Goal: Information Seeking & Learning: Learn about a topic

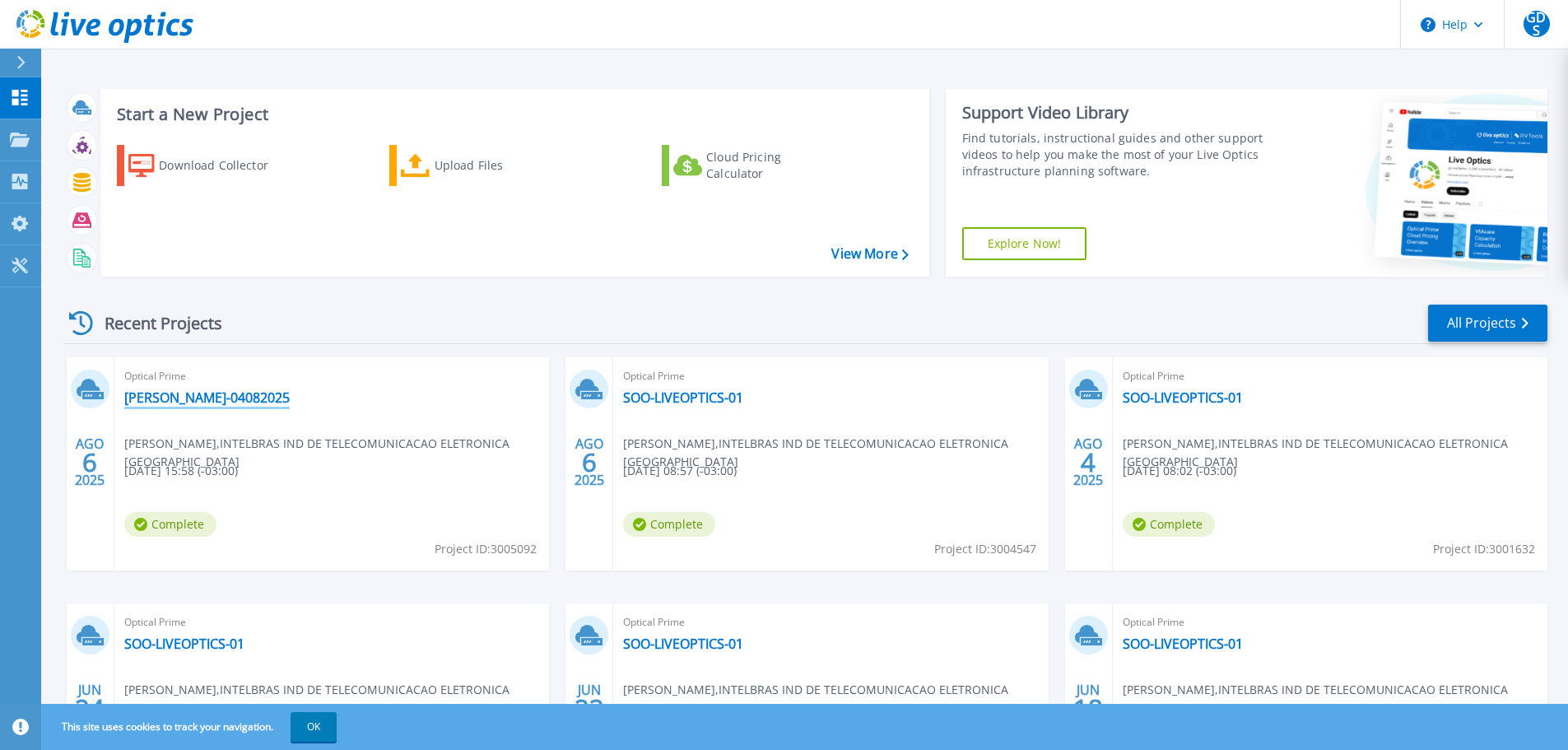
click at [154, 395] on link "Coleta-04082025" at bounding box center [206, 397] width 166 height 16
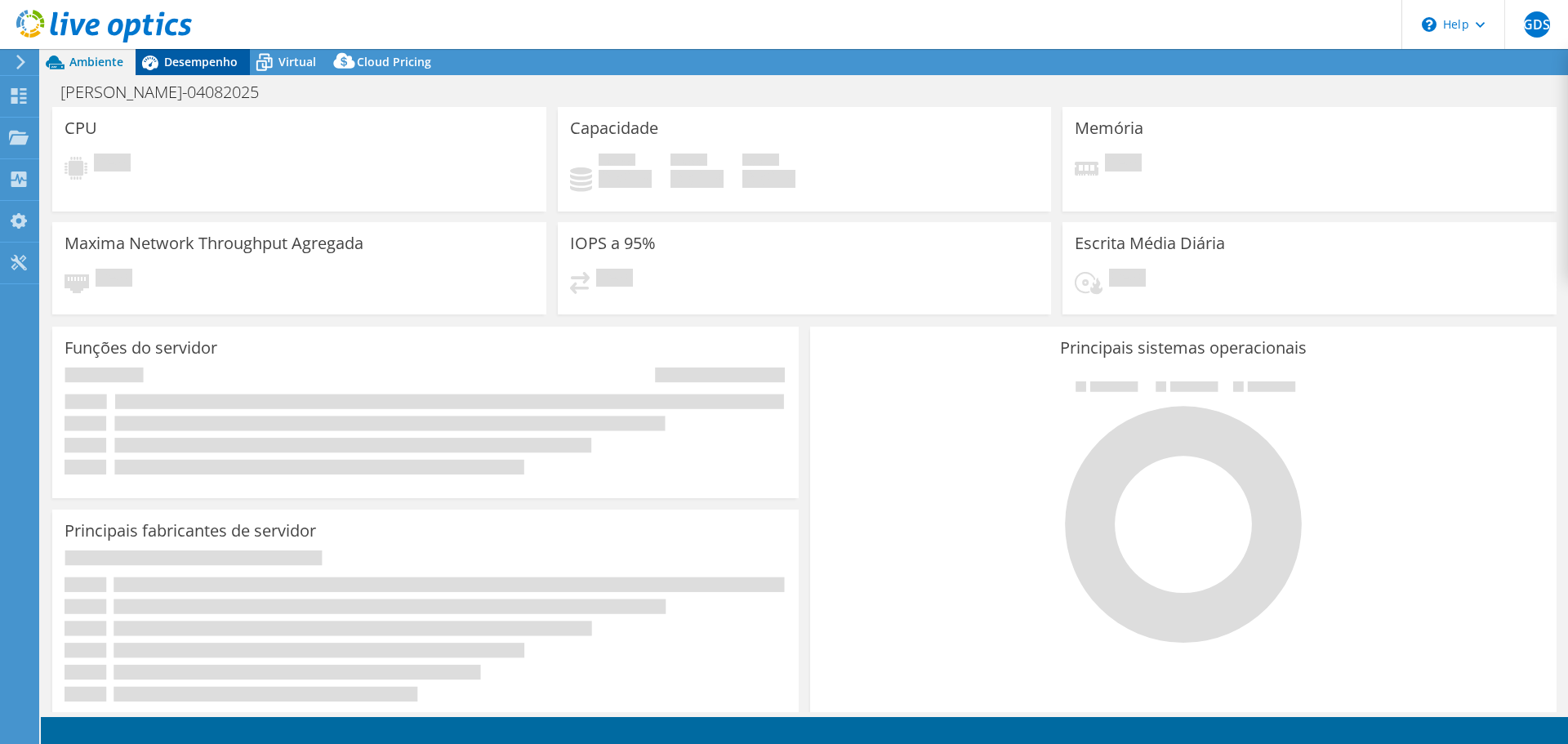
select select "SouthAmerica"
select select "USD"
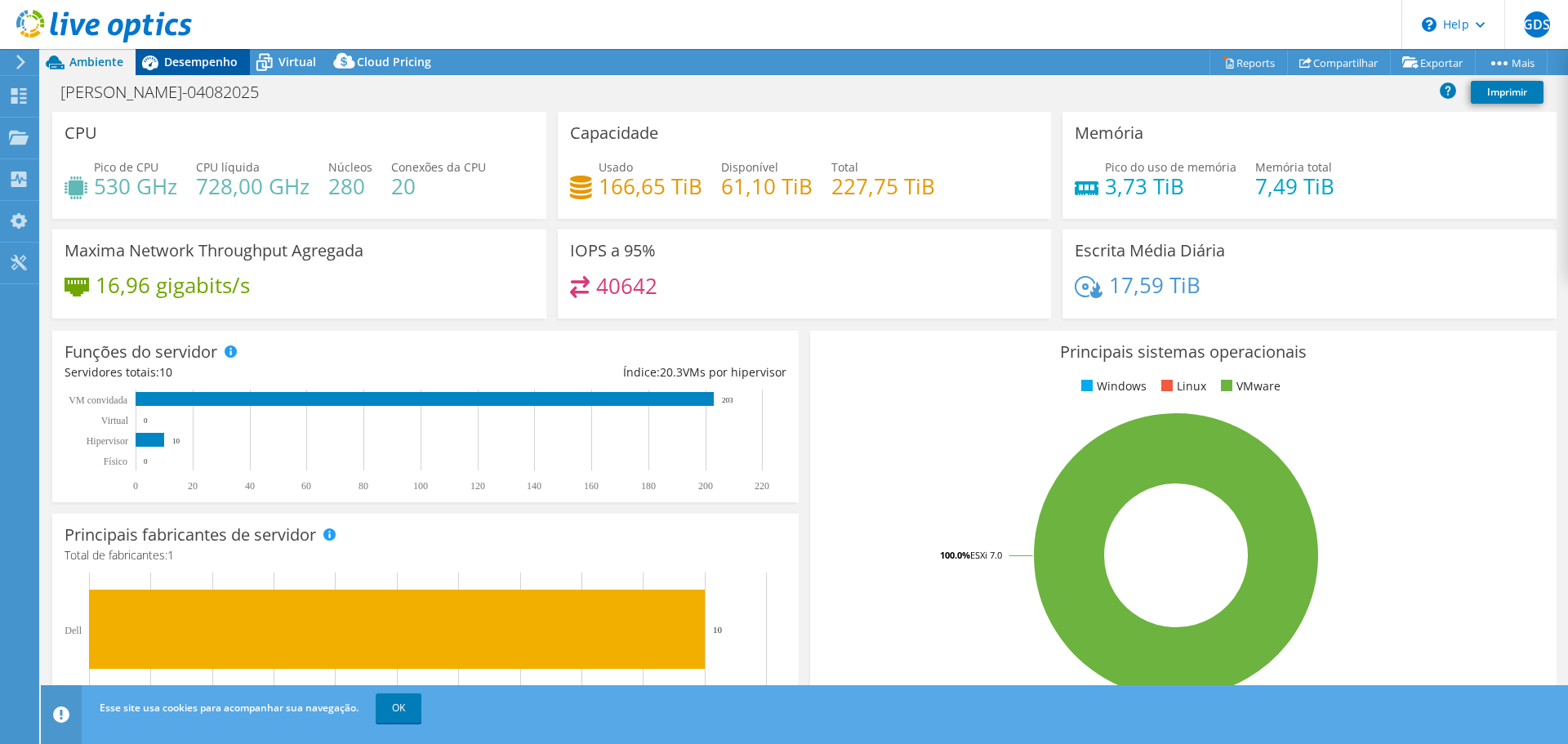
click at [207, 62] on span "Desempenho" at bounding box center [200, 62] width 73 height 15
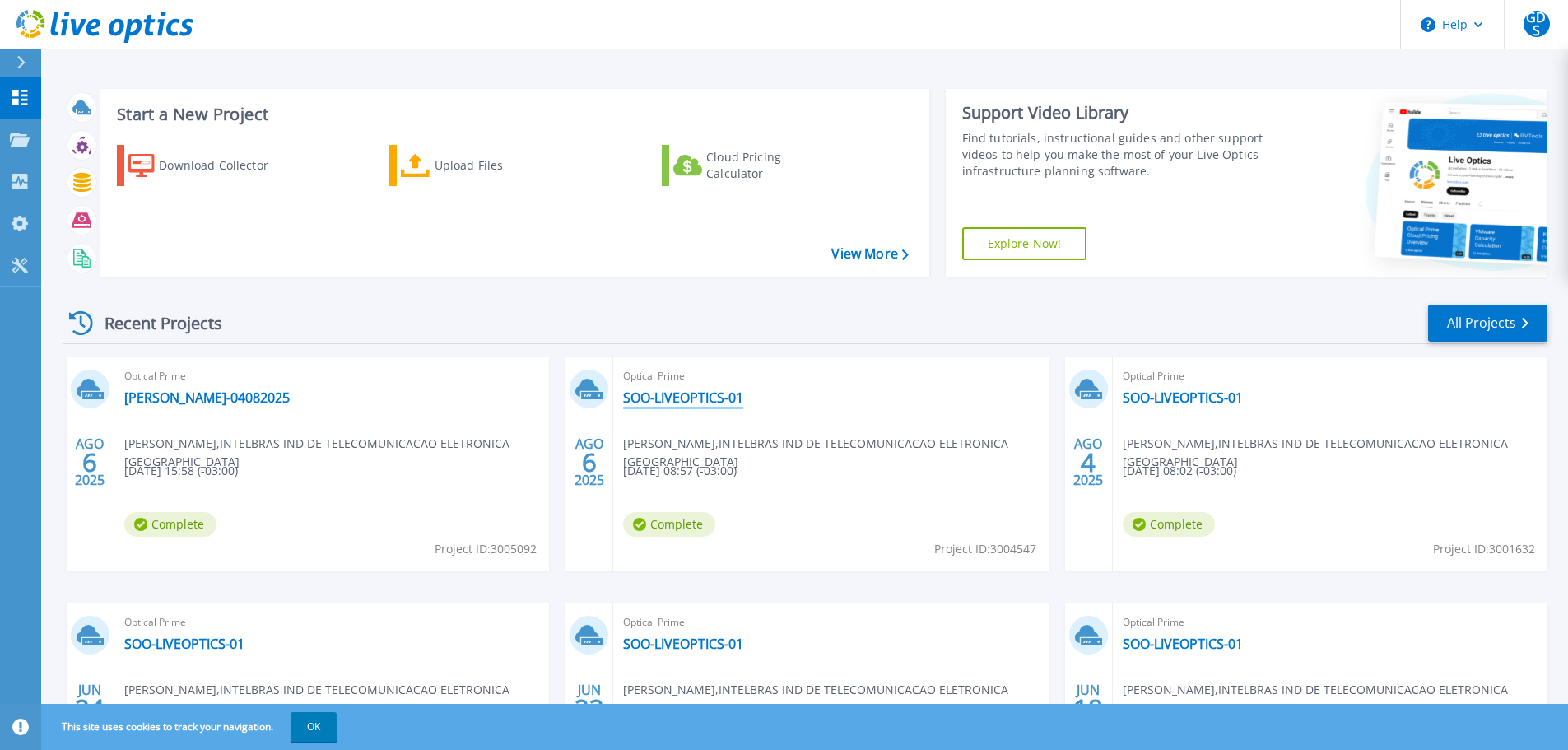
click at [693, 390] on link "SOO-LIVEOPTICS-01" at bounding box center [683, 397] width 120 height 16
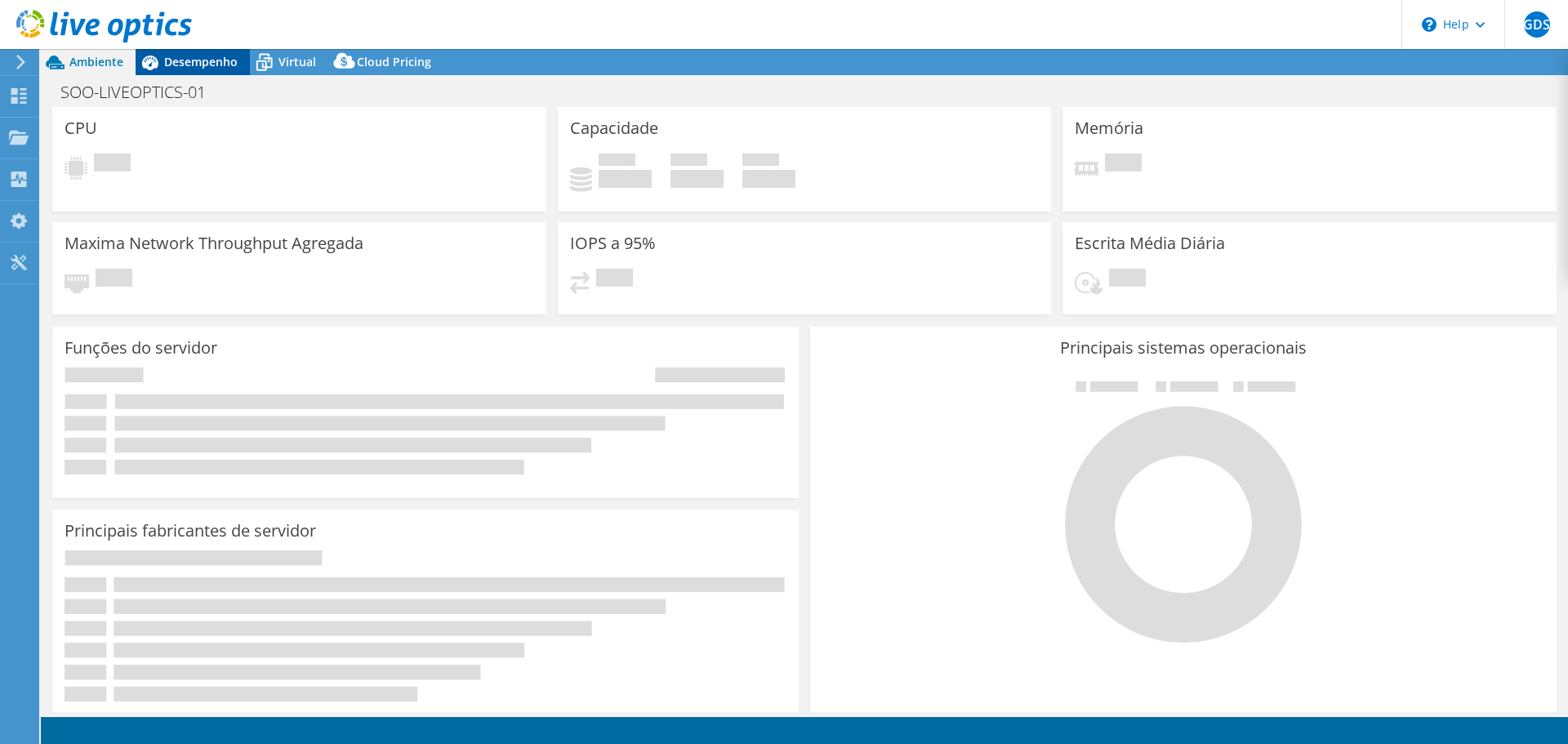
select select "USD"
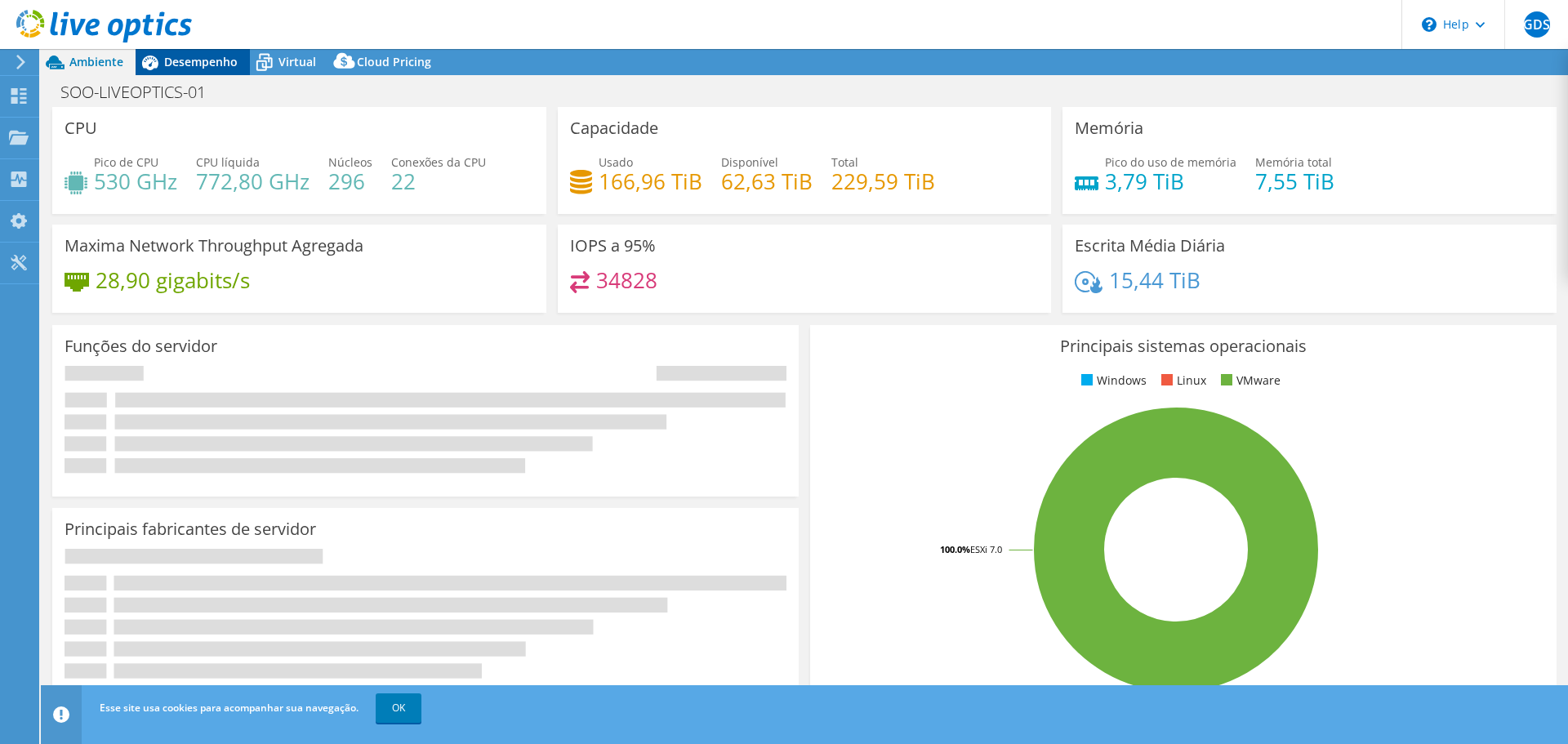
click at [214, 57] on span "Desempenho" at bounding box center [200, 62] width 73 height 15
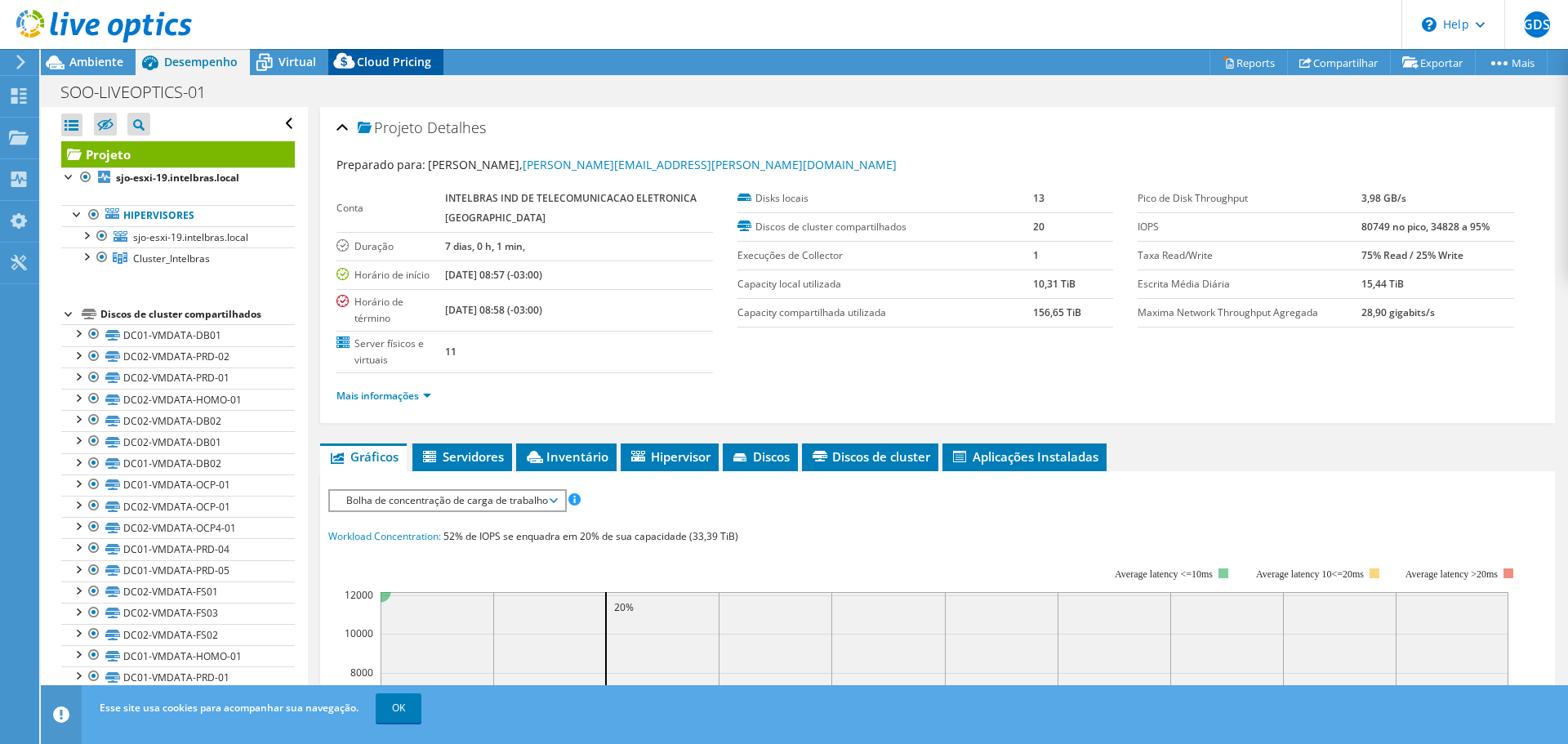
click at [369, 63] on span "Cloud Pricing" at bounding box center [394, 62] width 74 height 15
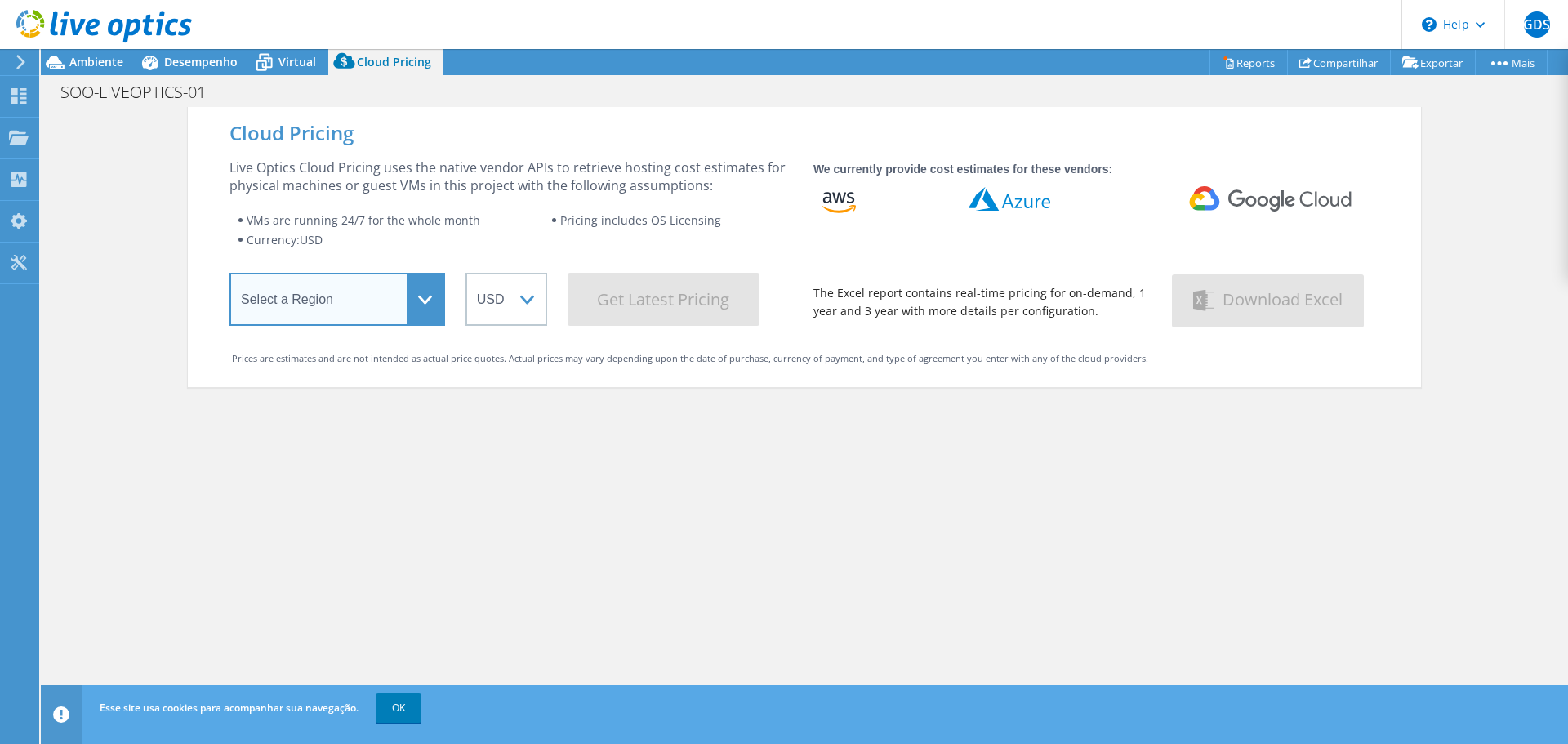
click at [421, 304] on select "Select a Region Asia Pacific (Hong Kong) Asia Pacific (Mumbai) Asia Pacific (Se…" at bounding box center [337, 299] width 216 height 53
select select "SouthAmerica"
click at [230, 276] on select "Select a Region Asia Pacific (Hong Kong) Asia Pacific (Mumbai) Asia Pacific (Se…" at bounding box center [337, 299] width 216 height 53
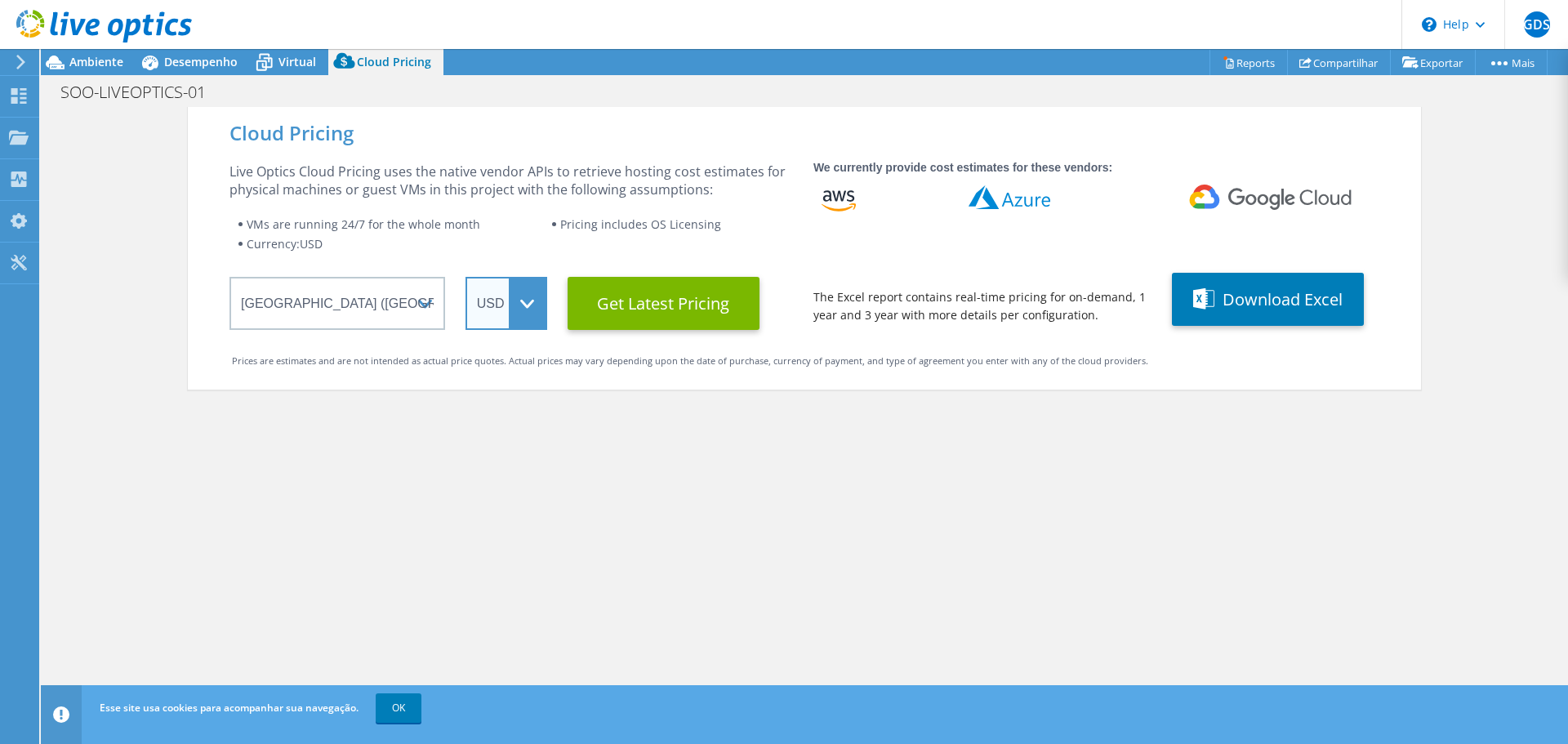
click at [514, 311] on select "ARS AUD BRL CAD CHF CLP CNY DKK EUR GBP HKD HUF INR JPY MXN MYR NOK NZD PEN SEK…" at bounding box center [506, 304] width 82 height 53
click at [465, 277] on select "ARS AUD BRL CAD CHF CLP CNY DKK EUR GBP HKD HUF INR JPY MXN MYR NOK NZD PEN SEK…" at bounding box center [506, 304] width 82 height 53
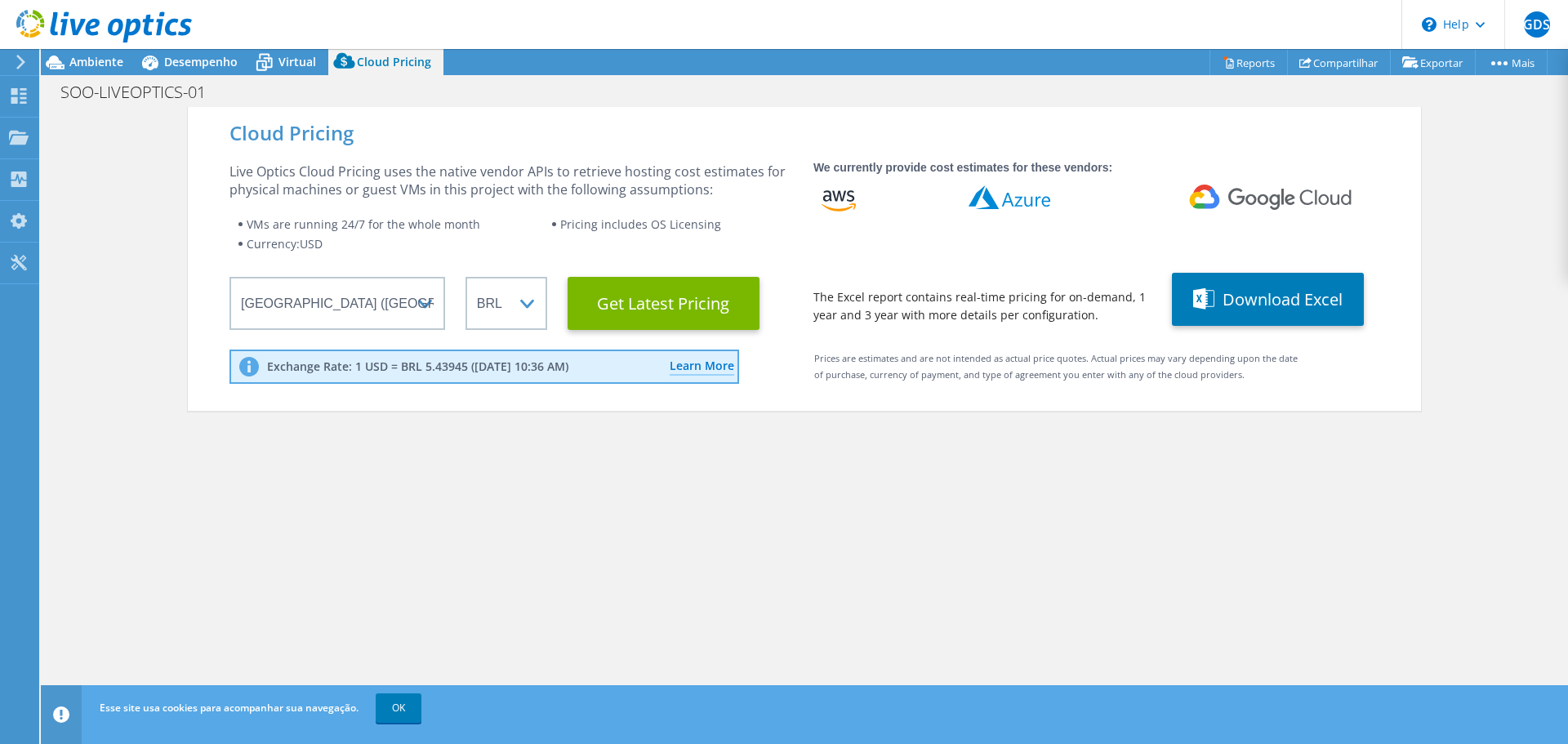
click at [901, 414] on div "Cloud Pricing Live Optics Cloud Pricing uses the native vendor APIs to retrieve…" at bounding box center [804, 478] width 1233 height 744
click at [667, 293] on Latest "Get Latest Pricing" at bounding box center [663, 304] width 192 height 53
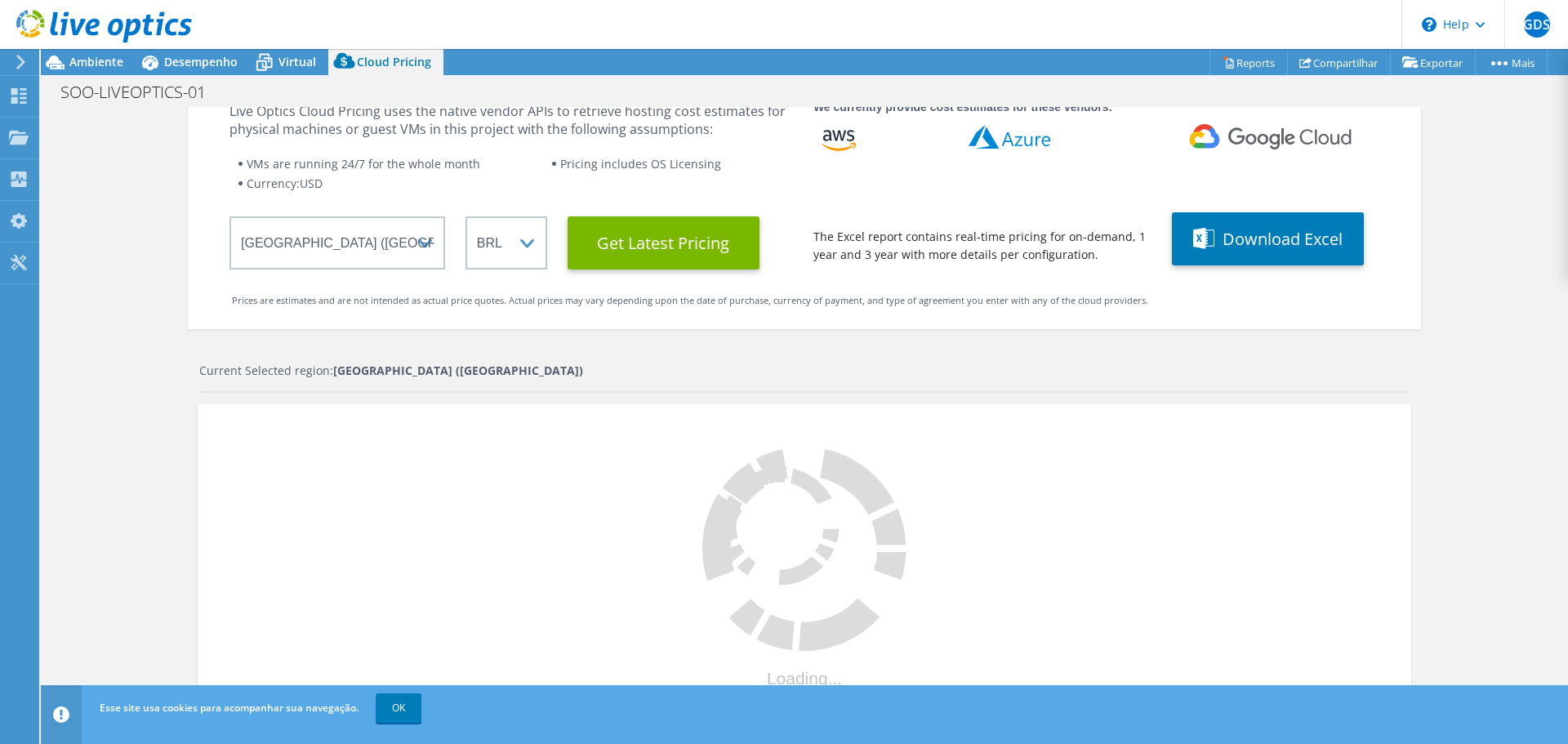
scroll to position [138, 0]
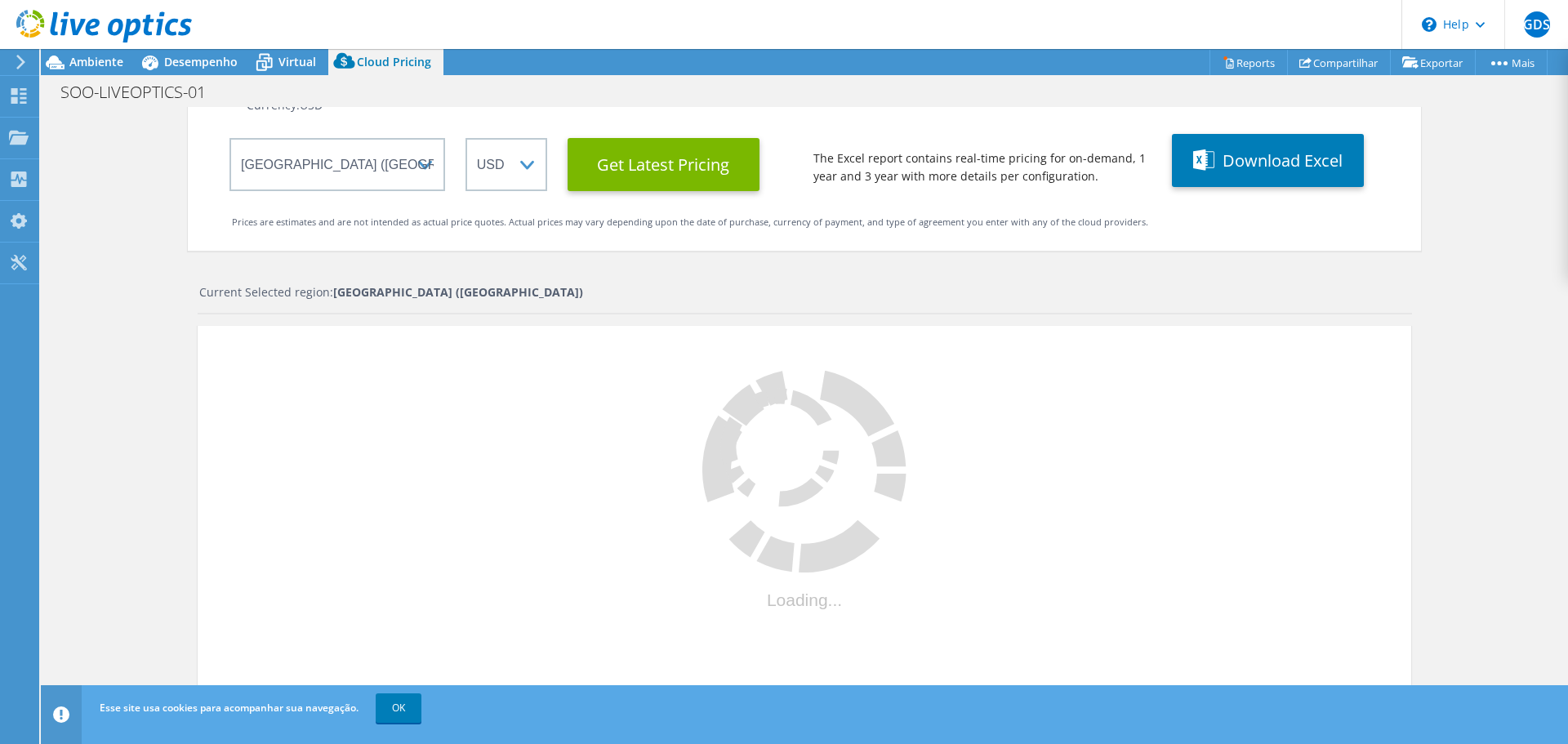
select select "BRL"
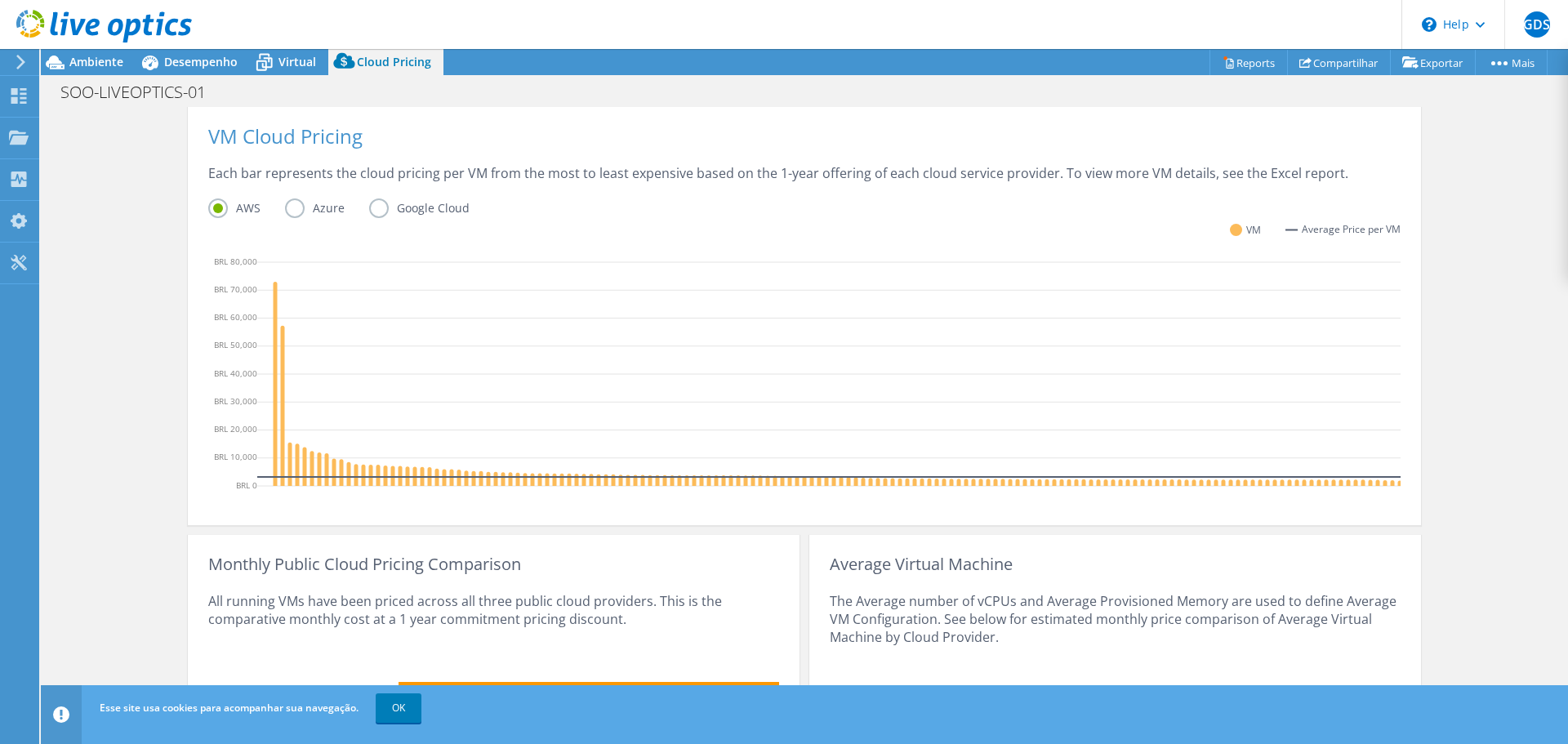
scroll to position [384, 0]
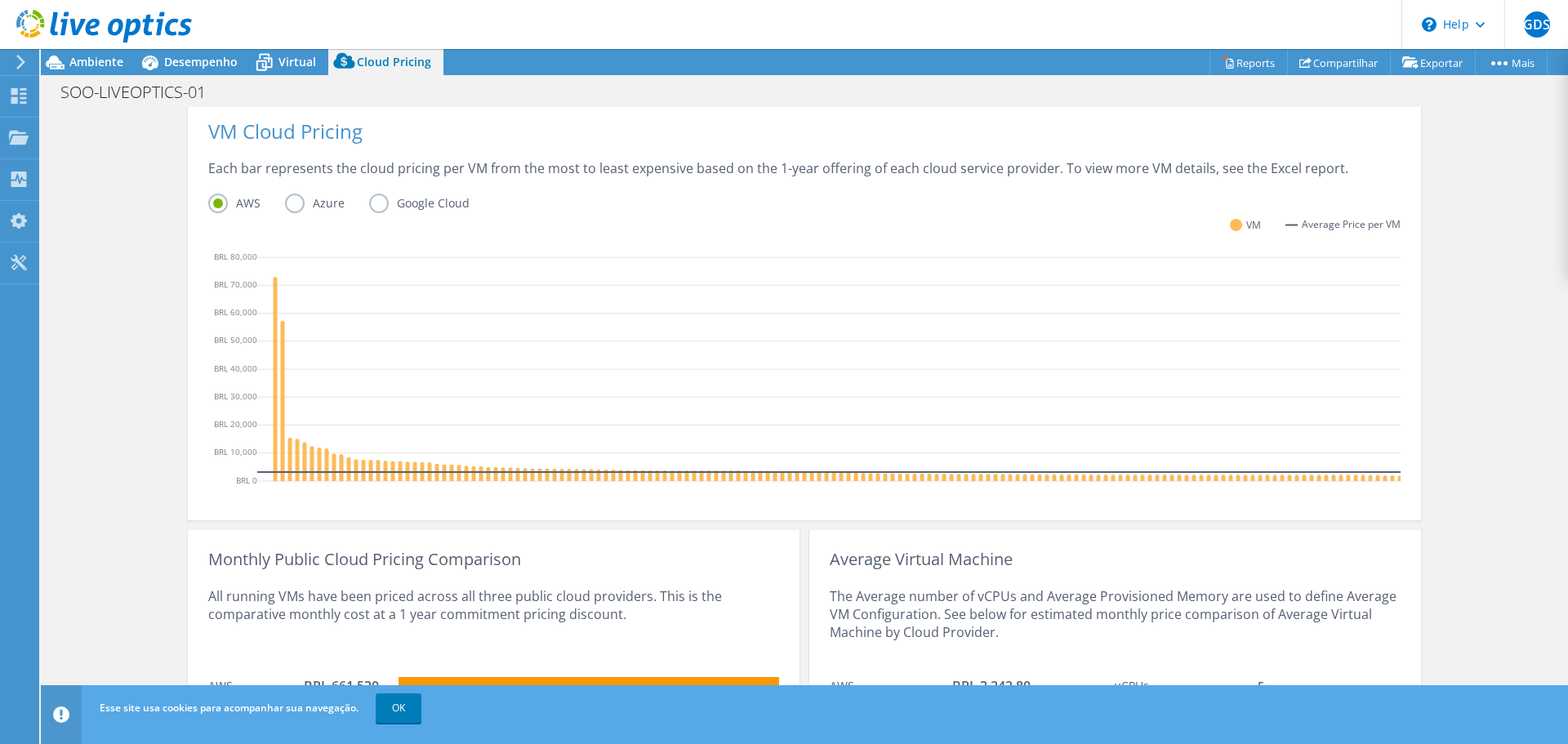
click at [374, 201] on label "Google Cloud" at bounding box center [431, 203] width 125 height 20
click at [0, 0] on input "Google Cloud" at bounding box center [0, 0] width 0 height 0
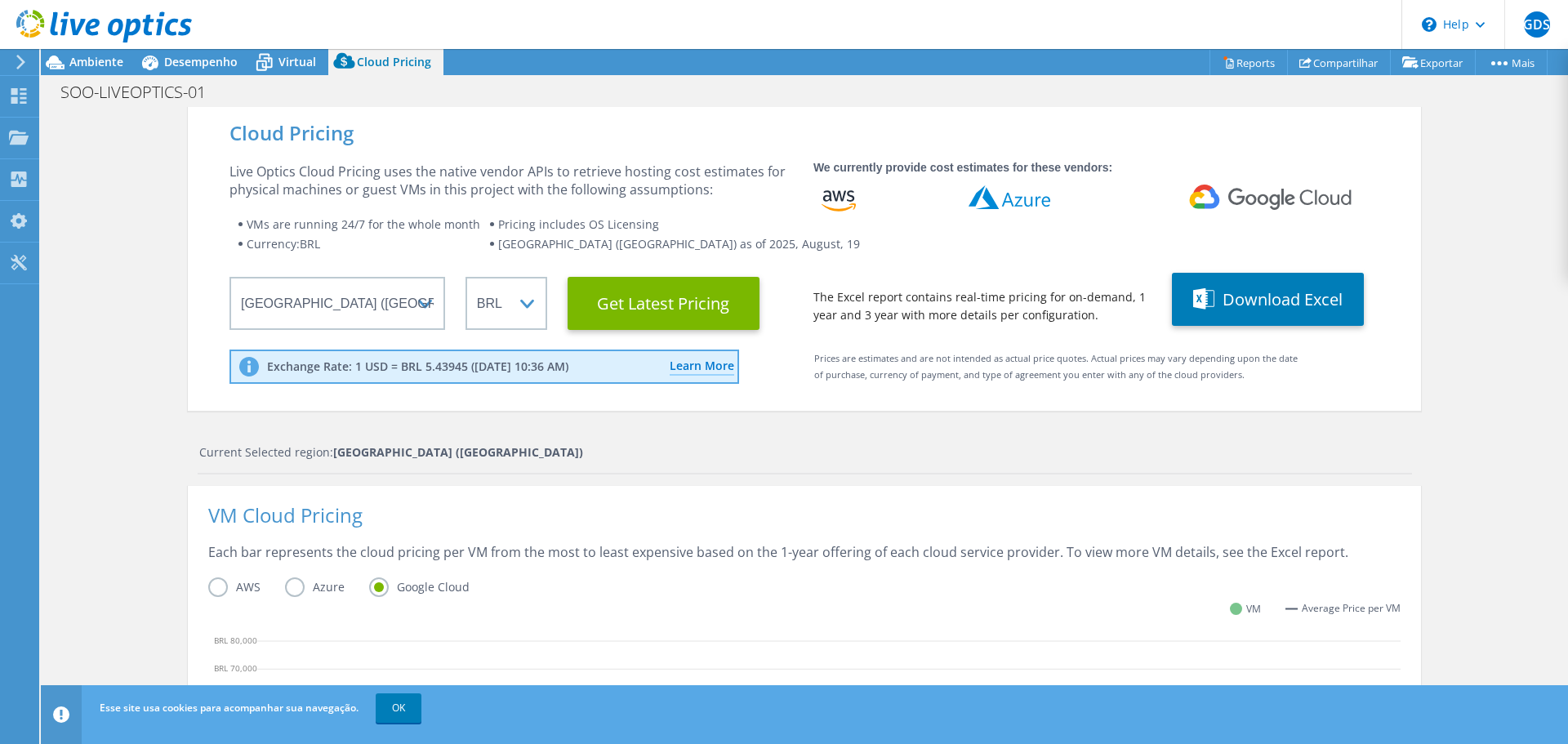
scroll to position [0, 0]
click at [271, 56] on icon at bounding box center [264, 62] width 28 height 28
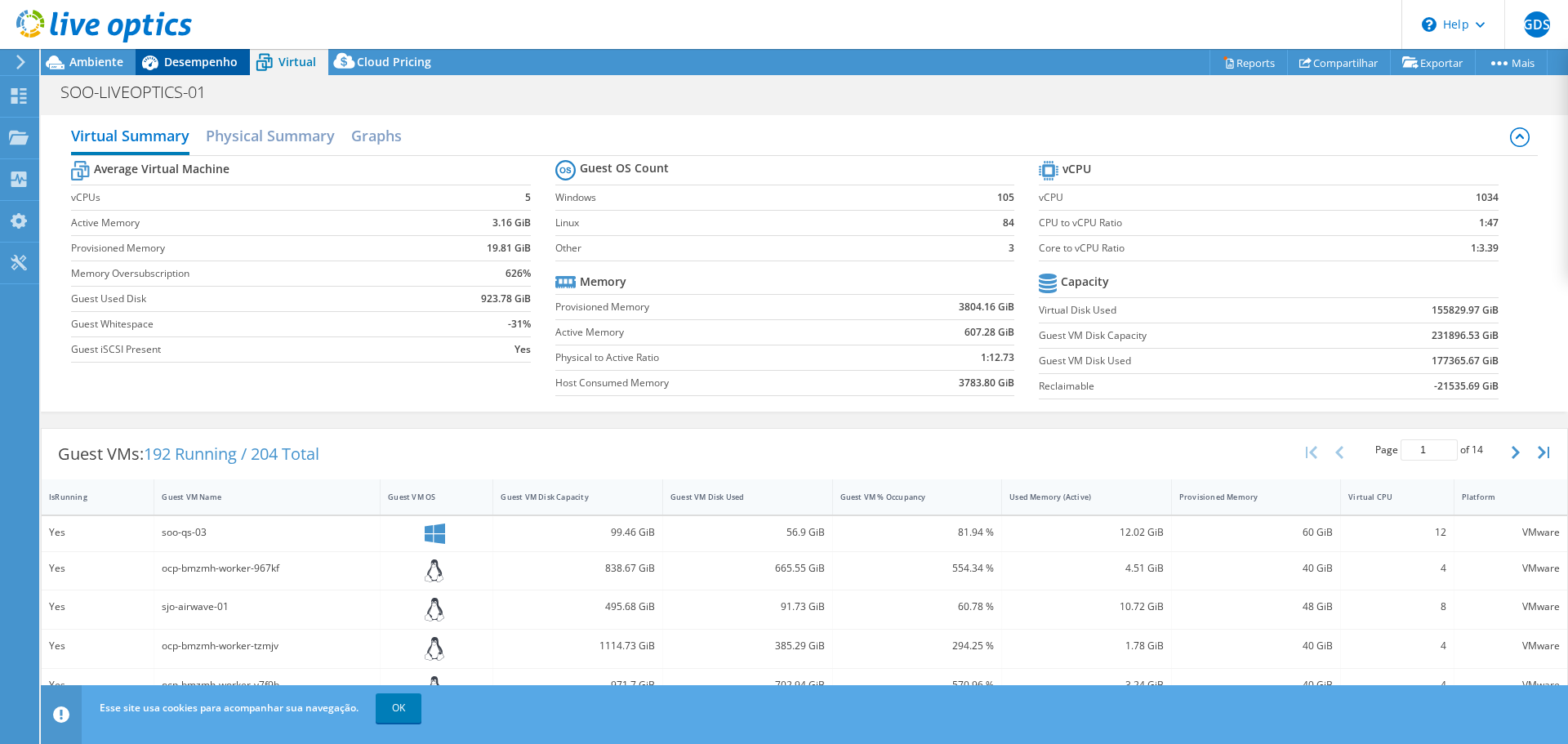
click at [200, 58] on span "Desempenho" at bounding box center [200, 62] width 73 height 15
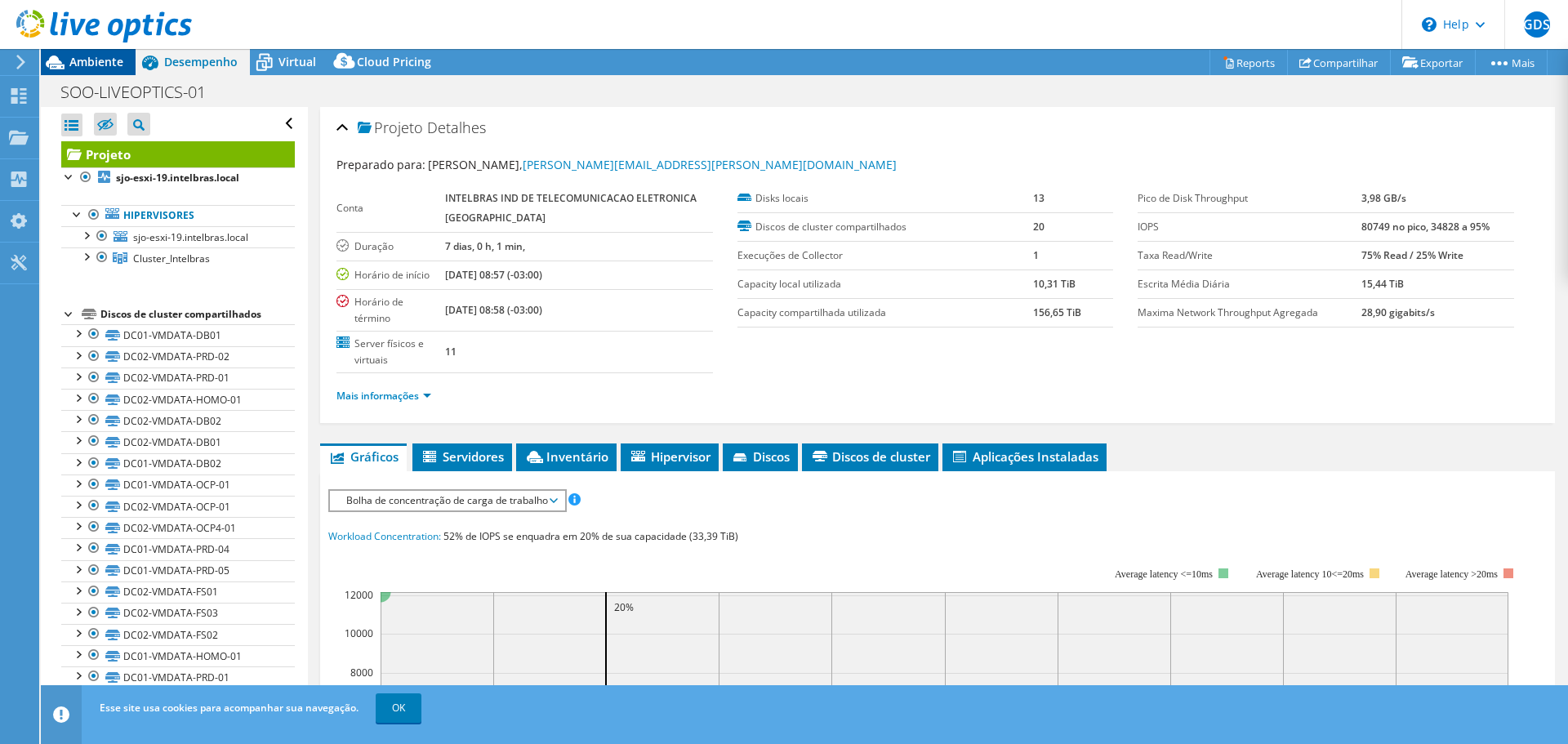
click at [103, 58] on span "Ambiente" at bounding box center [96, 62] width 54 height 15
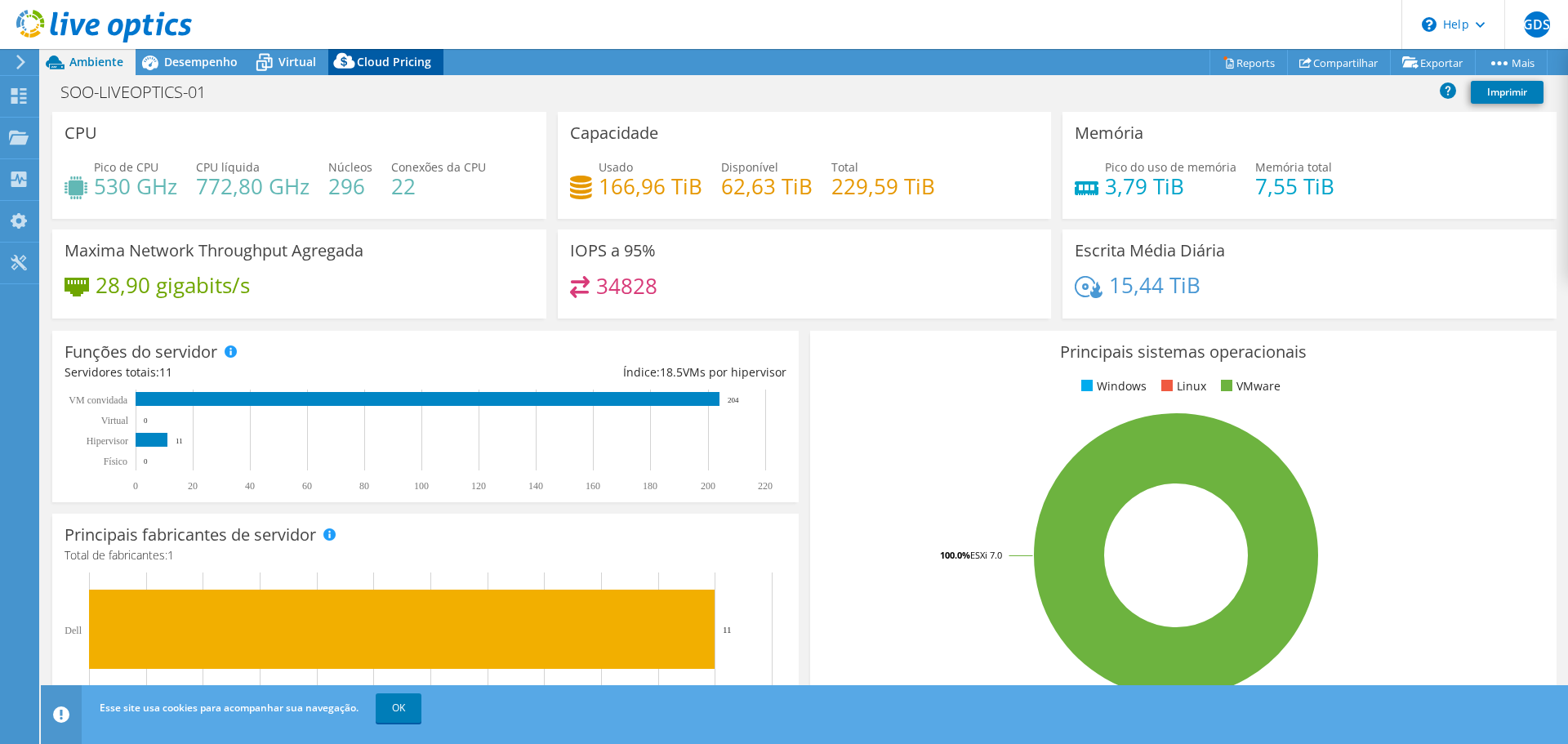
click at [384, 58] on span "Cloud Pricing" at bounding box center [394, 62] width 74 height 15
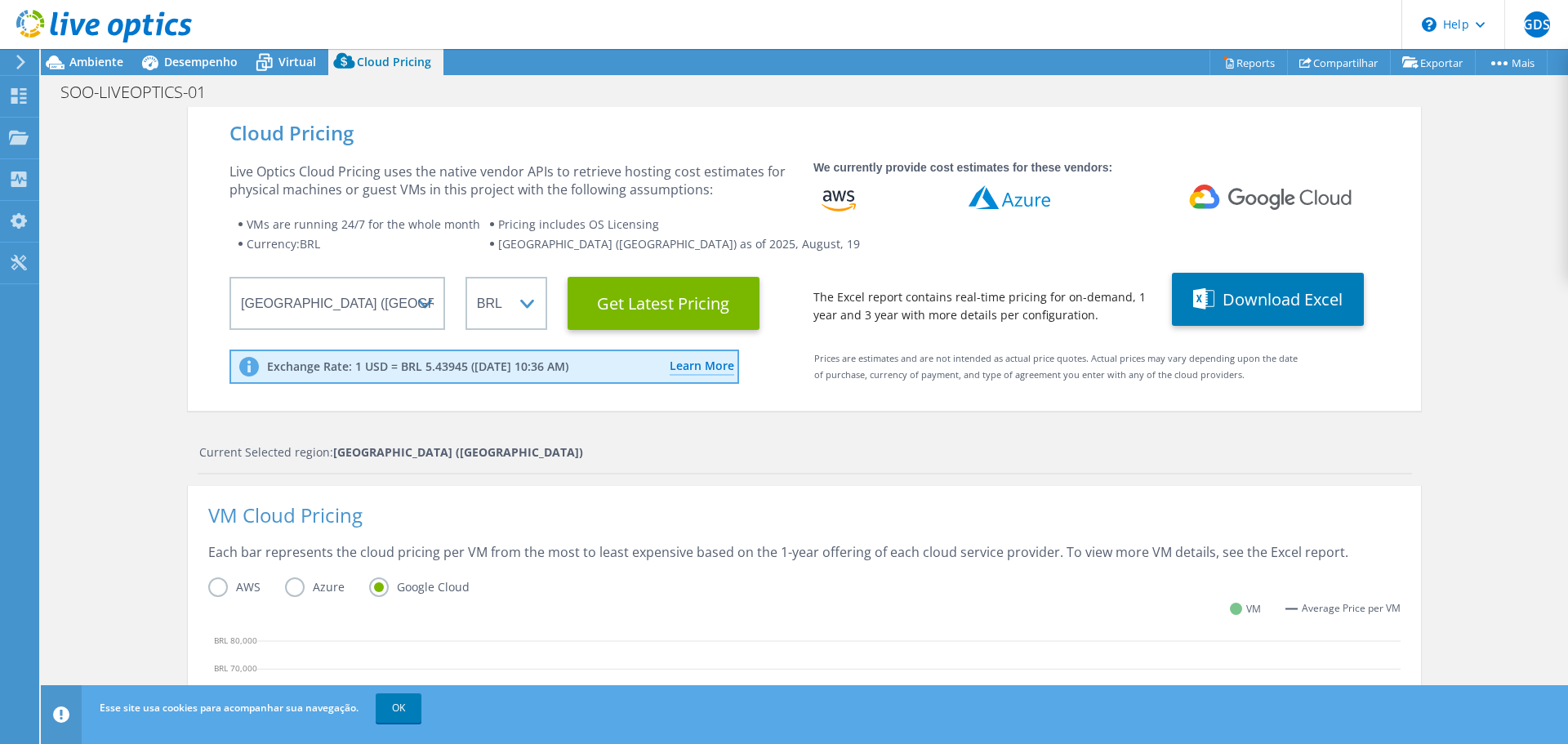
click at [1408, 391] on div "Cloud Pricing Live Optics Cloud Pricing uses the native vendor APIs to retrieve…" at bounding box center [804, 258] width 1233 height 304
click at [1294, 293] on button "Download Excel" at bounding box center [1268, 299] width 192 height 53
click at [569, 404] on div "Cloud Pricing Live Optics Cloud Pricing uses the native vendor APIs to retrieve…" at bounding box center [804, 258] width 1233 height 304
drag, startPoint x: 809, startPoint y: 294, endPoint x: 1059, endPoint y: 310, distance: 250.5
click at [1059, 310] on wrapper "The Excel report contains real-time pricing for on-demand, 1 year and 3 year wi…" at bounding box center [982, 306] width 338 height 36
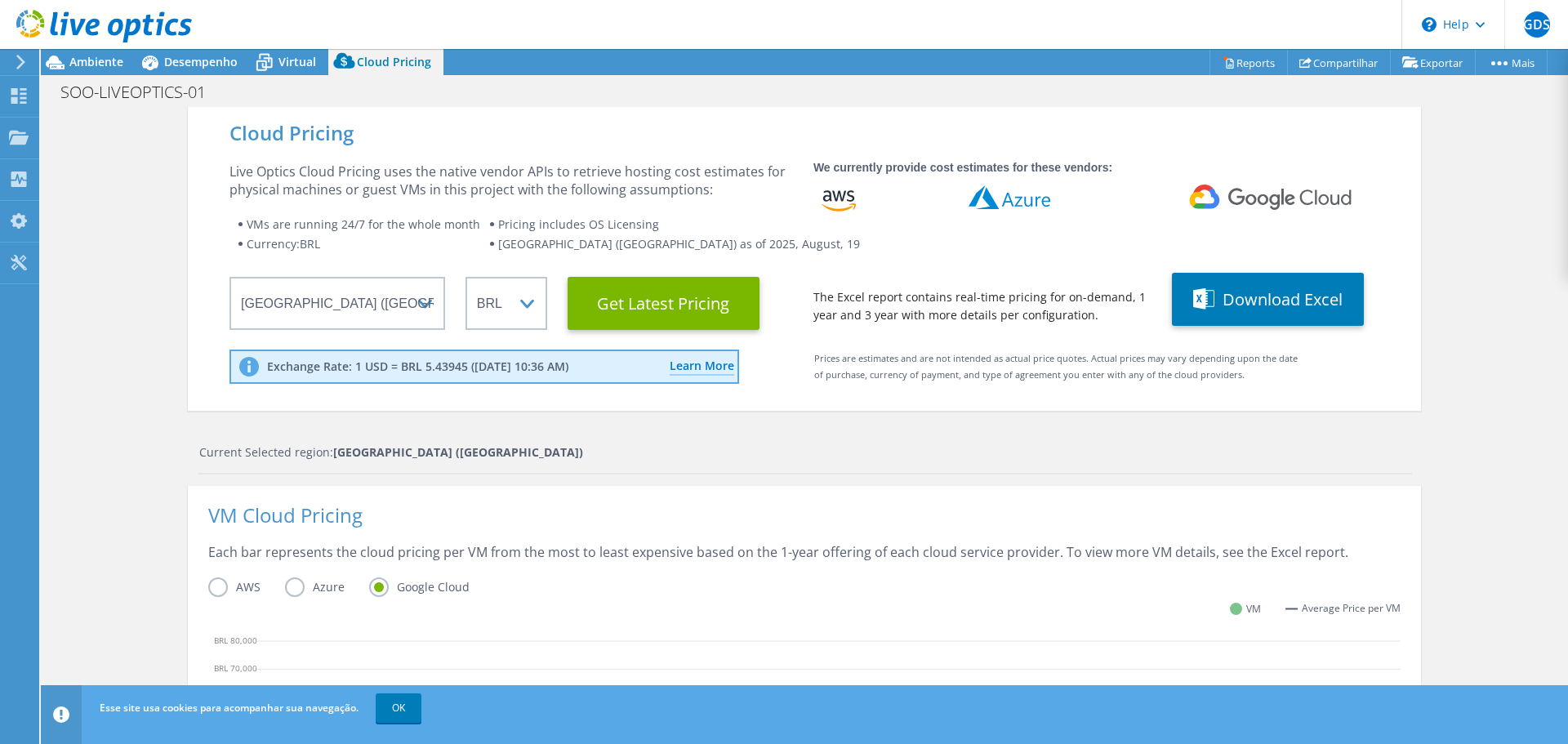
click at [976, 365] on div "Prices are estimates and are not intended as actual price quotes. Actual prices…" at bounding box center [1045, 372] width 517 height 44
click at [900, 359] on div "Prices are estimates and are not intended as actual price quotes. Actual prices…" at bounding box center [1045, 372] width 517 height 44
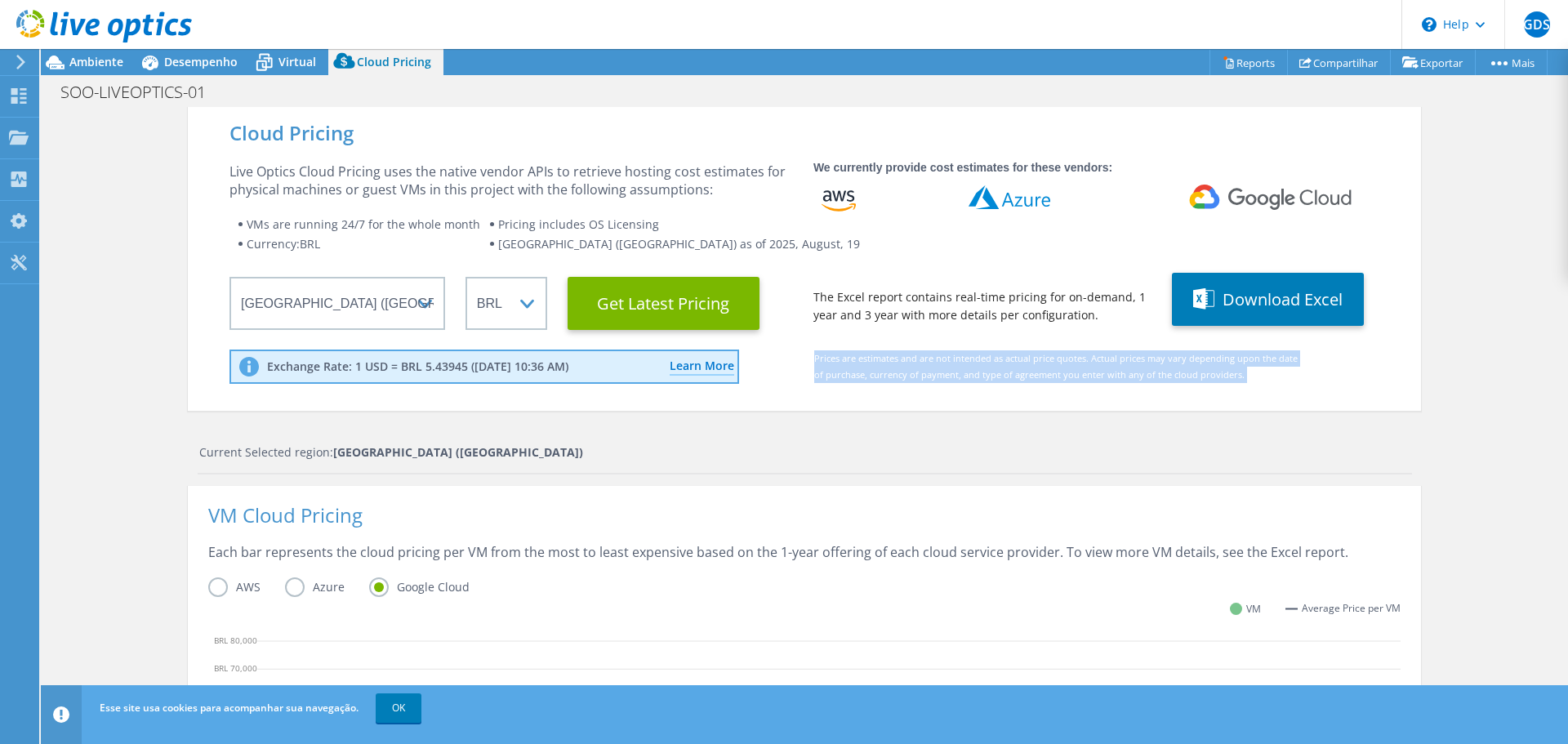
click at [900, 359] on div "Prices are estimates and are not intended as actual price quotes. Actual prices…" at bounding box center [1045, 372] width 517 height 44
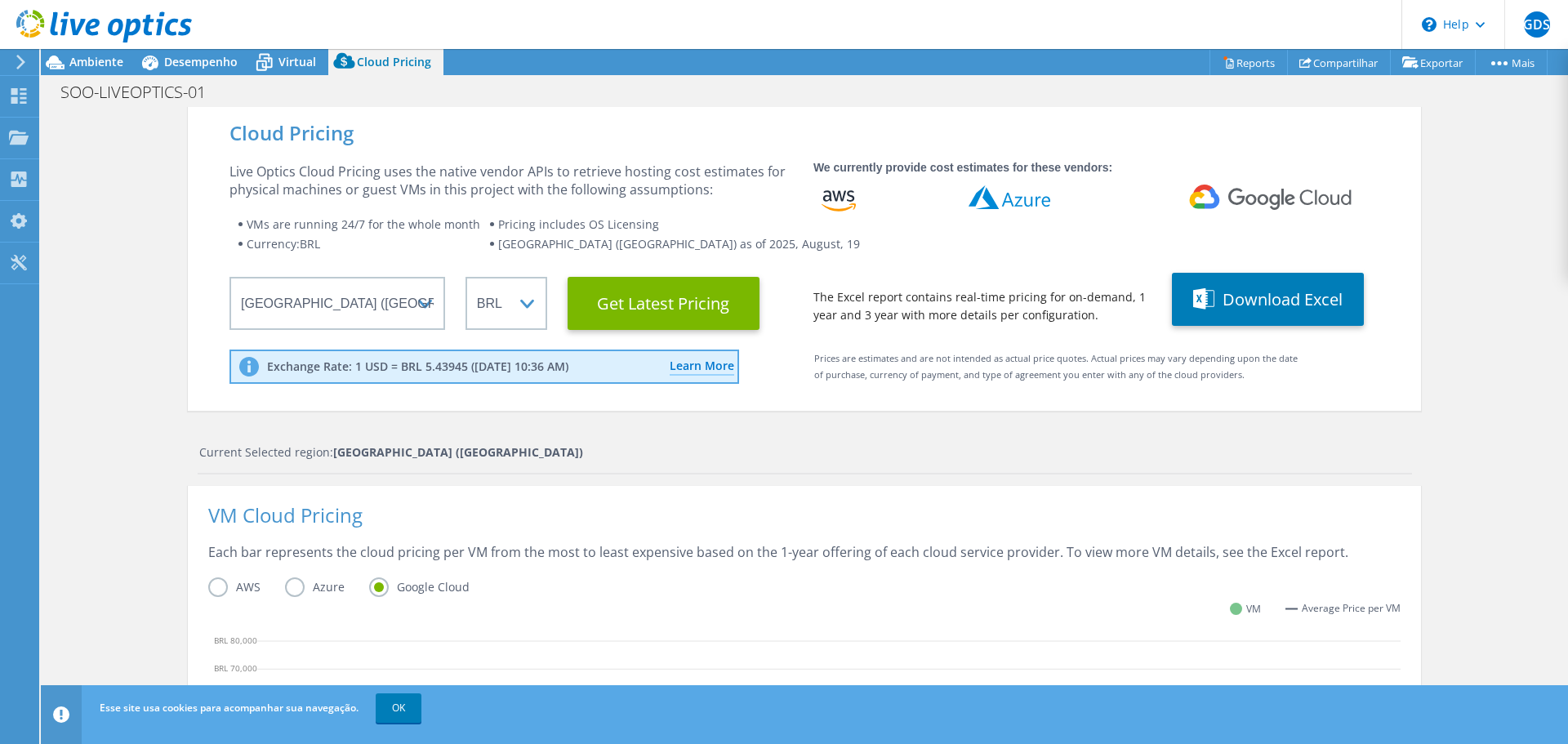
click at [1348, 415] on div "Cloud Pricing Live Optics Cloud Pricing uses the native vendor APIs to retrieve…" at bounding box center [804, 662] width 1233 height 1112
click at [966, 433] on div "Cloud Pricing Live Optics Cloud Pricing uses the native vendor APIs to retrieve…" at bounding box center [804, 662] width 1233 height 1112
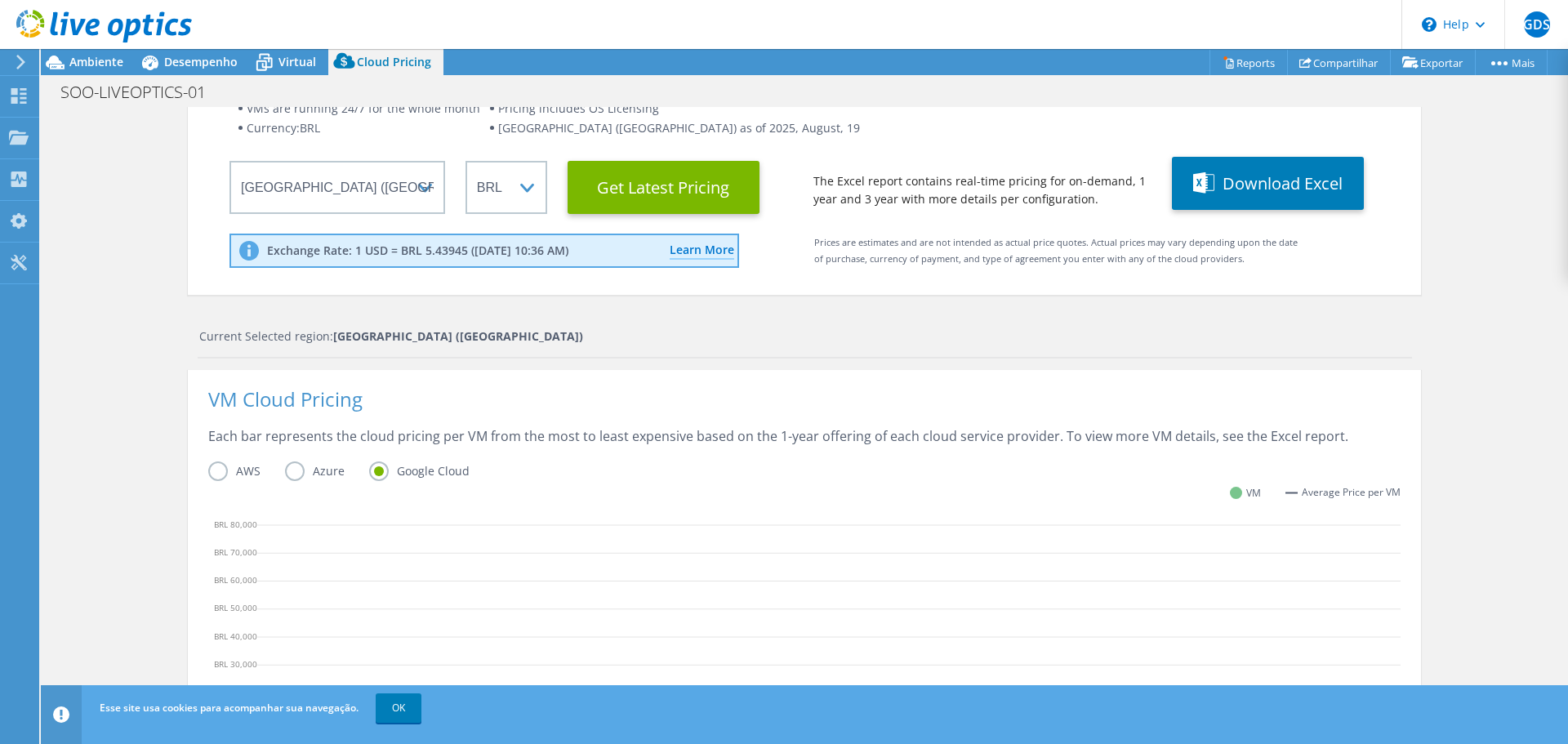
scroll to position [409, 0]
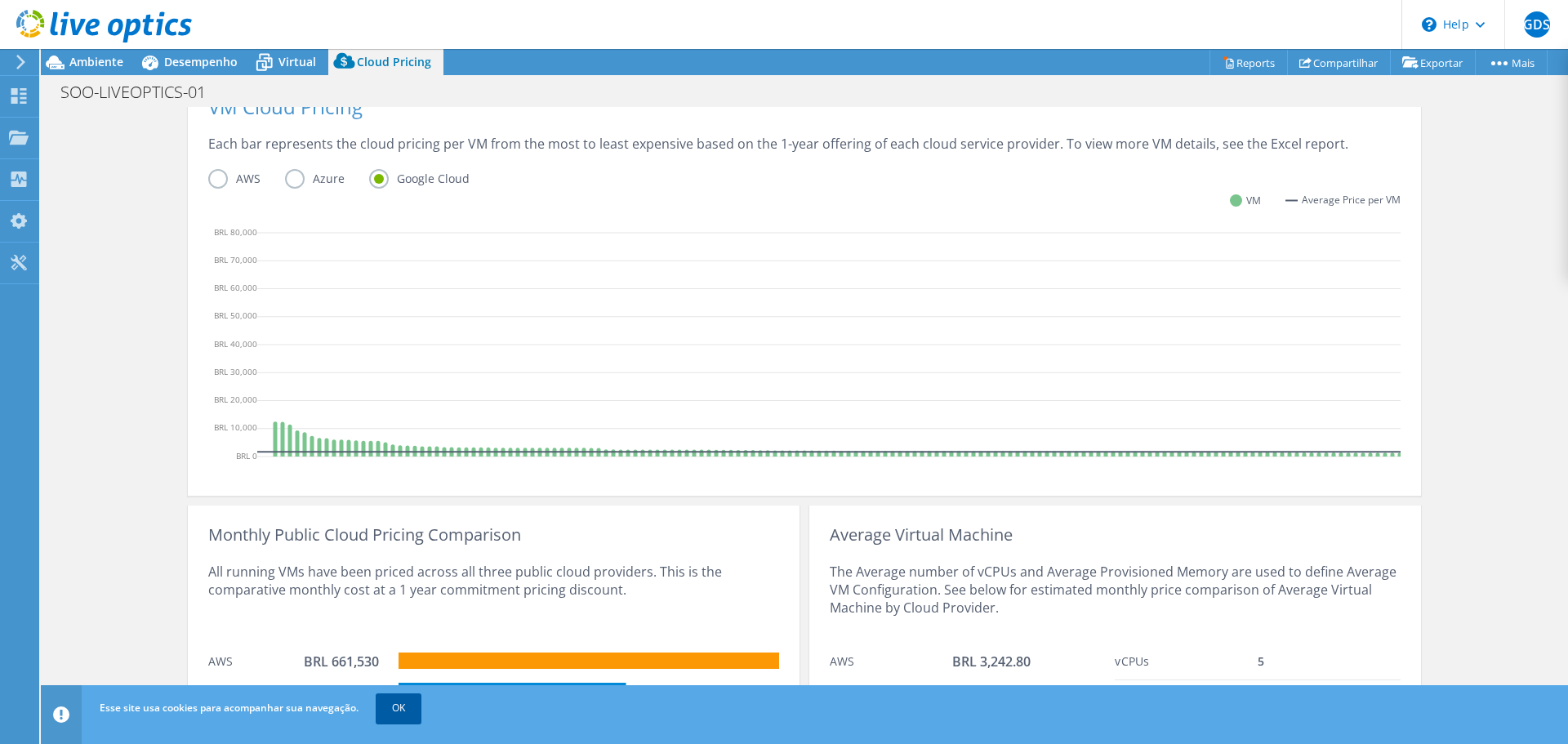
click at [405, 704] on link "OK" at bounding box center [398, 708] width 46 height 29
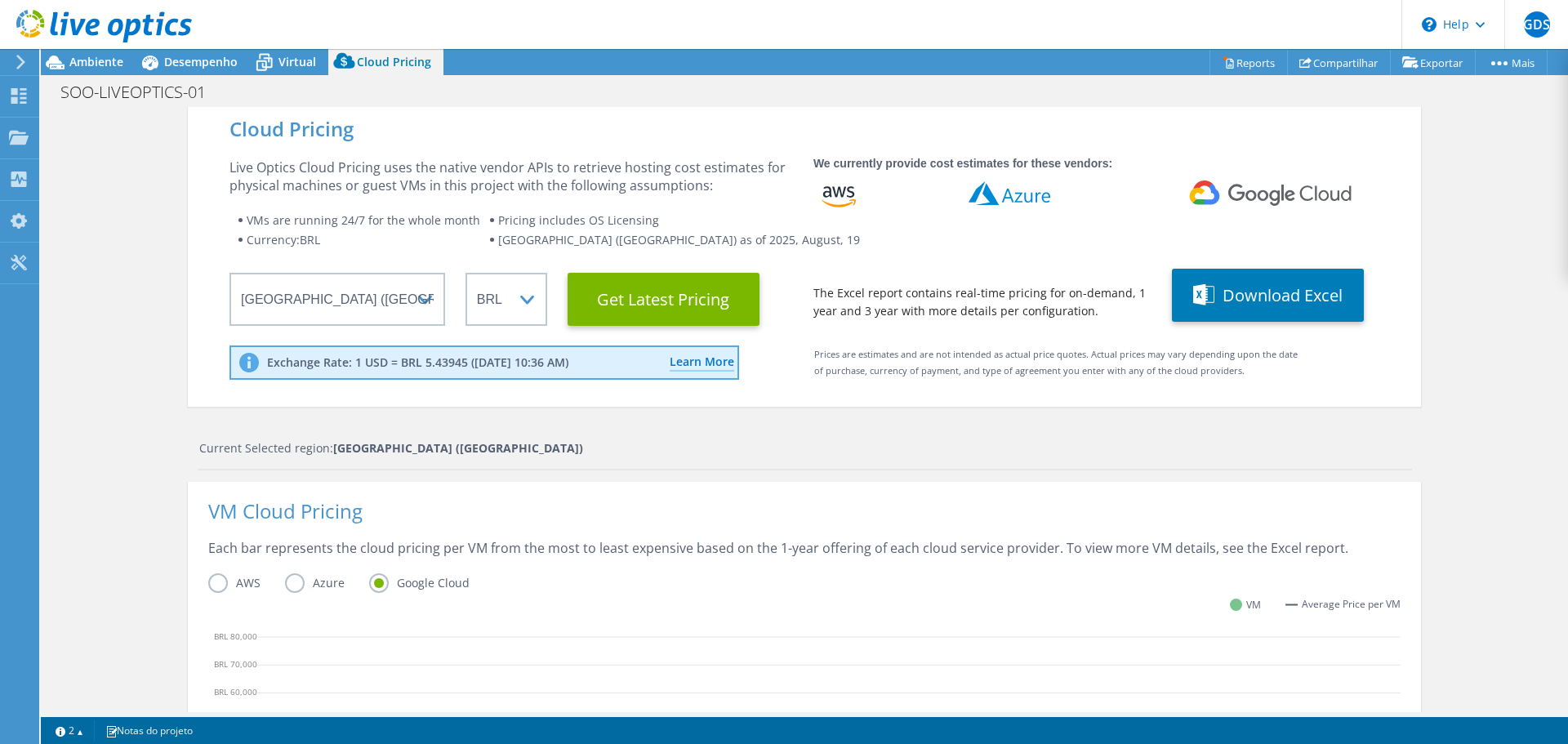
scroll to position [0, 0]
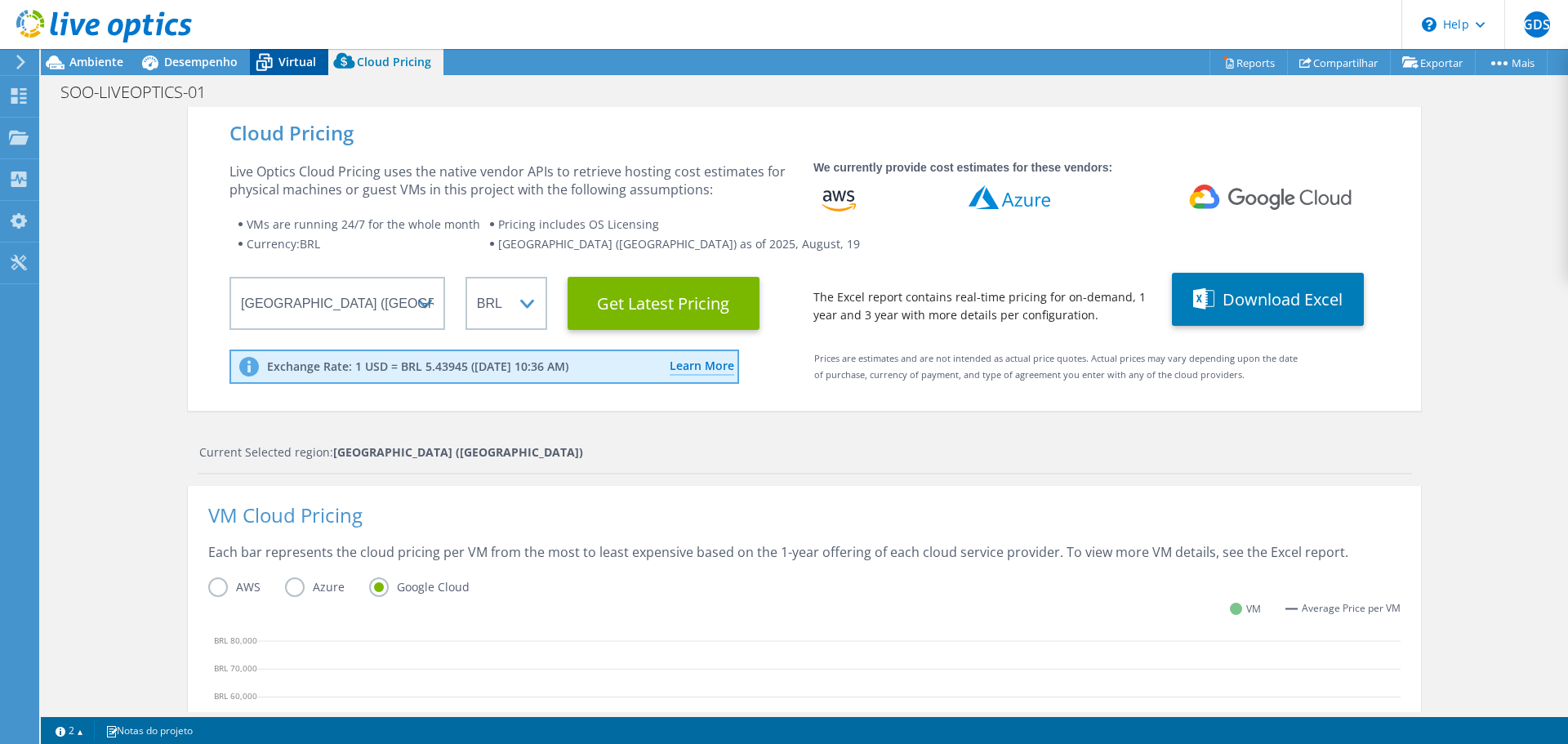
click at [299, 61] on span "Virtual" at bounding box center [298, 62] width 38 height 15
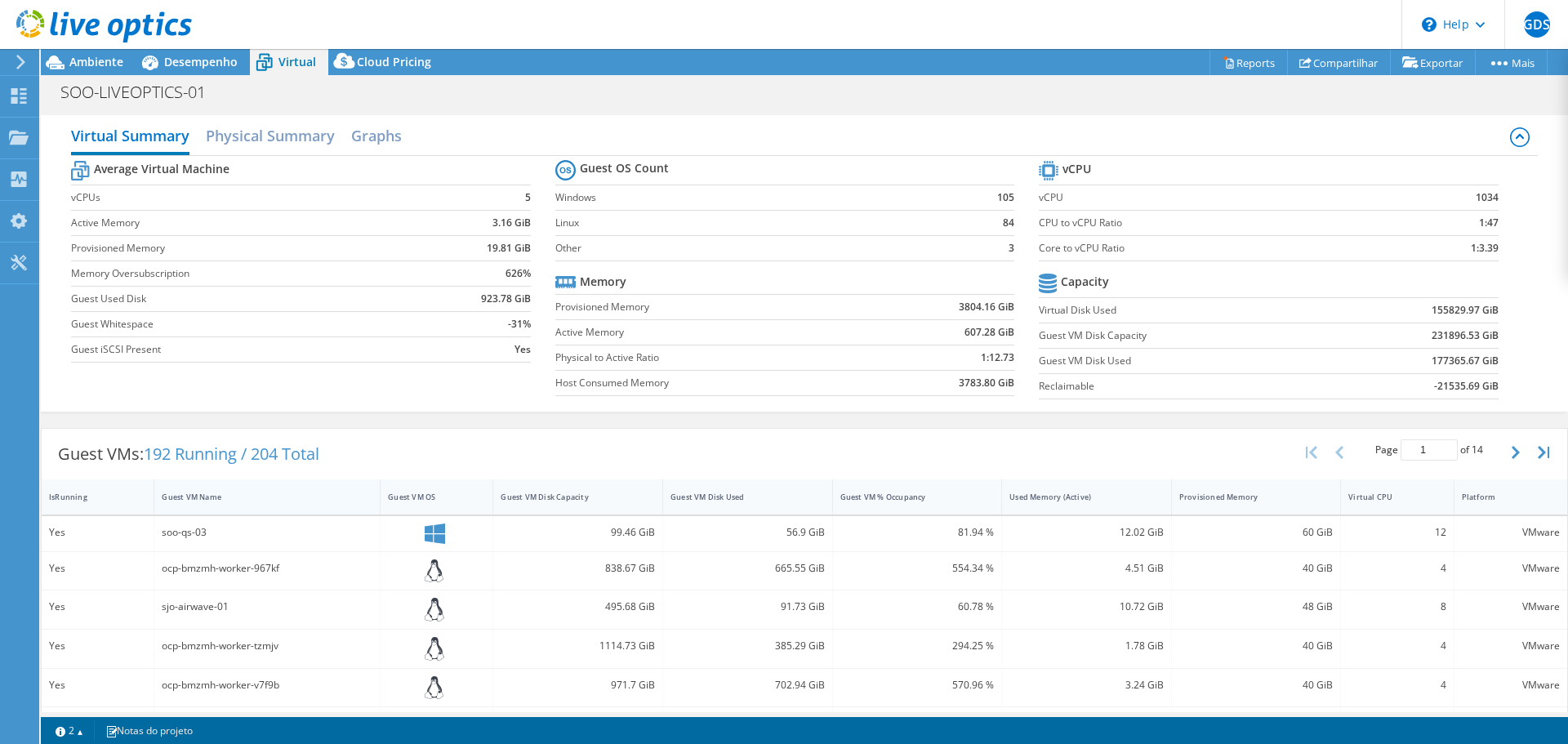
click at [201, 495] on div "Guest VM Name" at bounding box center [257, 497] width 191 height 10
click at [1511, 453] on icon "button" at bounding box center [1515, 452] width 8 height 13
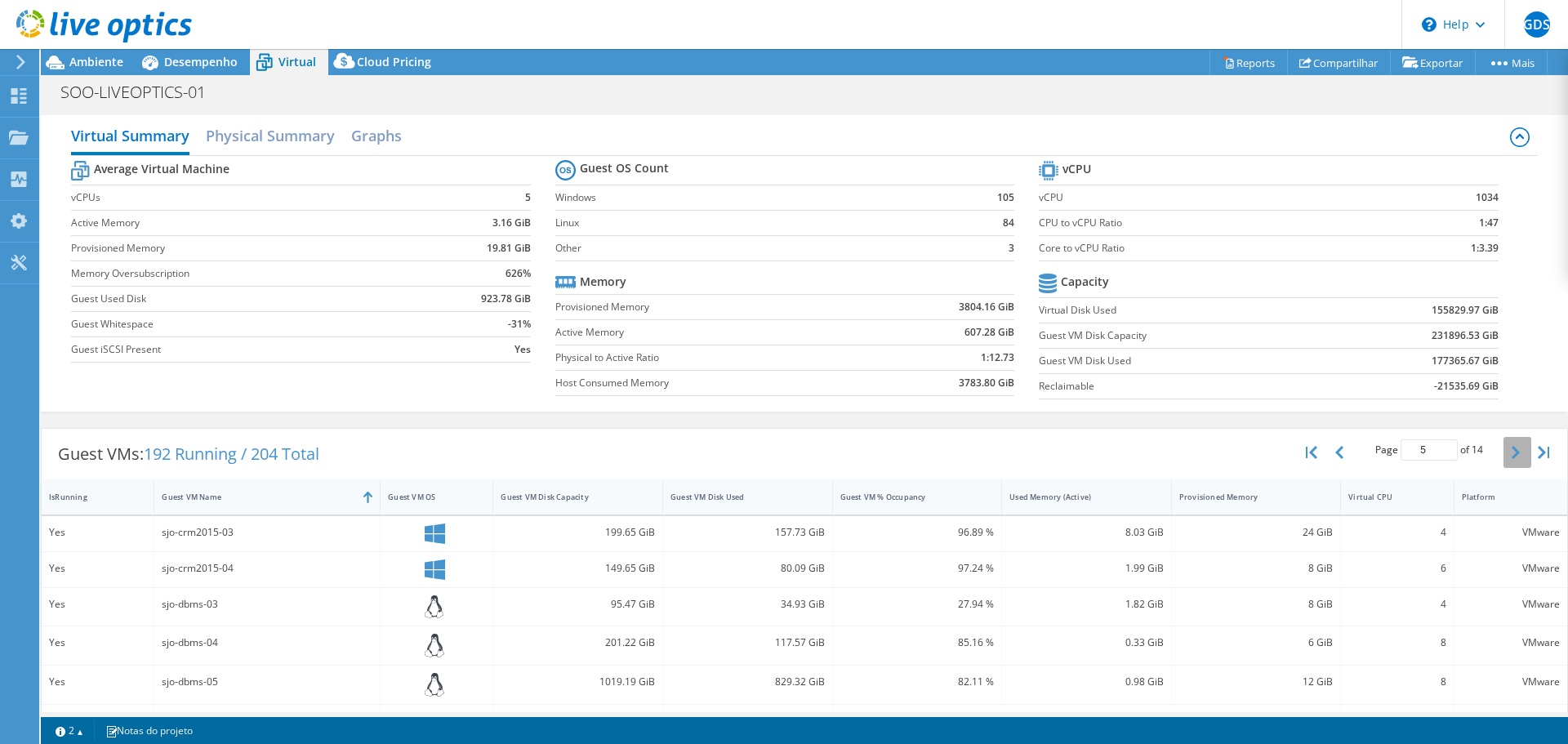
click at [1511, 453] on icon "button" at bounding box center [1515, 452] width 8 height 13
type input "6"
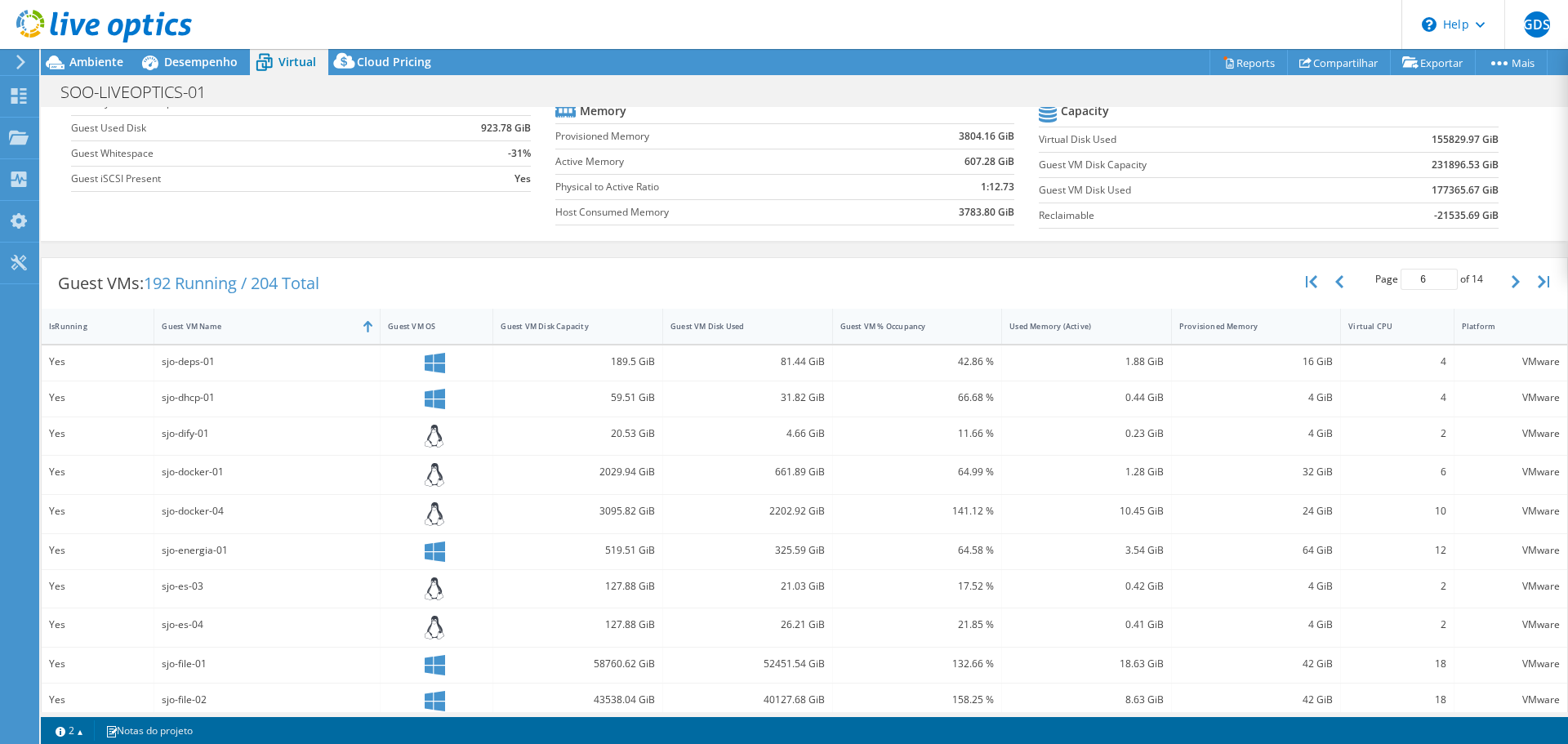
scroll to position [375, 0]
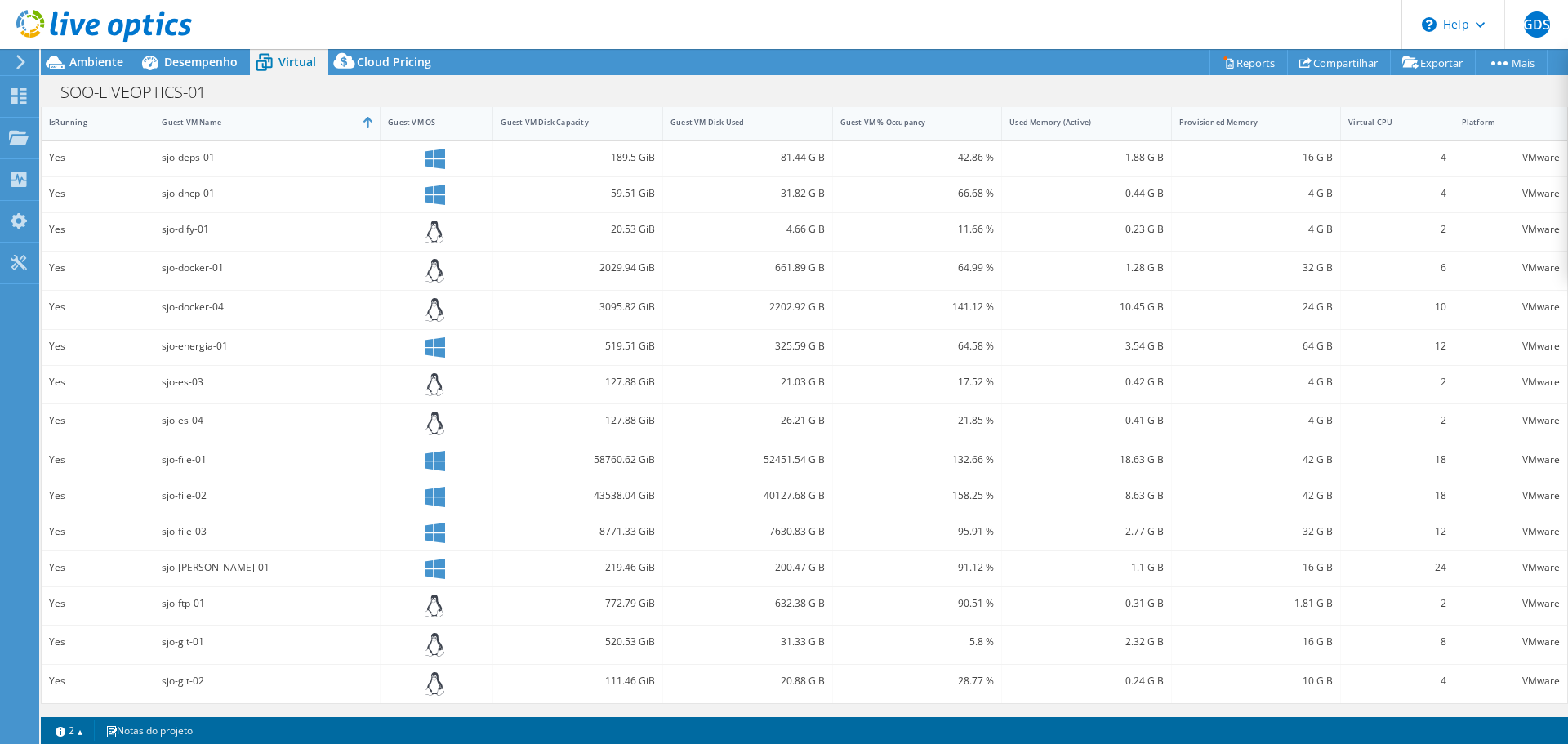
click at [619, 493] on div "43538.04 GiB" at bounding box center [577, 495] width 154 height 18
drag, startPoint x: 947, startPoint y: 492, endPoint x: 1354, endPoint y: 505, distance: 407.2
click at [1354, 505] on div "Yes sjo-file-02 43538.04 GiB 40127.68 GiB 158.25 % 8.63 GiB 42 GiB 18 VMware" at bounding box center [804, 496] width 1526 height 35
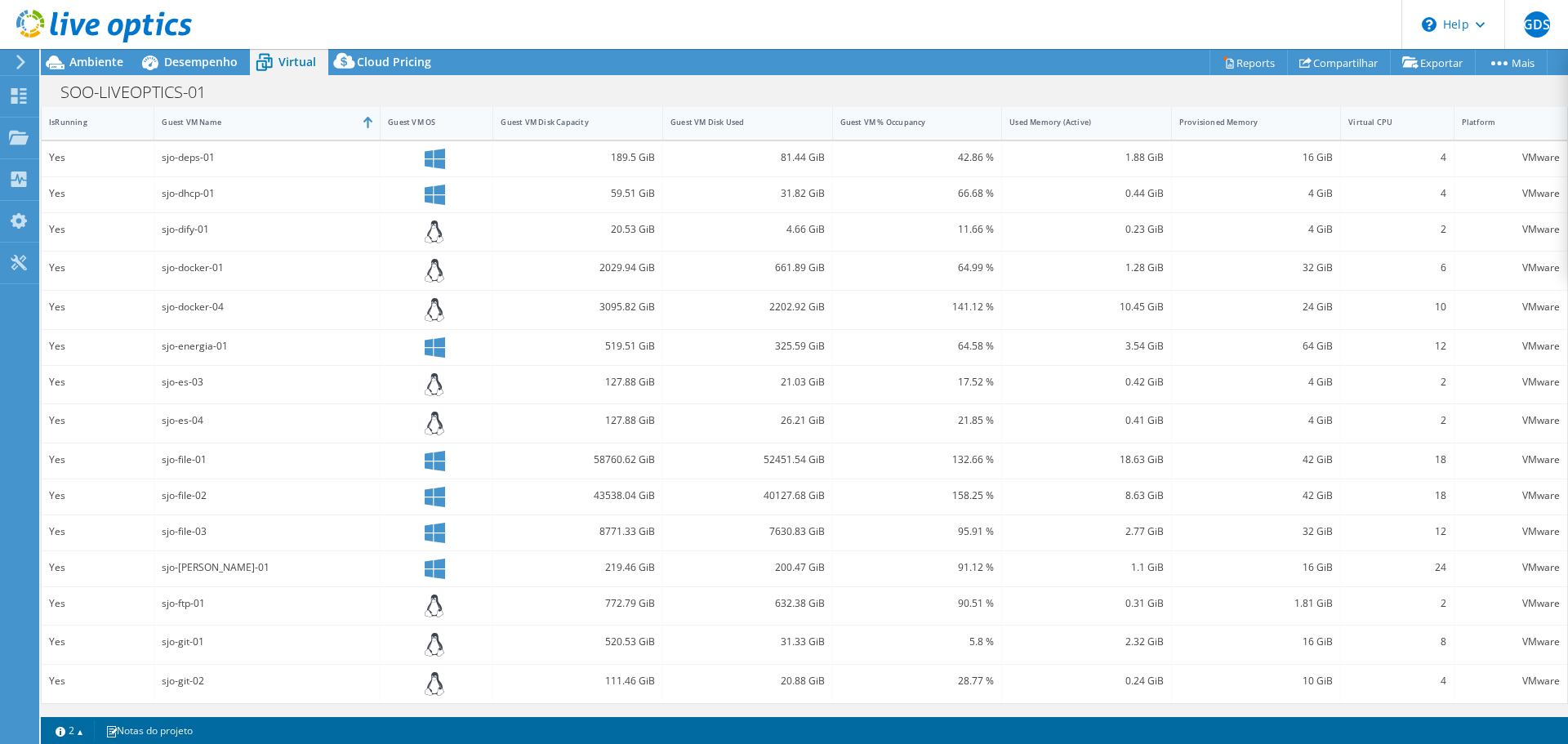
click at [784, 495] on div "40127.68 GiB" at bounding box center [747, 495] width 154 height 18
click at [1304, 495] on div "42 GiB" at bounding box center [1256, 495] width 154 height 18
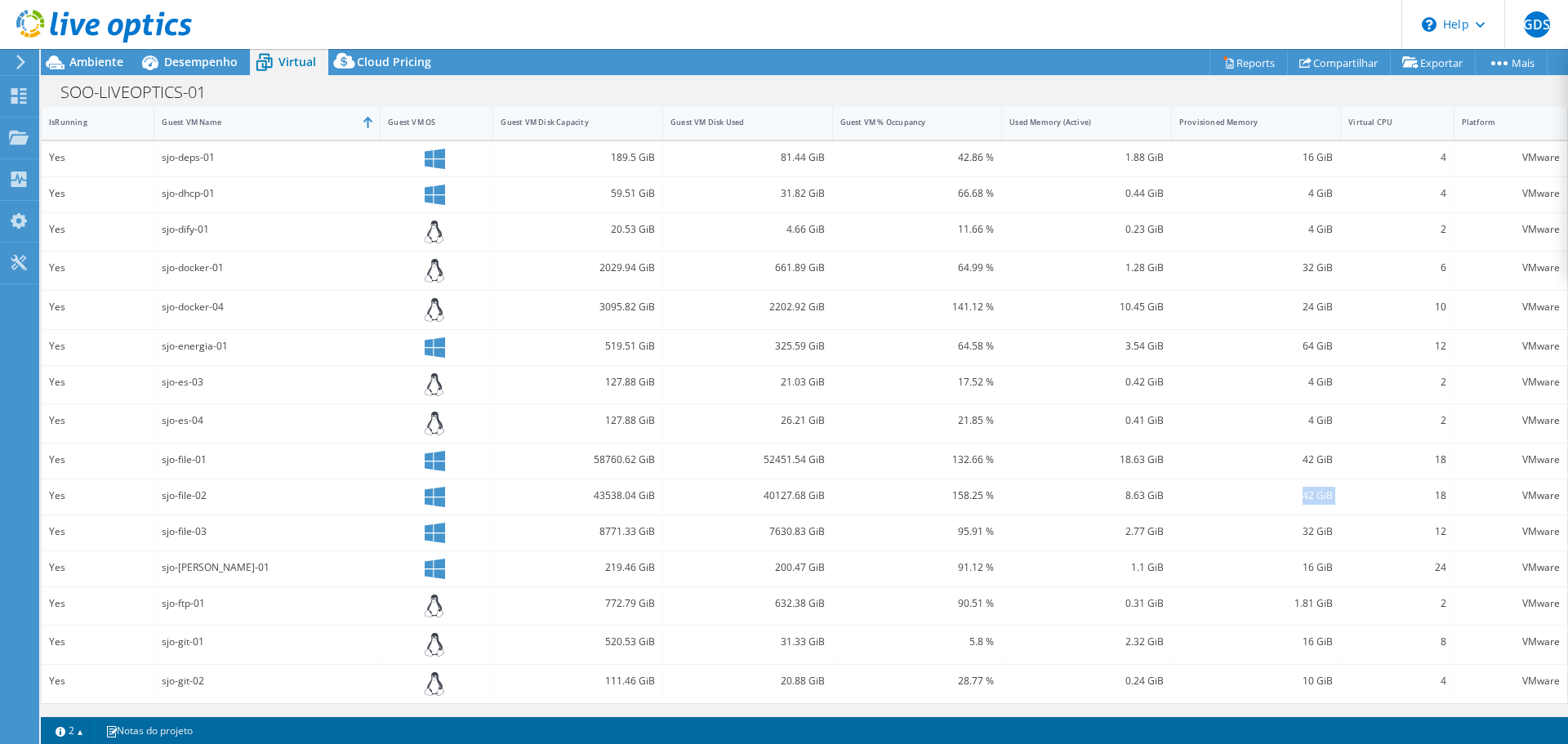
click at [1304, 495] on div "42 GiB" at bounding box center [1256, 495] width 154 height 18
click at [823, 501] on div "40127.68 GiB" at bounding box center [747, 496] width 169 height 35
click at [298, 500] on div "sjo-file-02" at bounding box center [267, 495] width 211 height 18
drag, startPoint x: 131, startPoint y: 495, endPoint x: 673, endPoint y: 497, distance: 542.0
click at [673, 497] on div "Yes sjo-file-02 43538.04 GiB 40127.68 GiB 158.25 % 8.63 GiB 42 GiB 18 VMware" at bounding box center [804, 496] width 1526 height 35
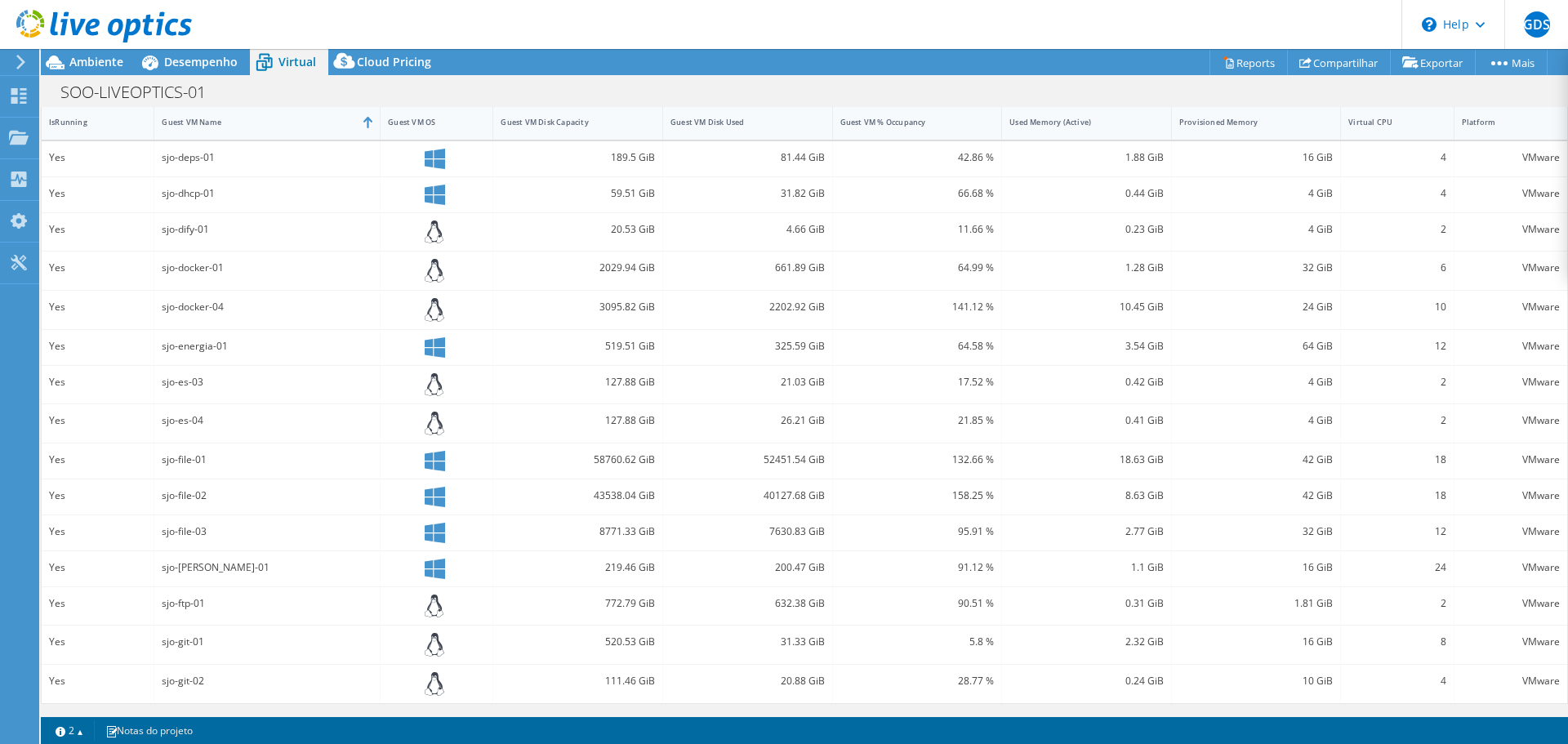
click at [766, 95] on div "SOO-LIVEOPTICS-01 Imprimir" at bounding box center [804, 91] width 1528 height 30
click at [616, 493] on div "43538.04 GiB" at bounding box center [577, 495] width 154 height 18
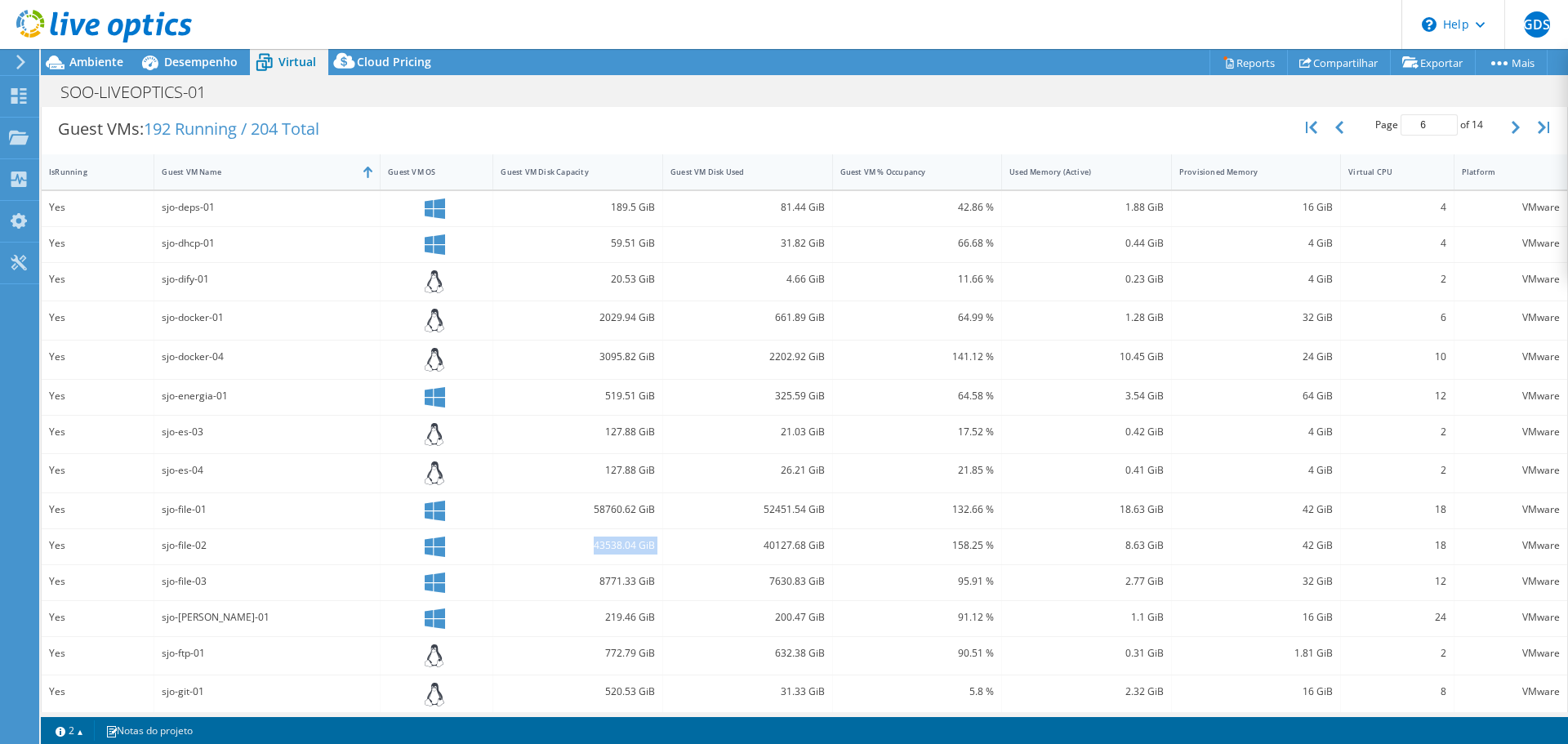
scroll to position [327, 0]
click at [701, 524] on div "52451.54 GiB" at bounding box center [747, 509] width 169 height 35
click at [699, 536] on div "40127.68 GiB" at bounding box center [747, 544] width 154 height 18
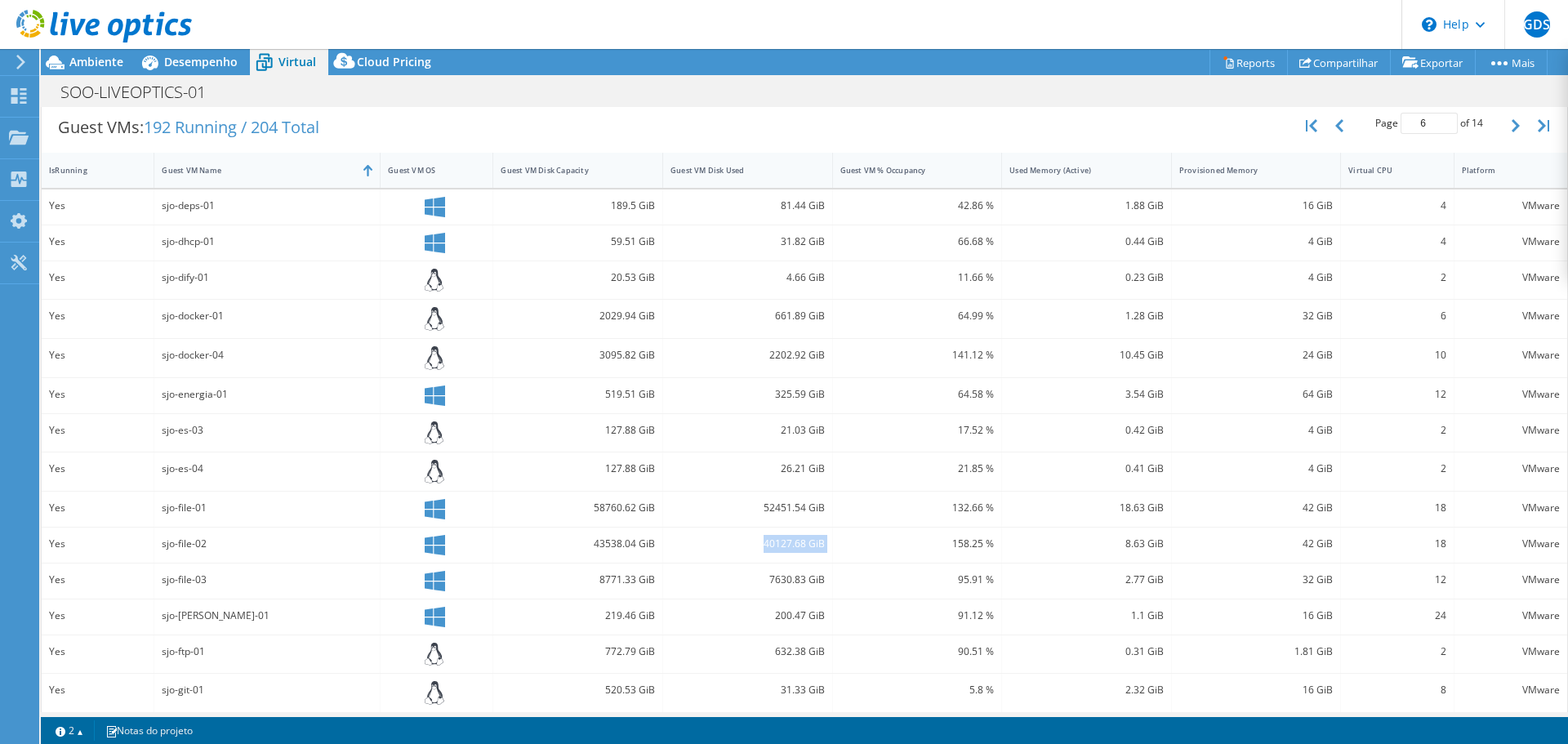
click at [683, 536] on div "40127.68 GiB" at bounding box center [747, 544] width 154 height 18
click at [620, 354] on div "3095.82 GiB" at bounding box center [577, 355] width 154 height 18
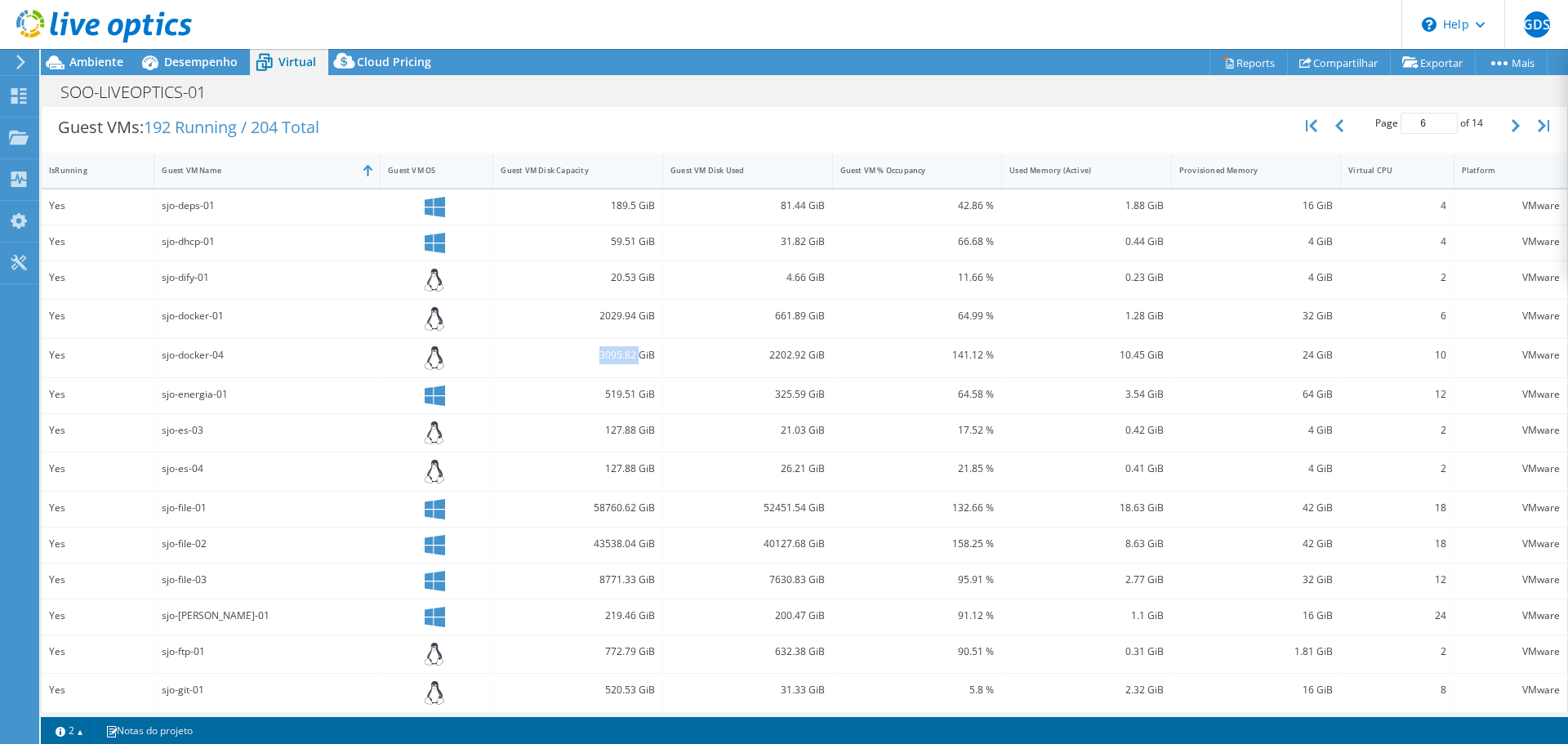
click at [620, 354] on div "3095.82 GiB" at bounding box center [577, 355] width 154 height 18
click at [608, 356] on div "3095.82 GiB" at bounding box center [577, 355] width 154 height 18
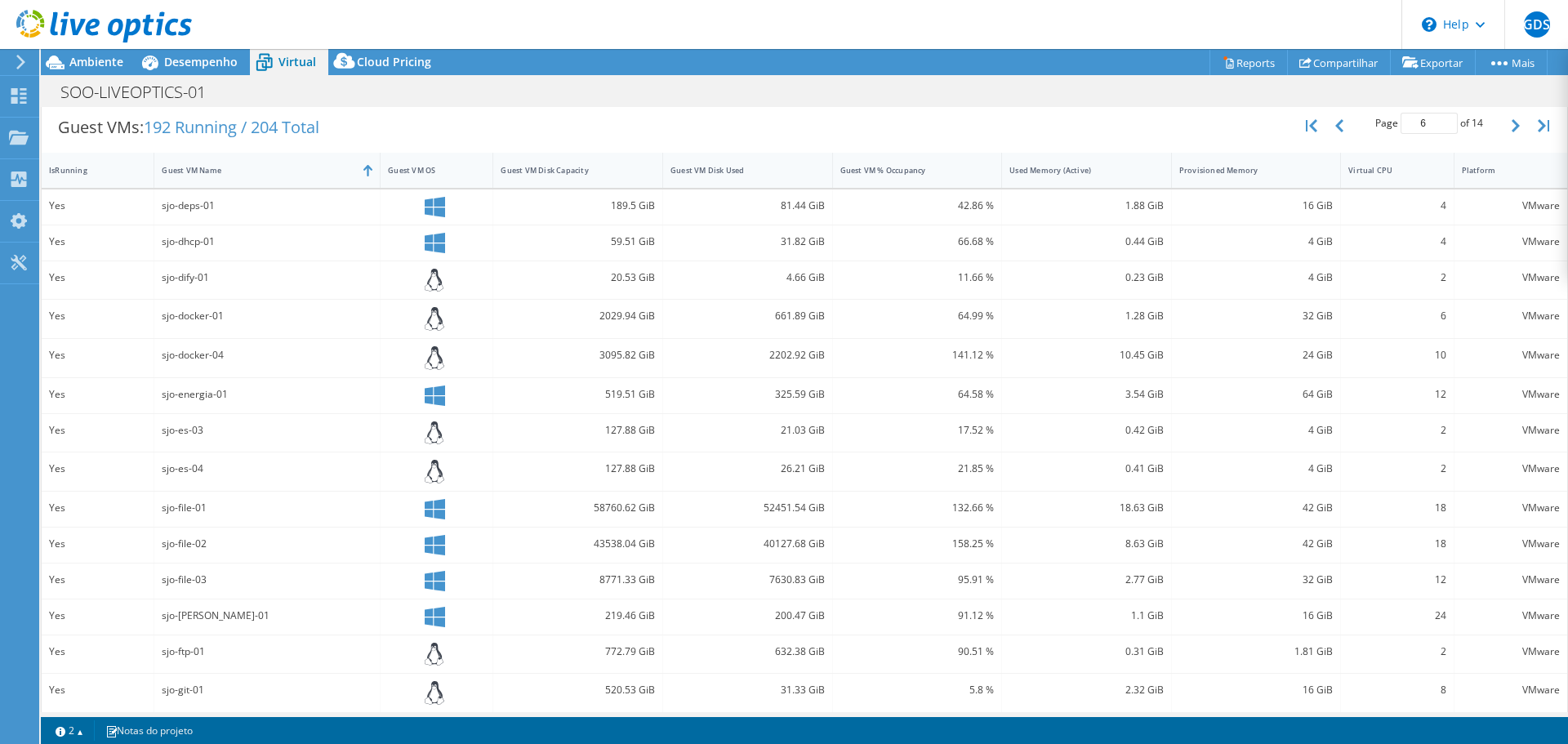
click at [605, 321] on div "2029.94 GiB" at bounding box center [577, 316] width 154 height 18
click at [605, 361] on div "3095.82 GiB" at bounding box center [577, 355] width 154 height 18
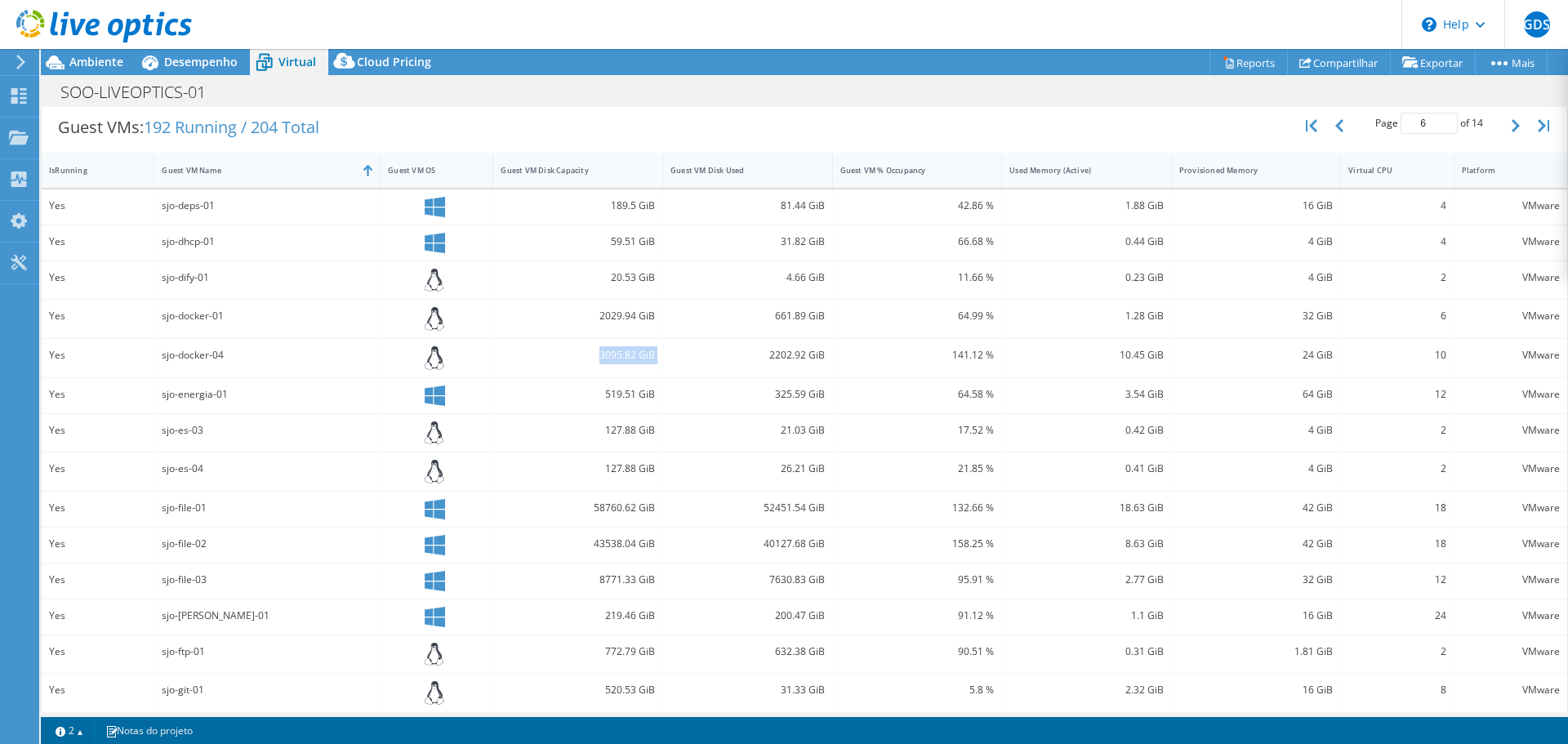
click at [605, 361] on div "3095.82 GiB" at bounding box center [577, 355] width 154 height 18
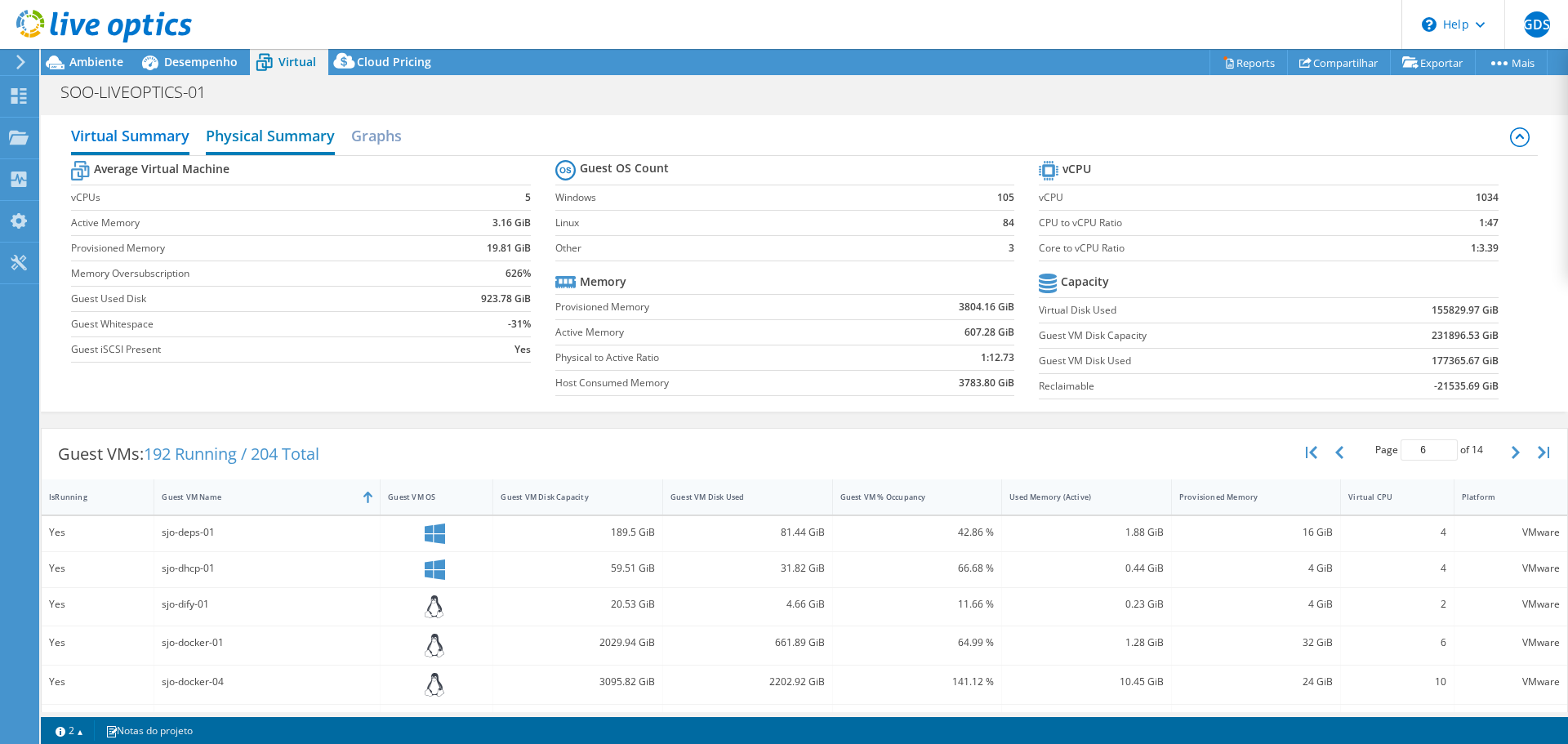
click at [250, 136] on h2 "Physical Summary" at bounding box center [270, 138] width 129 height 36
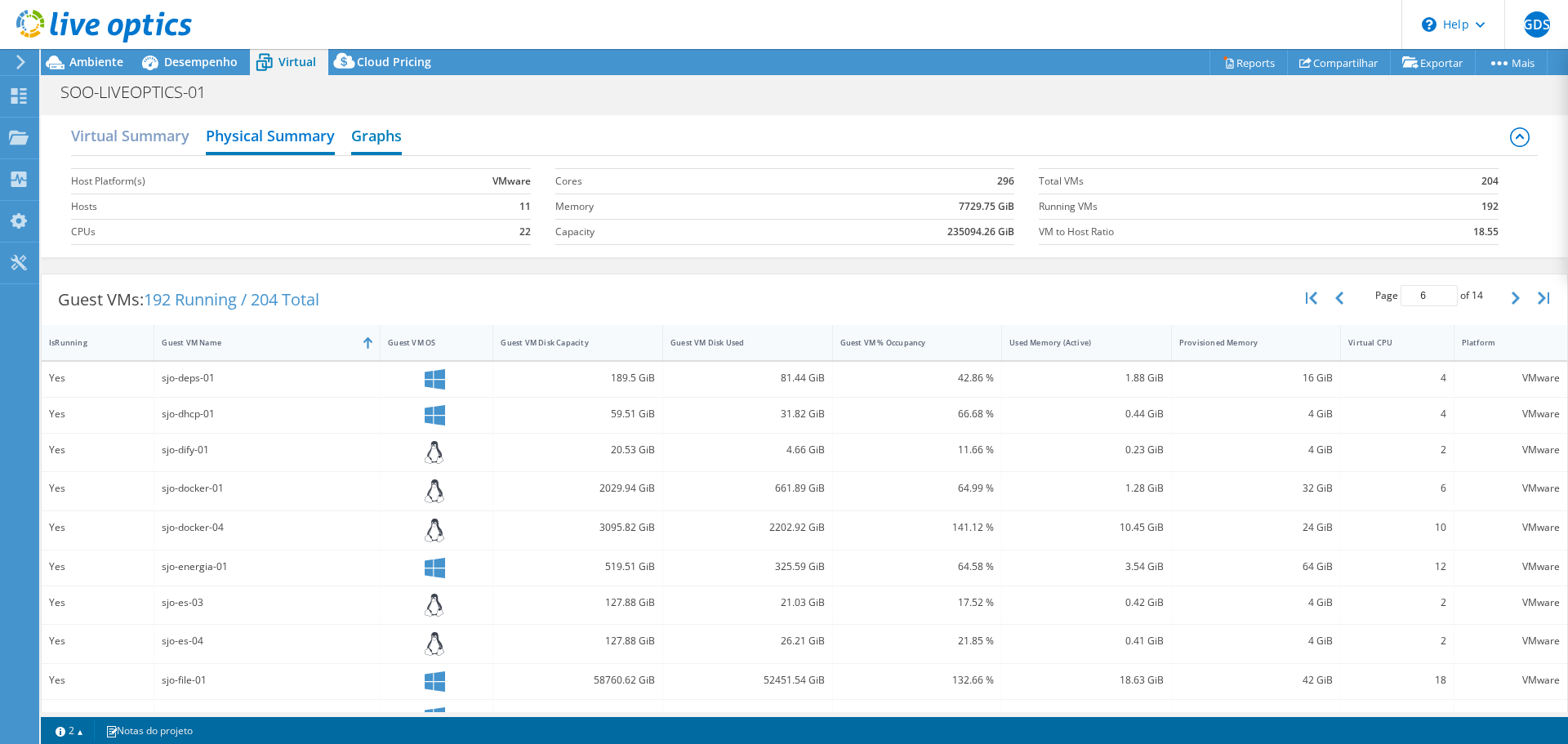
click at [383, 133] on h2 "Graphs" at bounding box center [376, 138] width 51 height 36
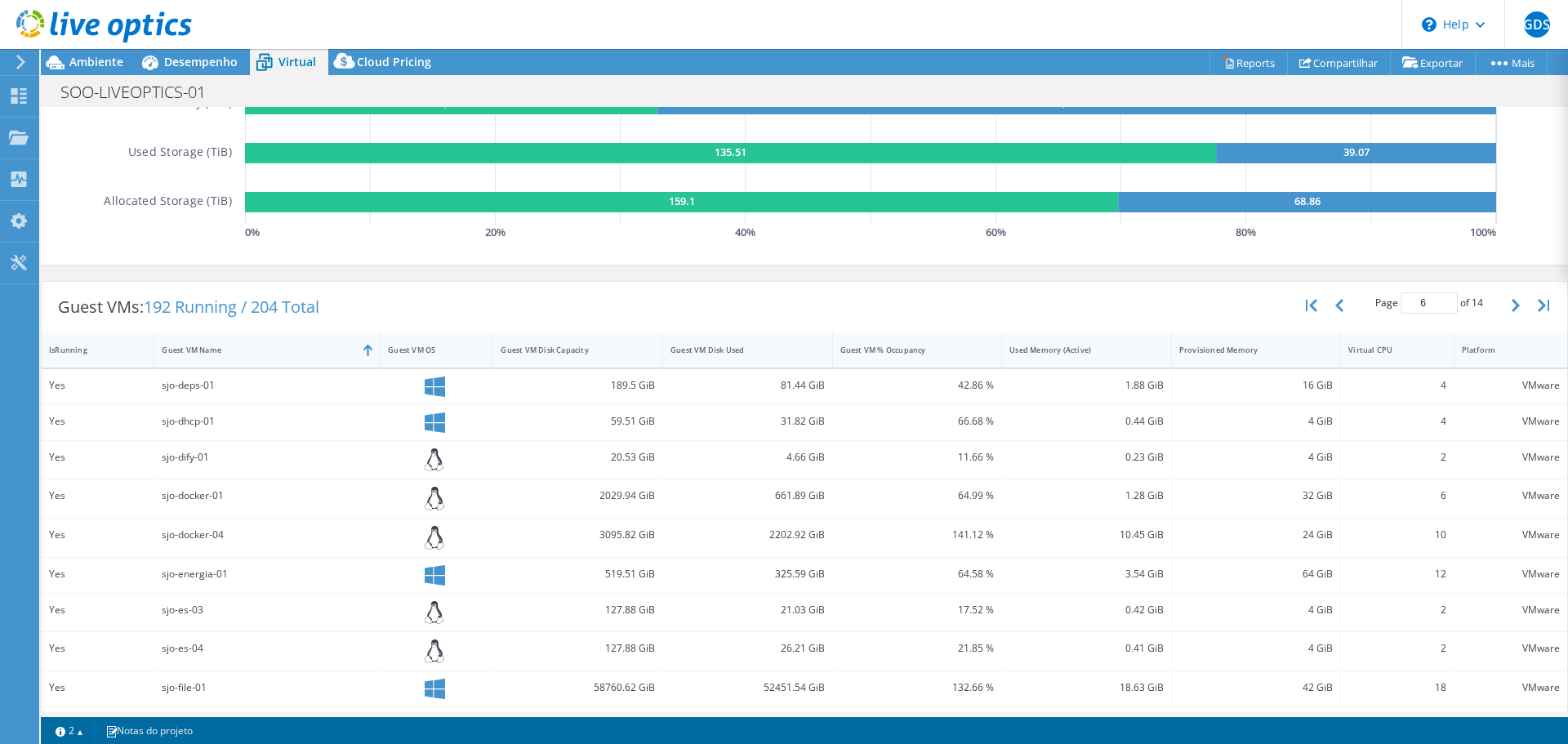
scroll to position [409, 0]
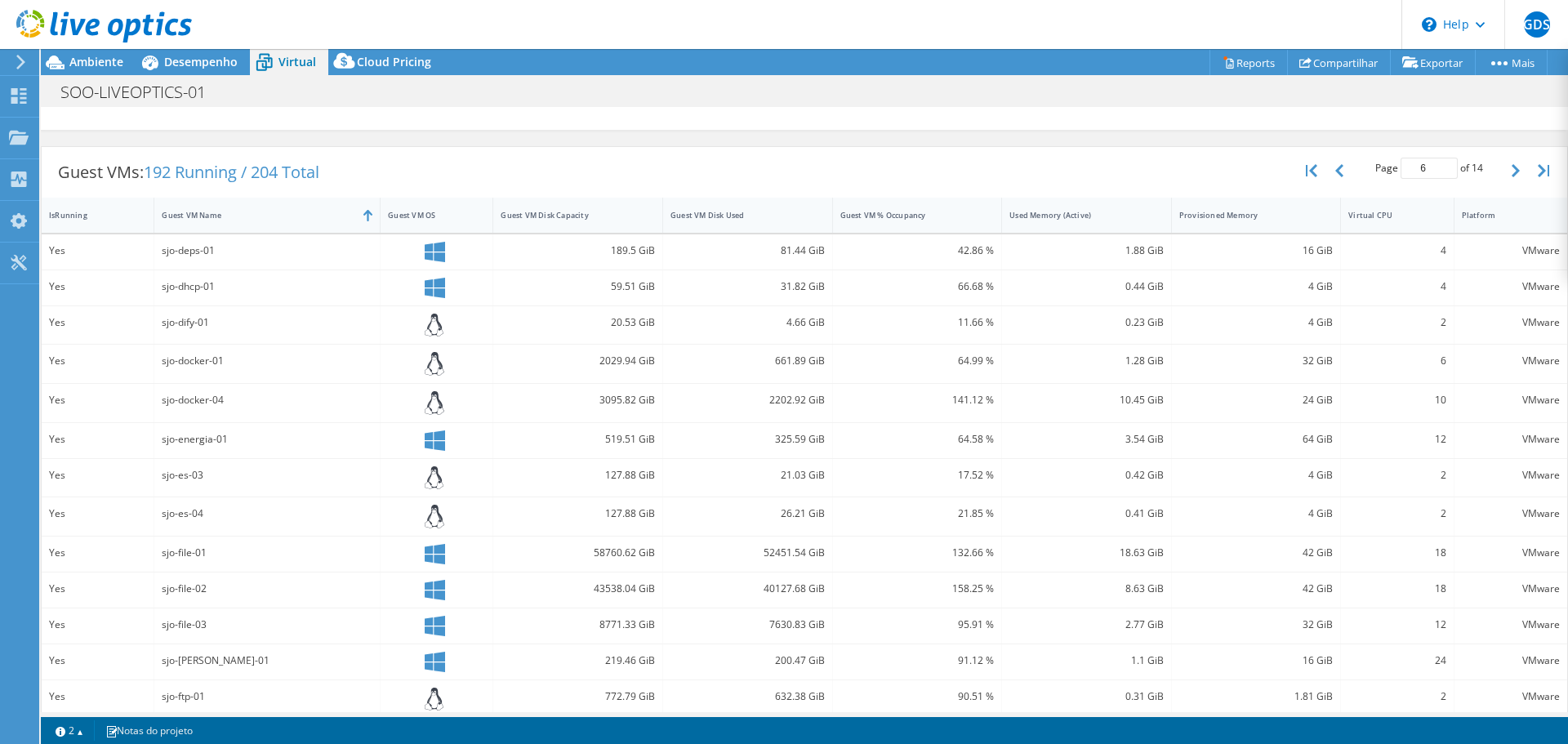
click at [606, 404] on div "3095.82 GiB" at bounding box center [577, 400] width 154 height 18
click at [756, 393] on div "2202.92 GiB" at bounding box center [747, 400] width 154 height 18
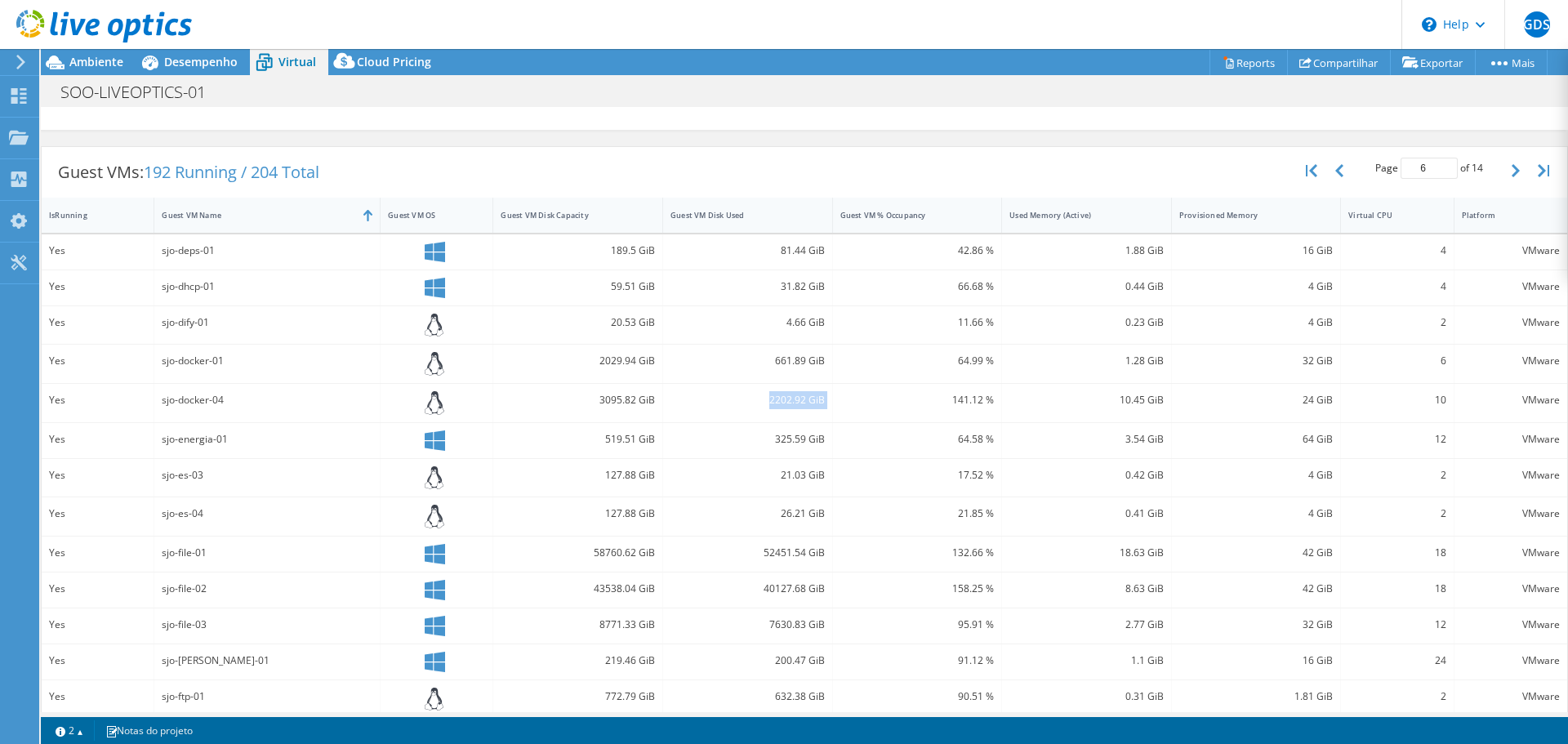
click at [756, 393] on div "2202.92 GiB" at bounding box center [747, 400] width 154 height 18
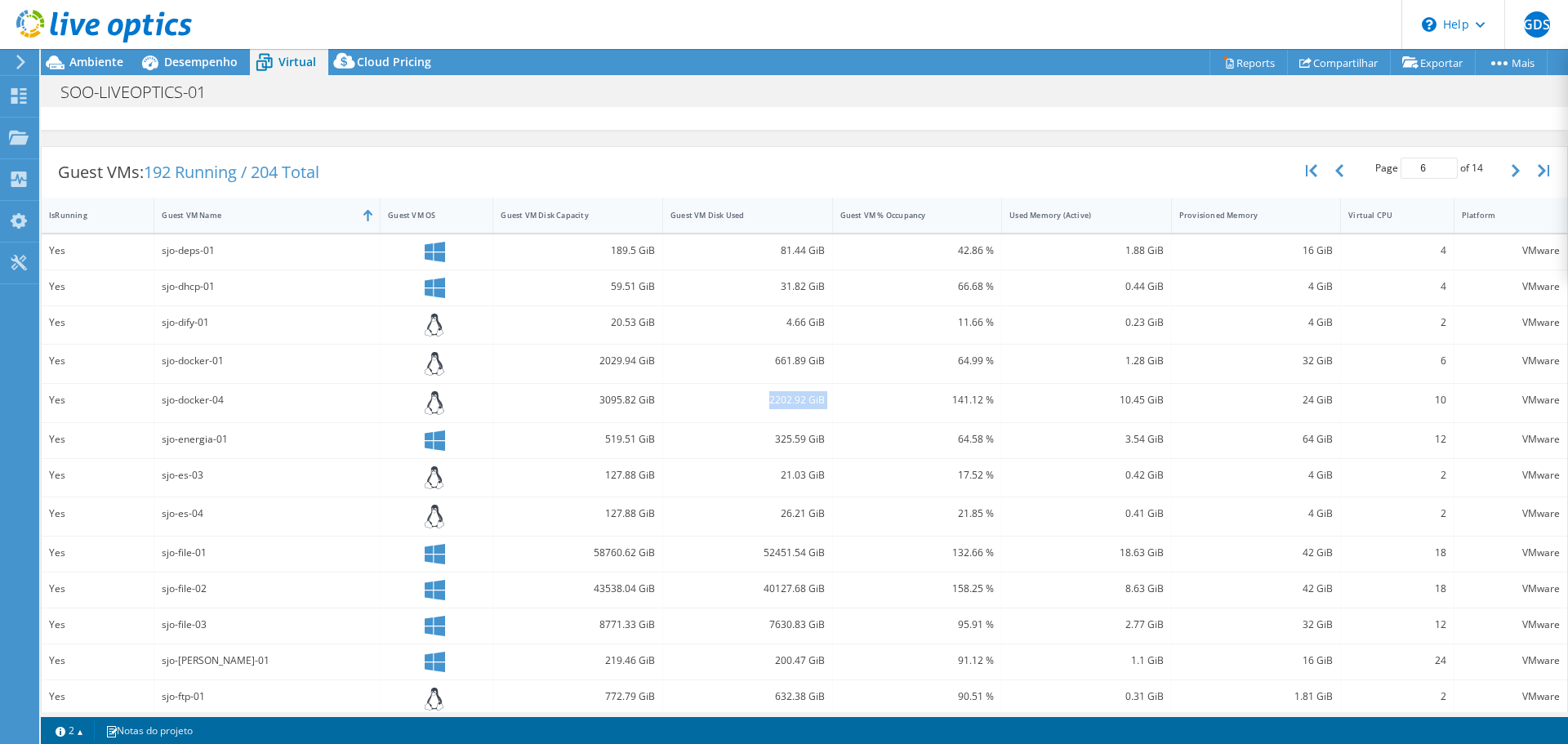
click at [623, 399] on div "3095.82 GiB" at bounding box center [577, 400] width 154 height 18
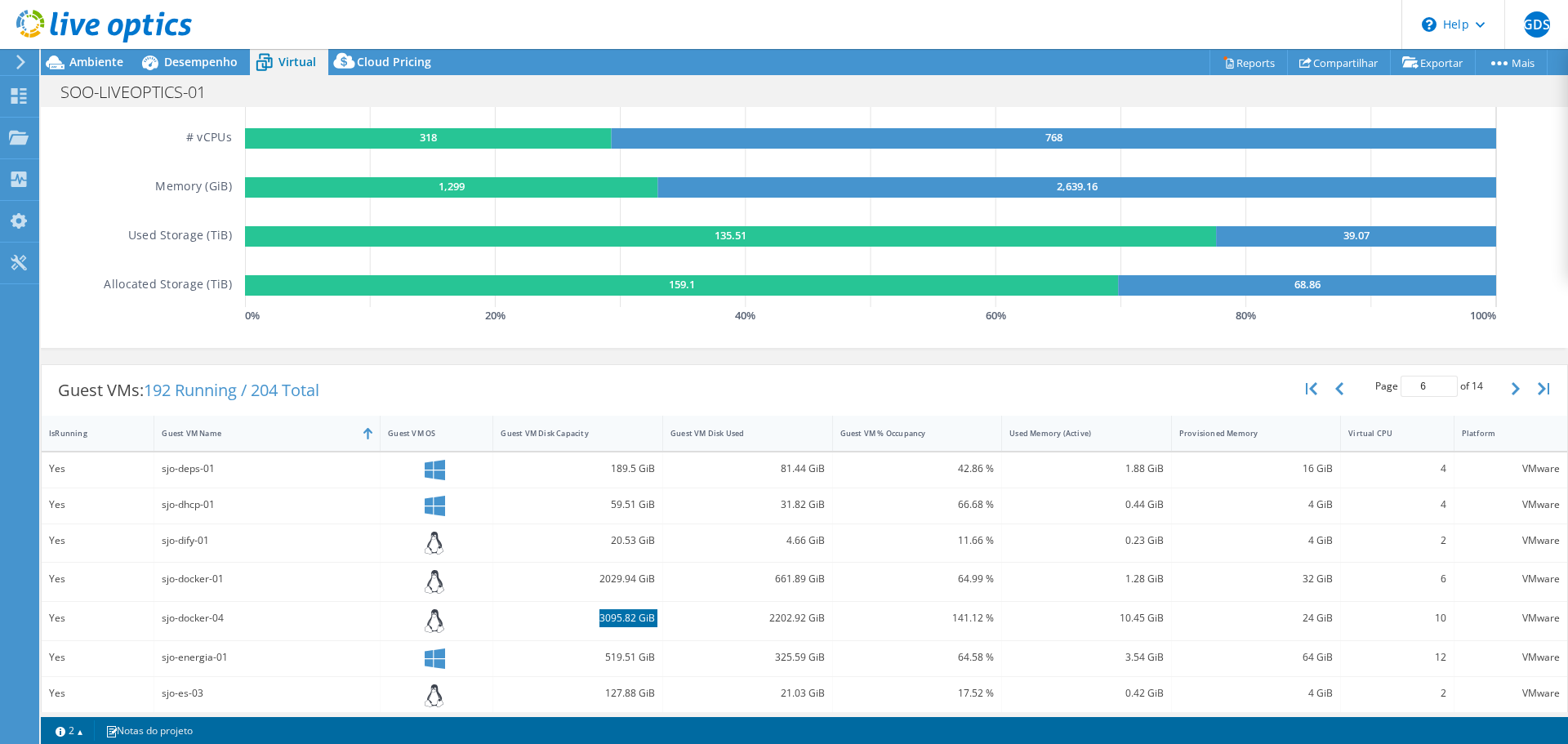
scroll to position [0, 0]
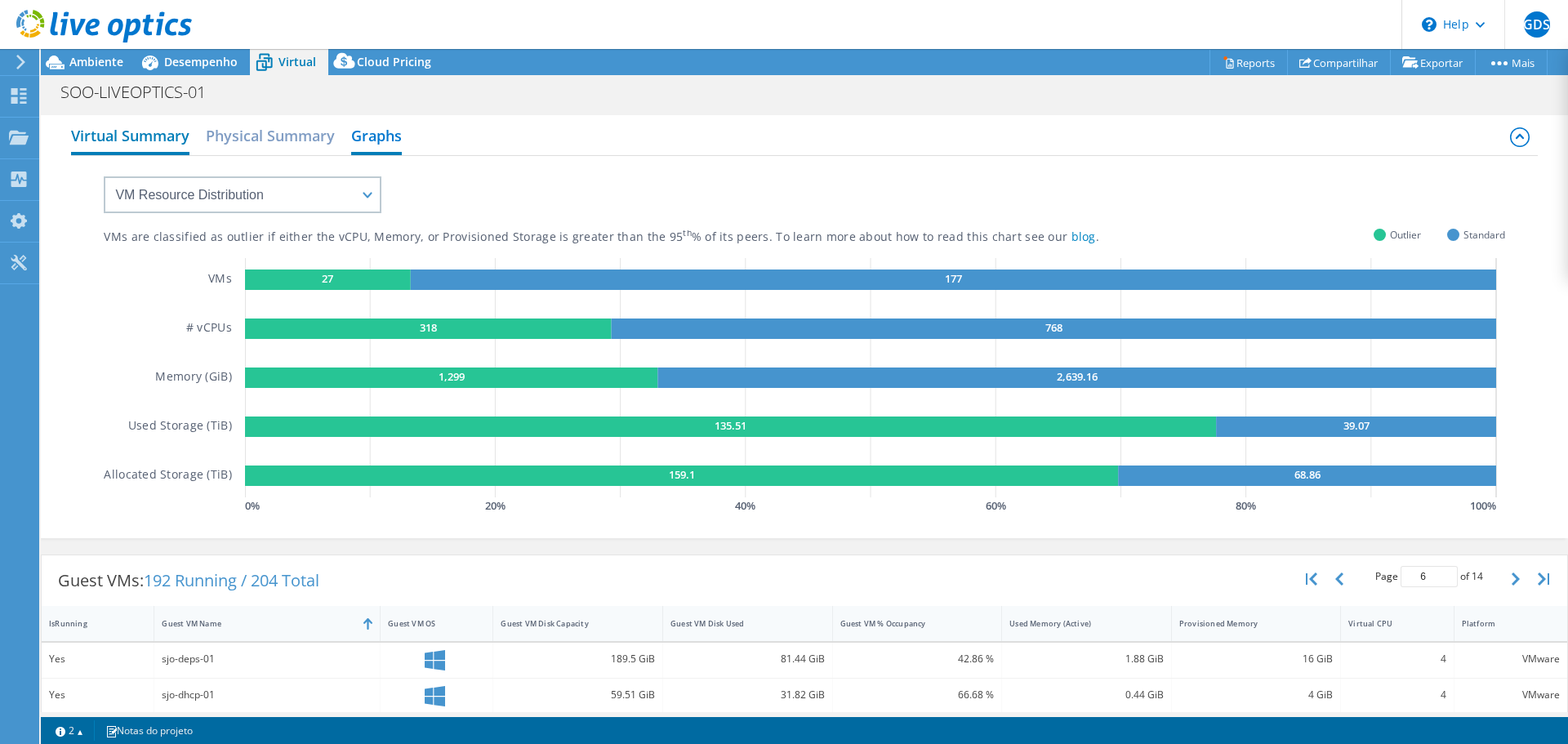
click at [125, 137] on h2 "Virtual Summary" at bounding box center [131, 138] width 119 height 36
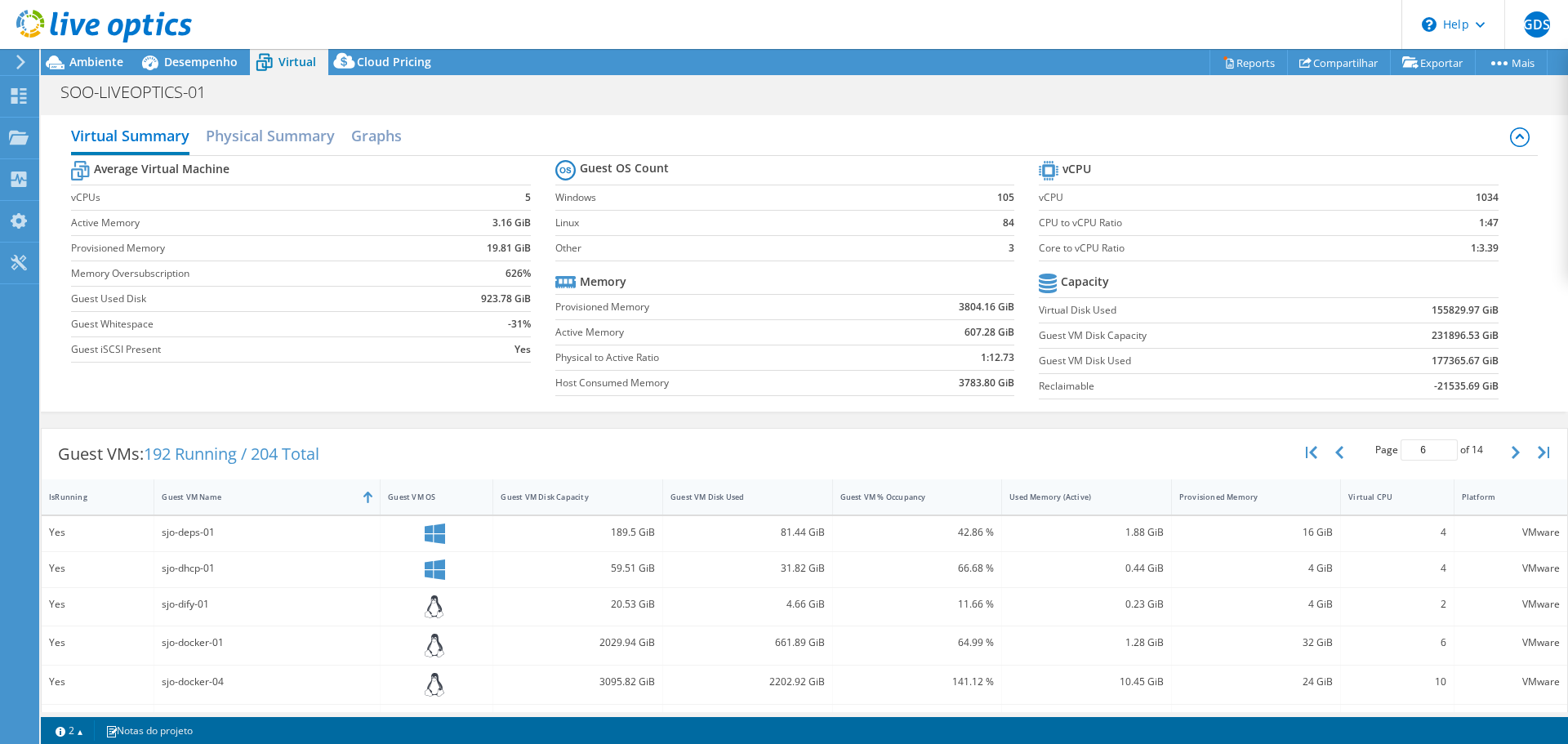
click at [489, 299] on b "923.78 GiB" at bounding box center [506, 298] width 50 height 16
click at [1434, 306] on b "155829.97 GiB" at bounding box center [1465, 310] width 67 height 16
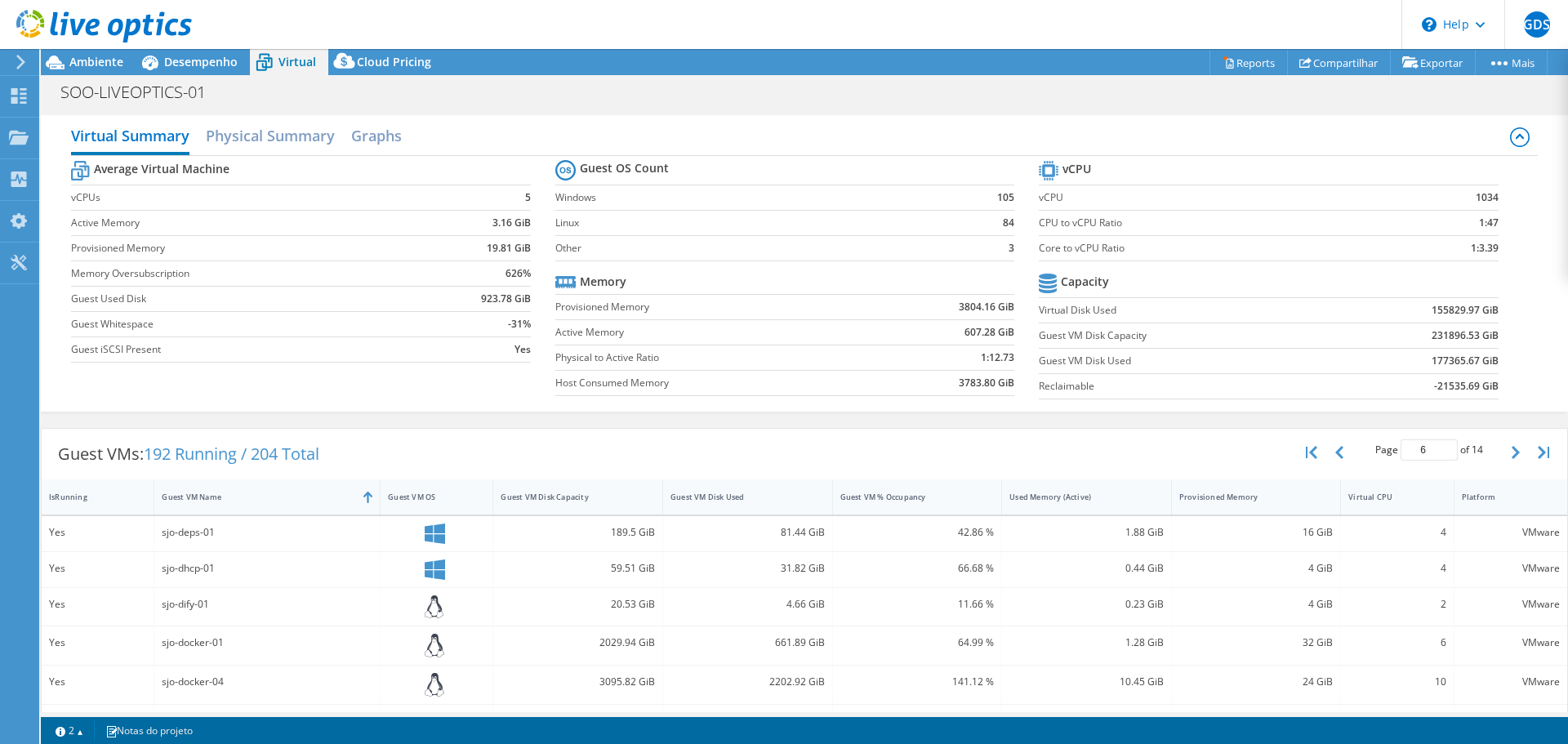
click at [1107, 337] on label "Guest VM Disk Capacity" at bounding box center [1184, 335] width 292 height 16
click at [1091, 360] on label "Guest VM Disk Used" at bounding box center [1184, 360] width 292 height 16
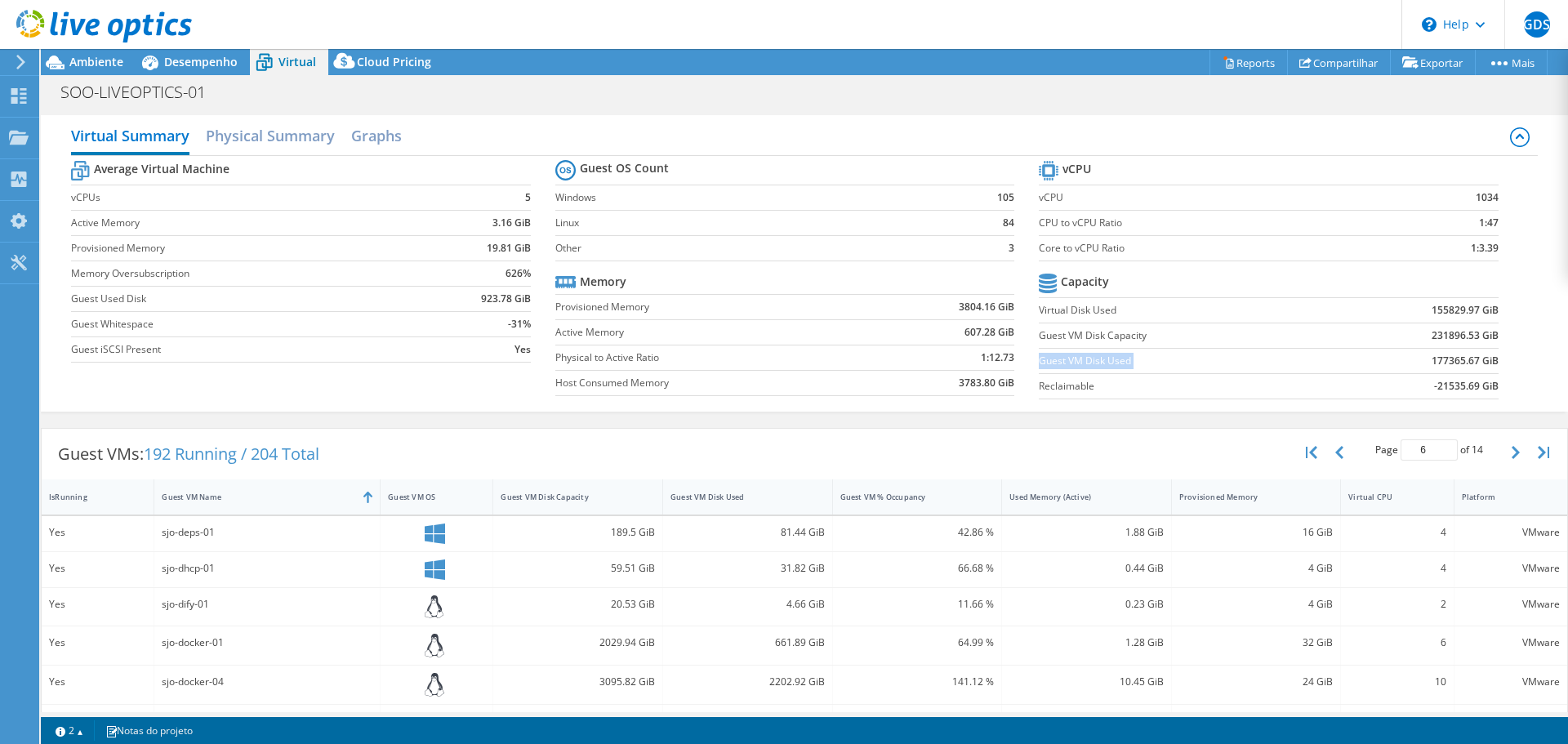
click at [1091, 360] on label "Guest VM Disk Used" at bounding box center [1184, 360] width 292 height 16
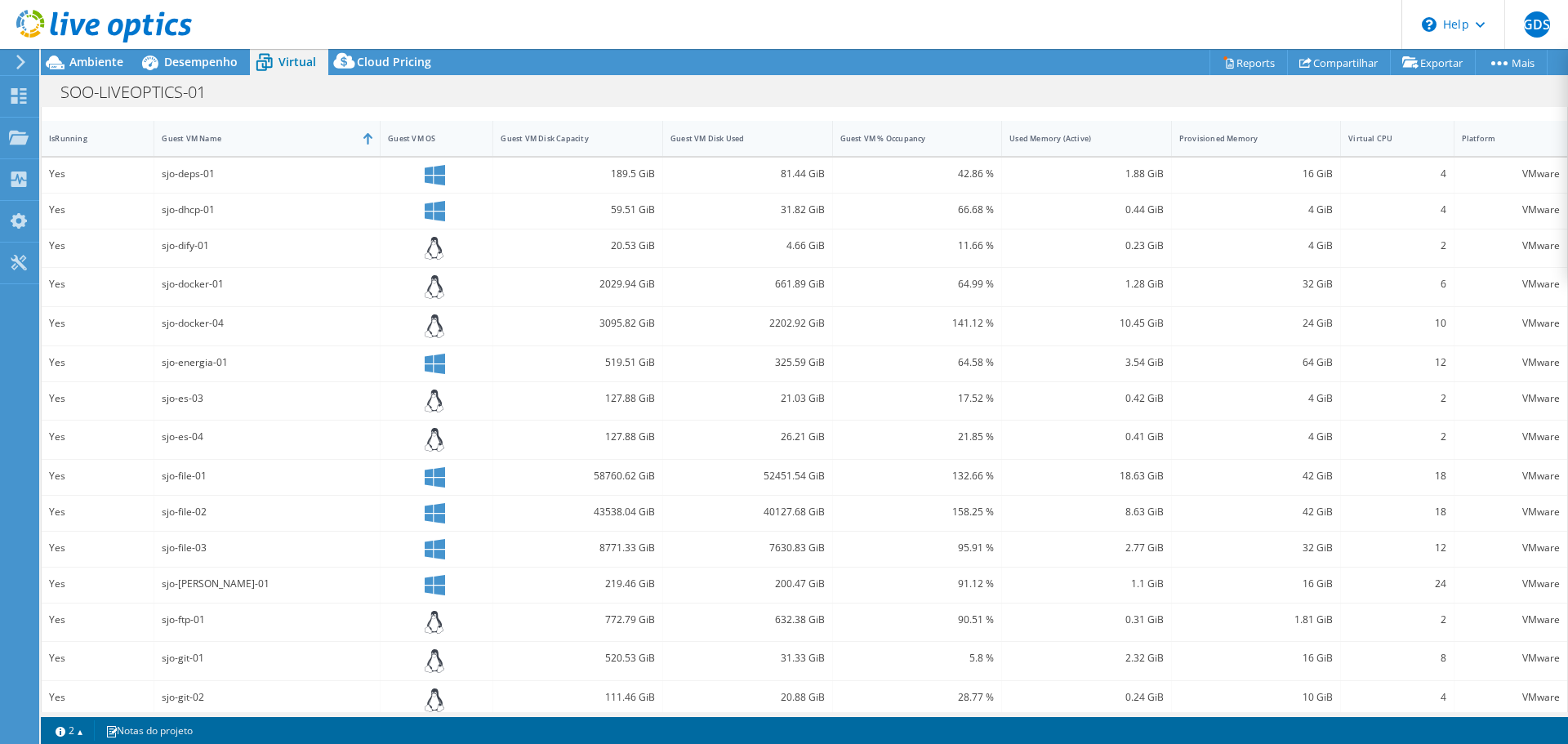
scroll to position [375, 0]
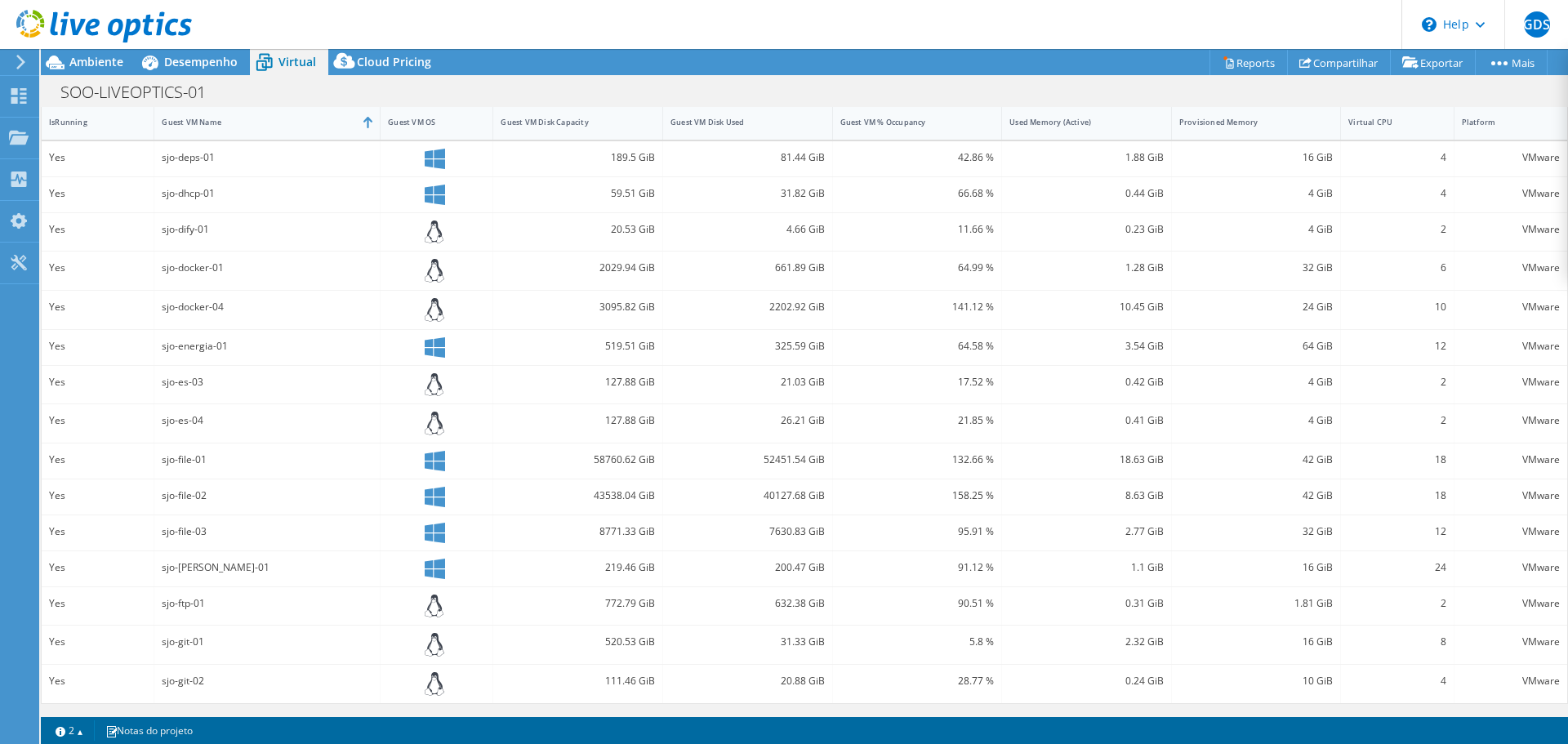
click at [178, 677] on div "sjo-git-02" at bounding box center [267, 680] width 211 height 18
copy div "sjo-git-02"
click at [183, 644] on div "sjo-git-01" at bounding box center [267, 642] width 211 height 18
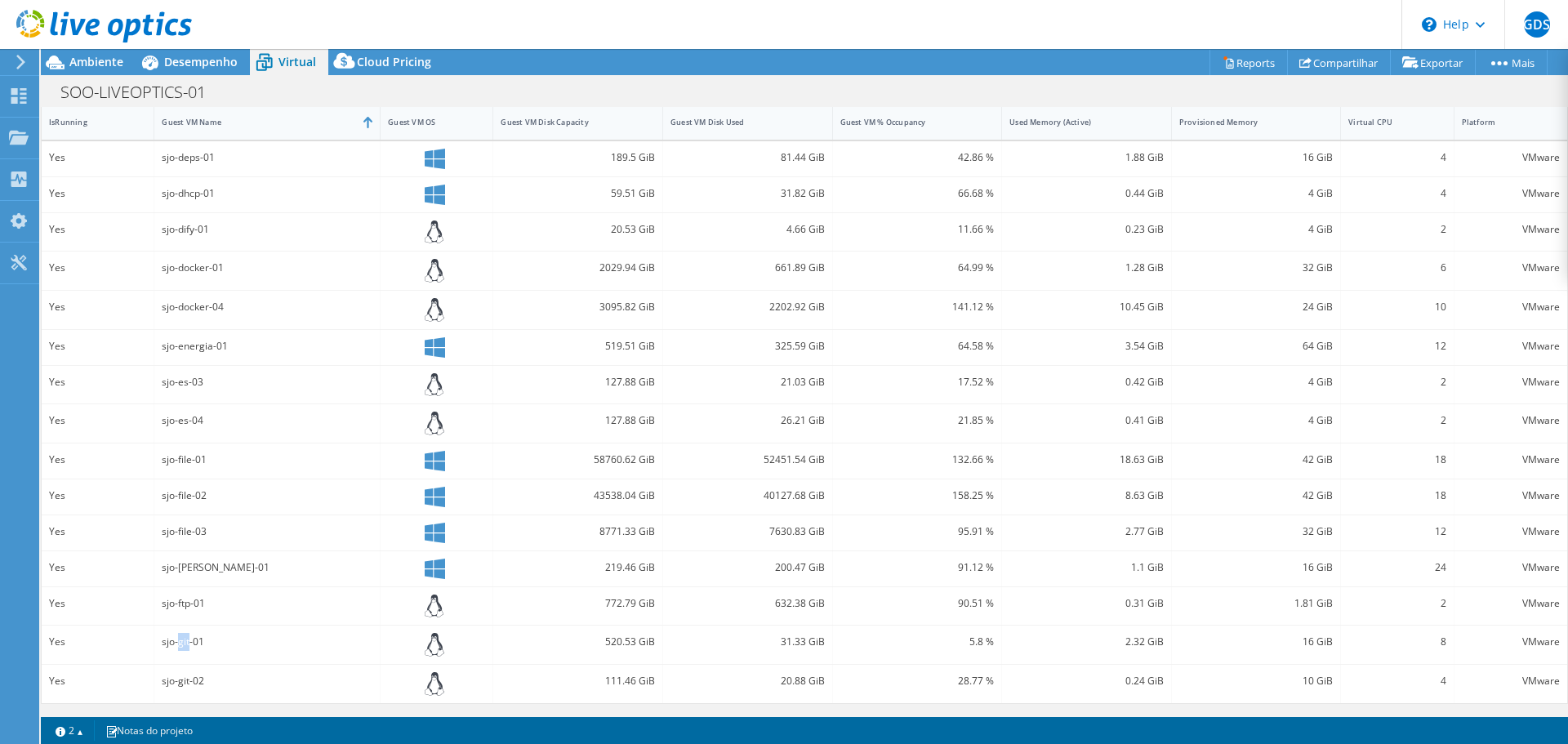
click at [183, 644] on div "sjo-git-01" at bounding box center [267, 642] width 211 height 18
copy div "sjo-git-01"
click at [169, 605] on div "sjo-ftp-01" at bounding box center [267, 603] width 211 height 18
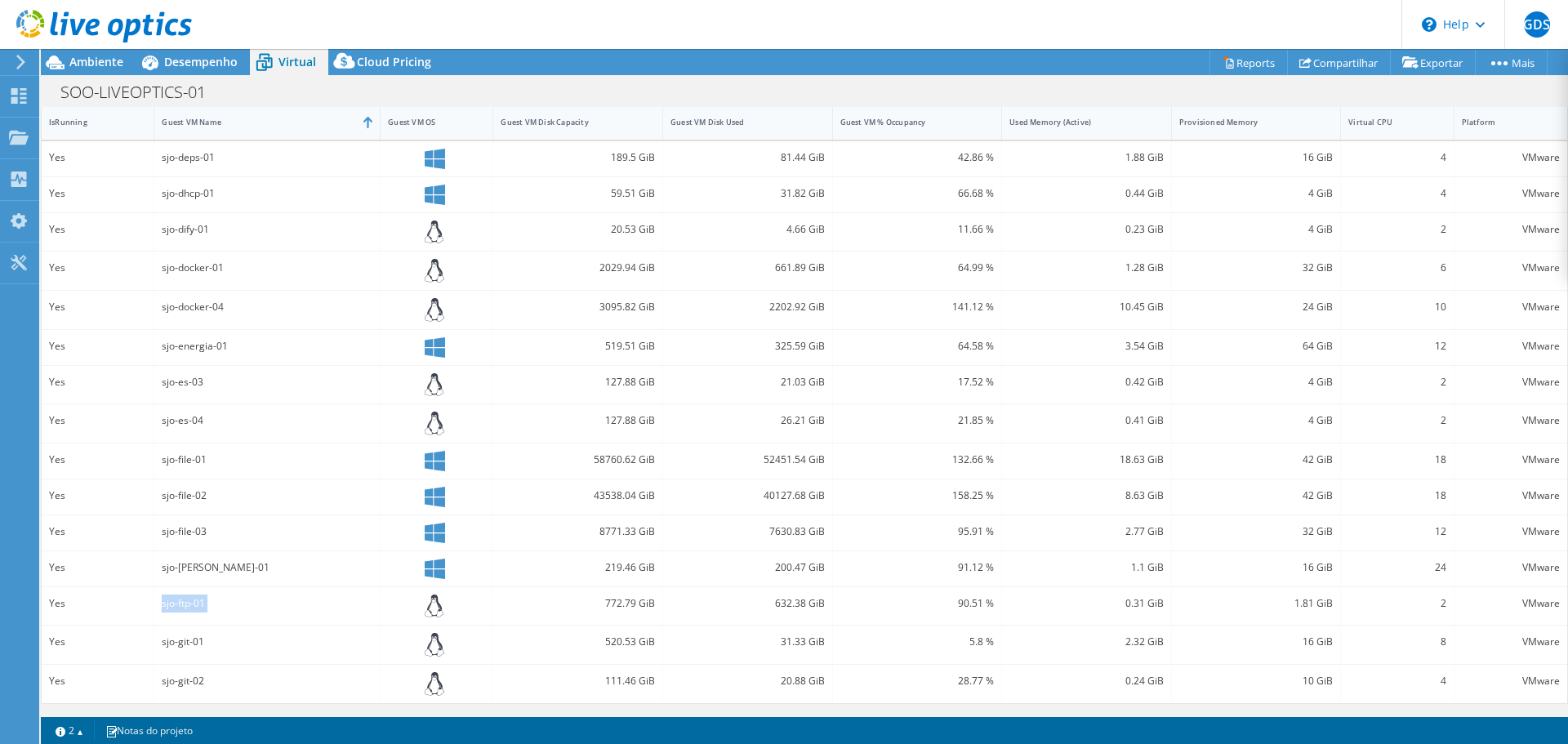
click at [169, 605] on div "sjo-ftp-01" at bounding box center [267, 603] width 211 height 18
copy div "sjo-ftp-01"
click at [605, 493] on div "43538.04 GiB" at bounding box center [577, 495] width 154 height 18
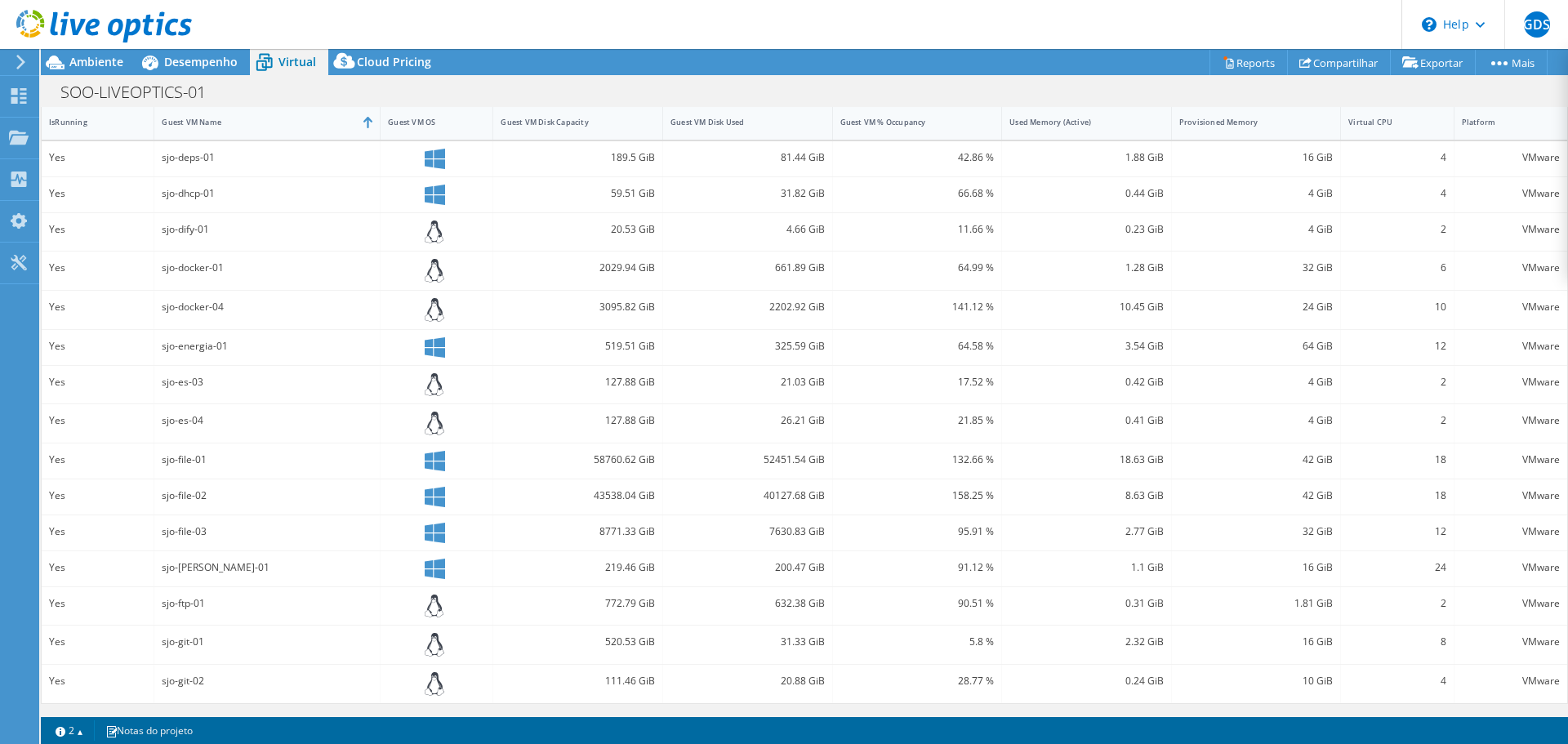
click at [186, 489] on div "sjo-file-02" at bounding box center [267, 495] width 211 height 18
click at [183, 495] on div "sjo-file-02" at bounding box center [267, 495] width 211 height 18
copy div "sjo-file-02"
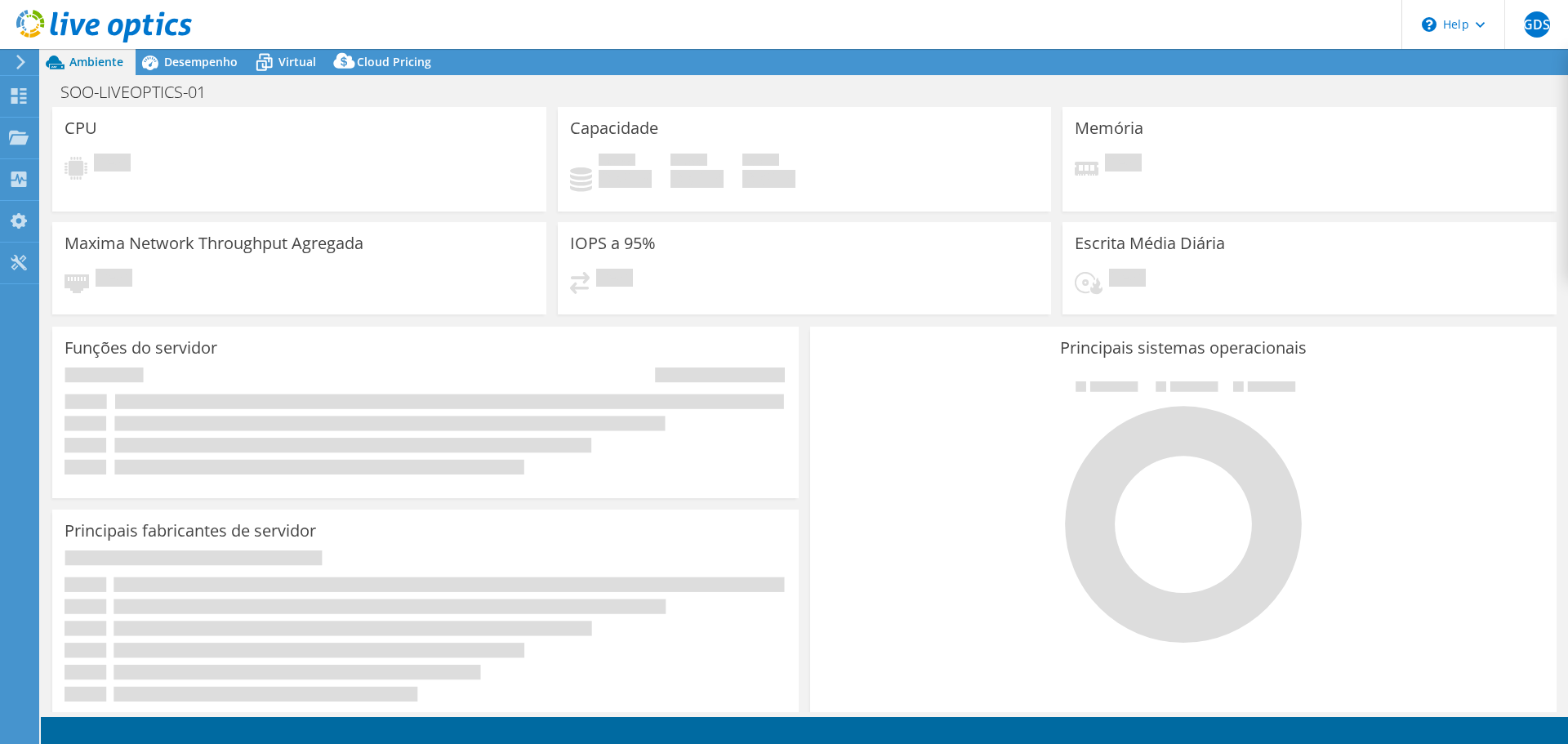
select select "SouthAmerica"
select select "BRL"
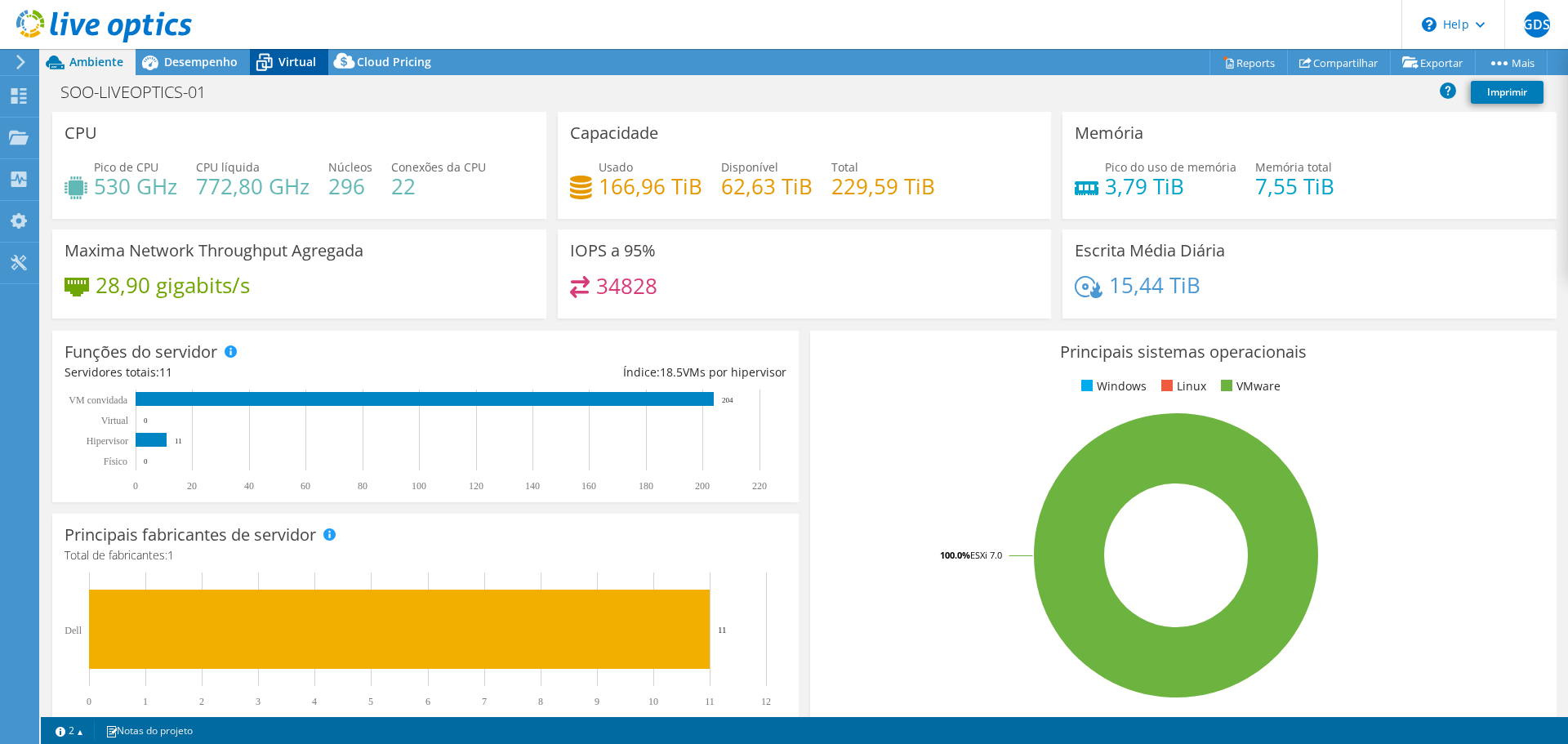
click at [262, 54] on icon at bounding box center [264, 57] width 10 height 6
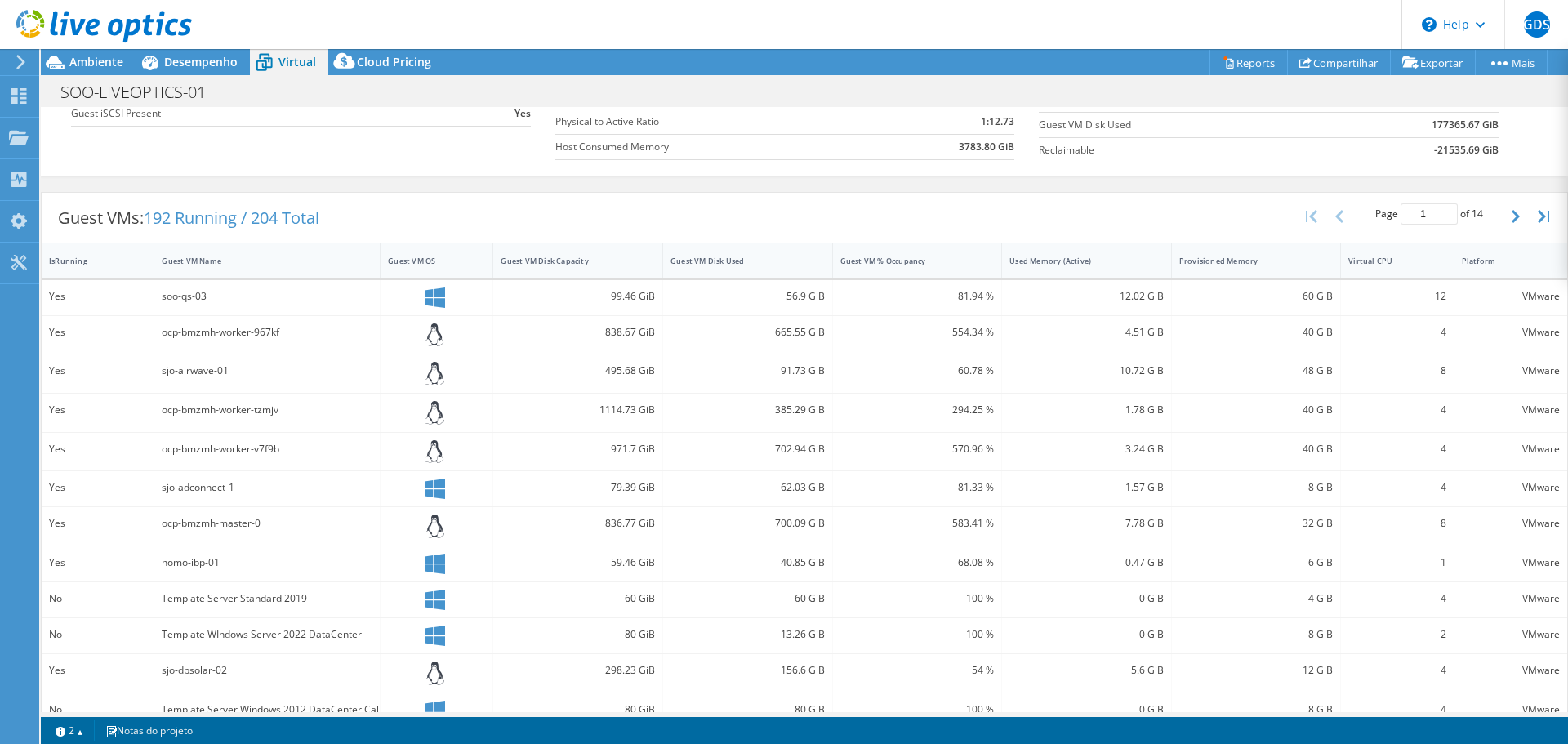
scroll to position [245, 0]
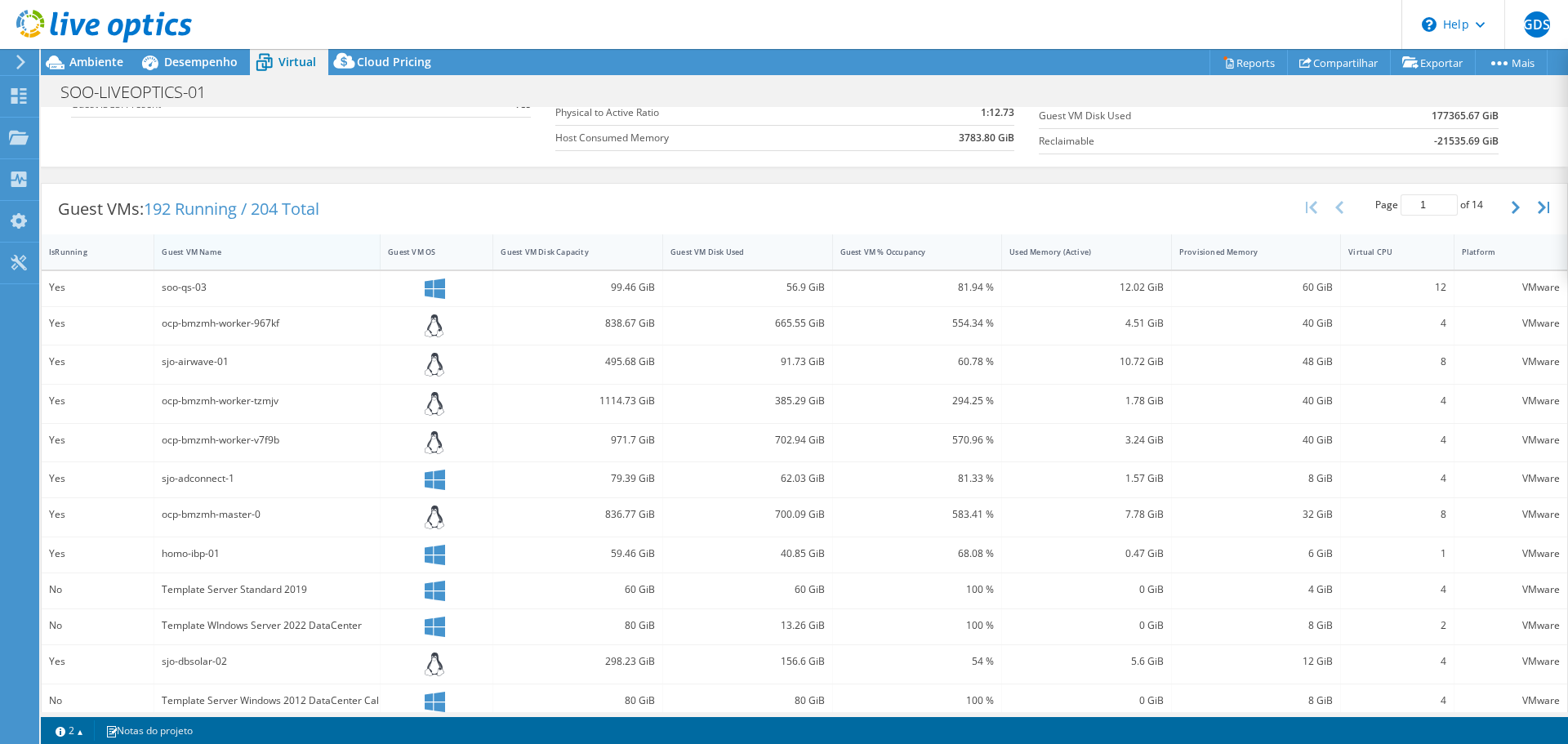
click at [193, 247] on div "Guest VM Name" at bounding box center [257, 252] width 191 height 10
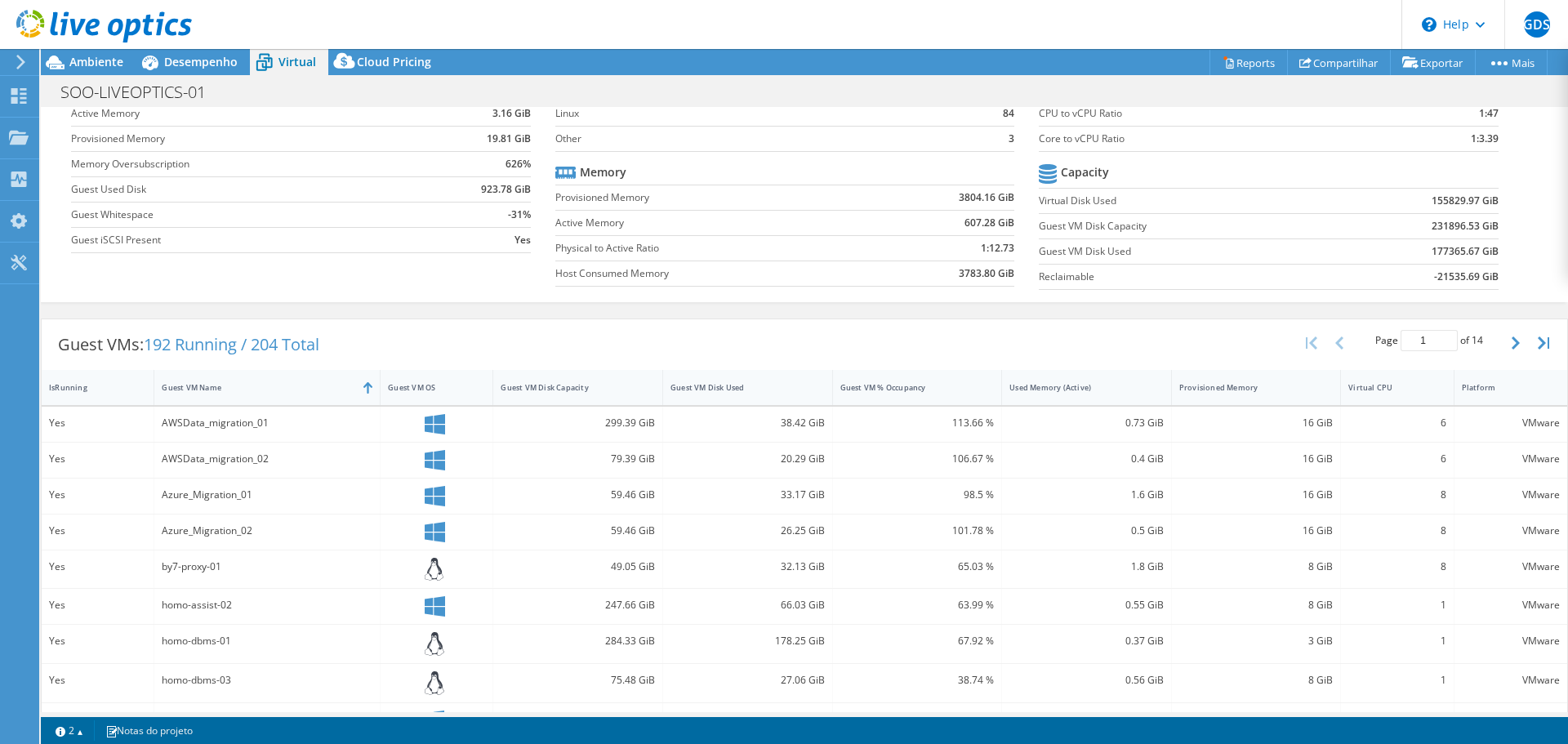
scroll to position [0, 0]
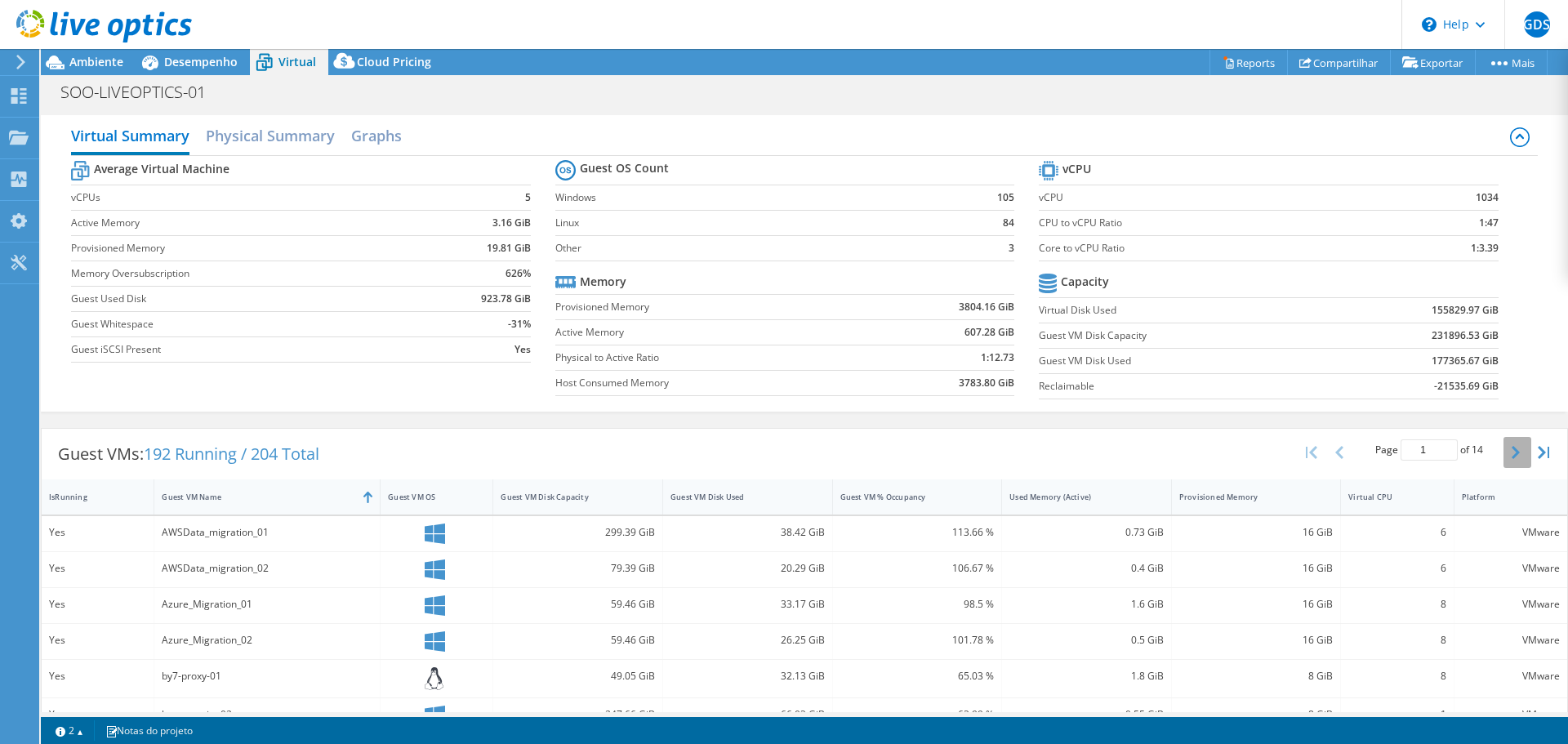
click at [1511, 458] on icon "button" at bounding box center [1515, 452] width 8 height 13
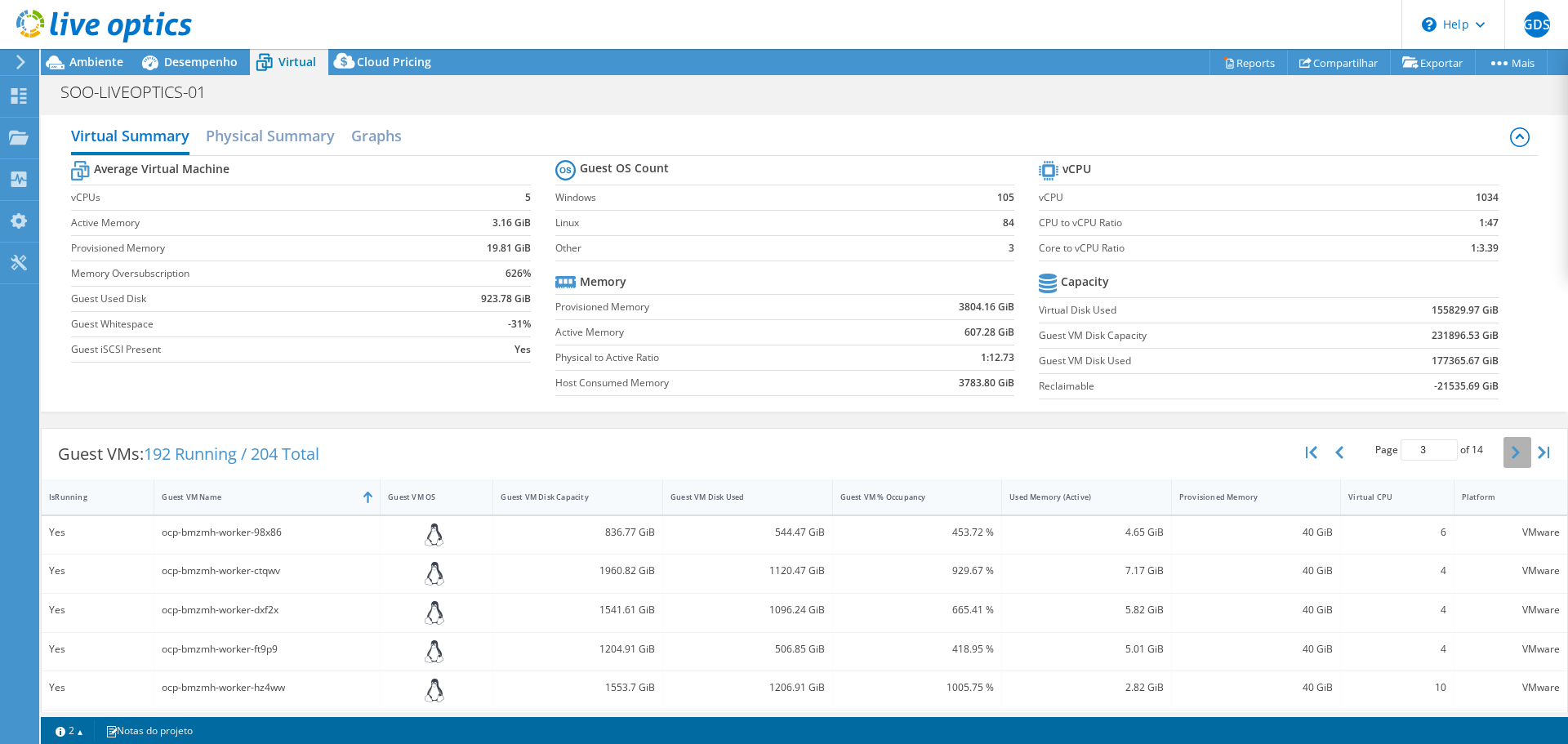
click at [1511, 458] on icon "button" at bounding box center [1515, 452] width 8 height 13
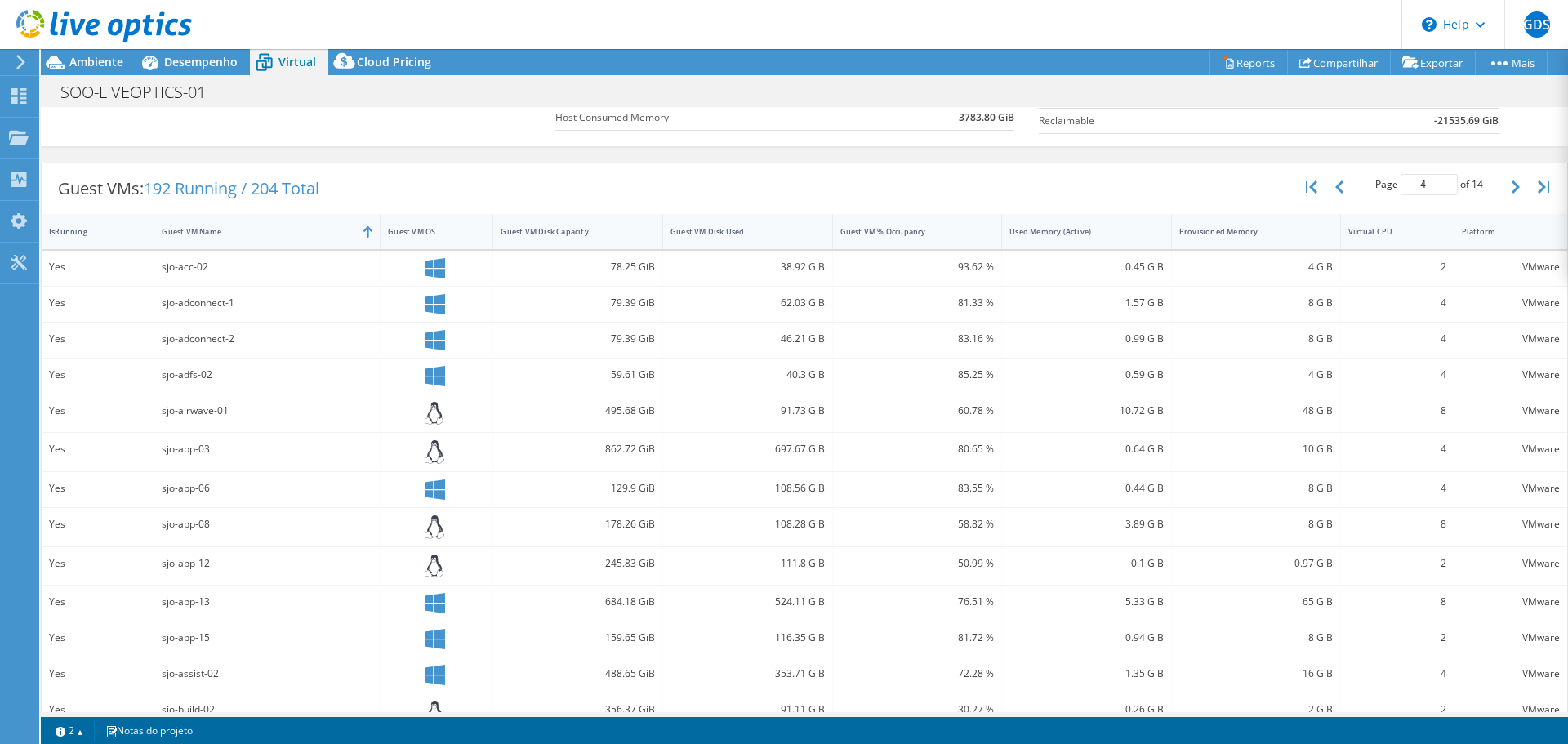
scroll to position [327, 0]
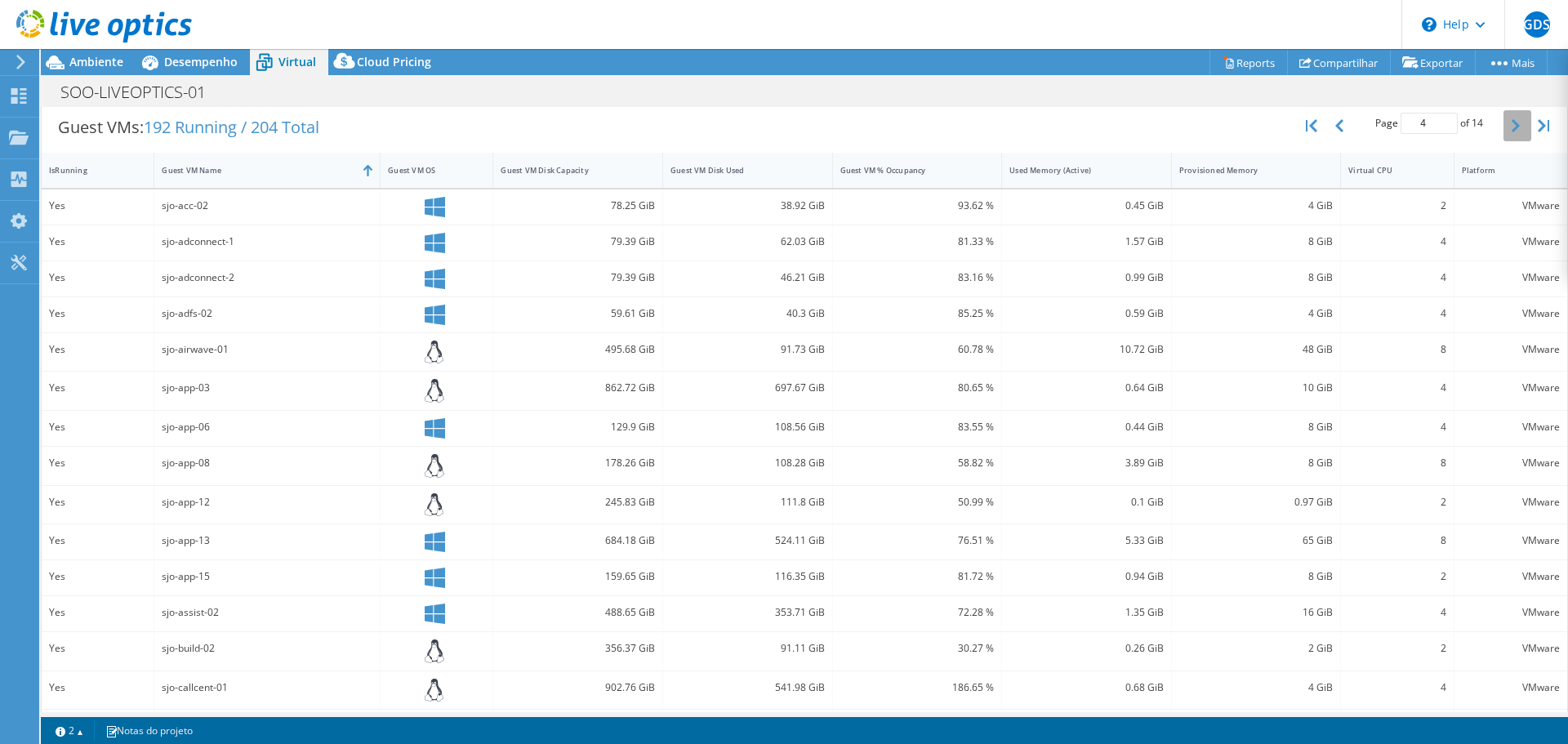
click at [1503, 131] on button "button" at bounding box center [1517, 126] width 28 height 31
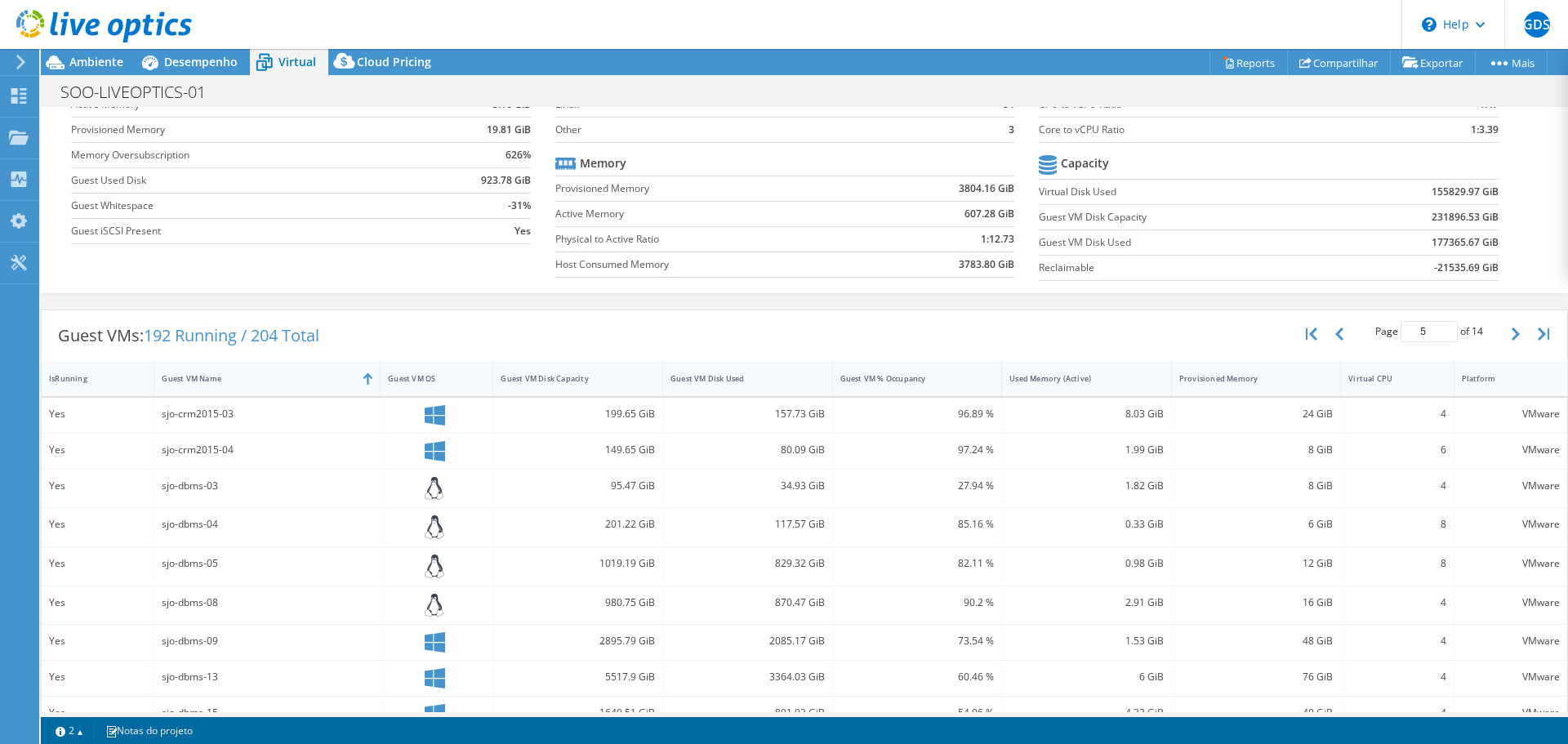
scroll to position [0, 0]
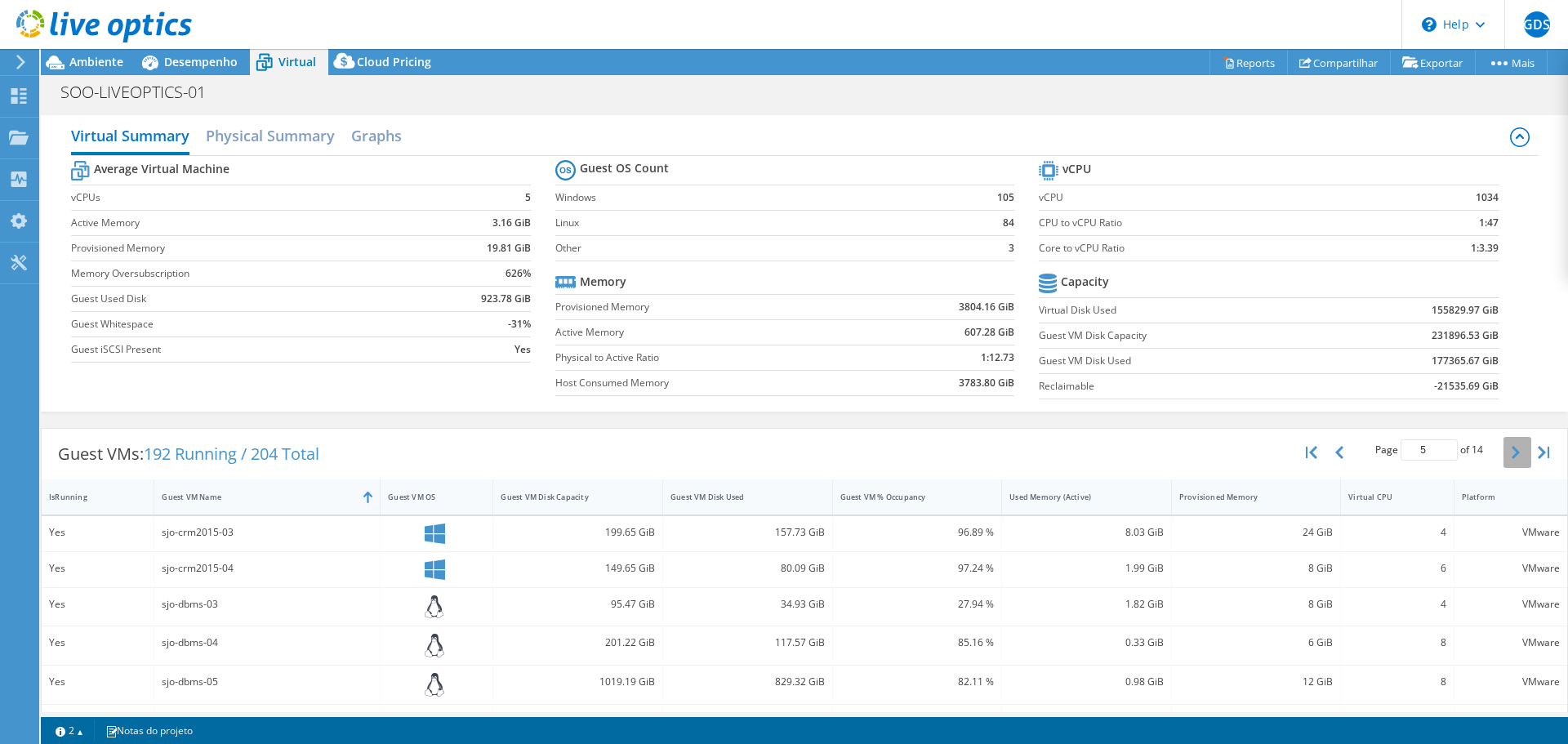
click at [1511, 458] on icon "button" at bounding box center [1515, 452] width 8 height 13
type input "6"
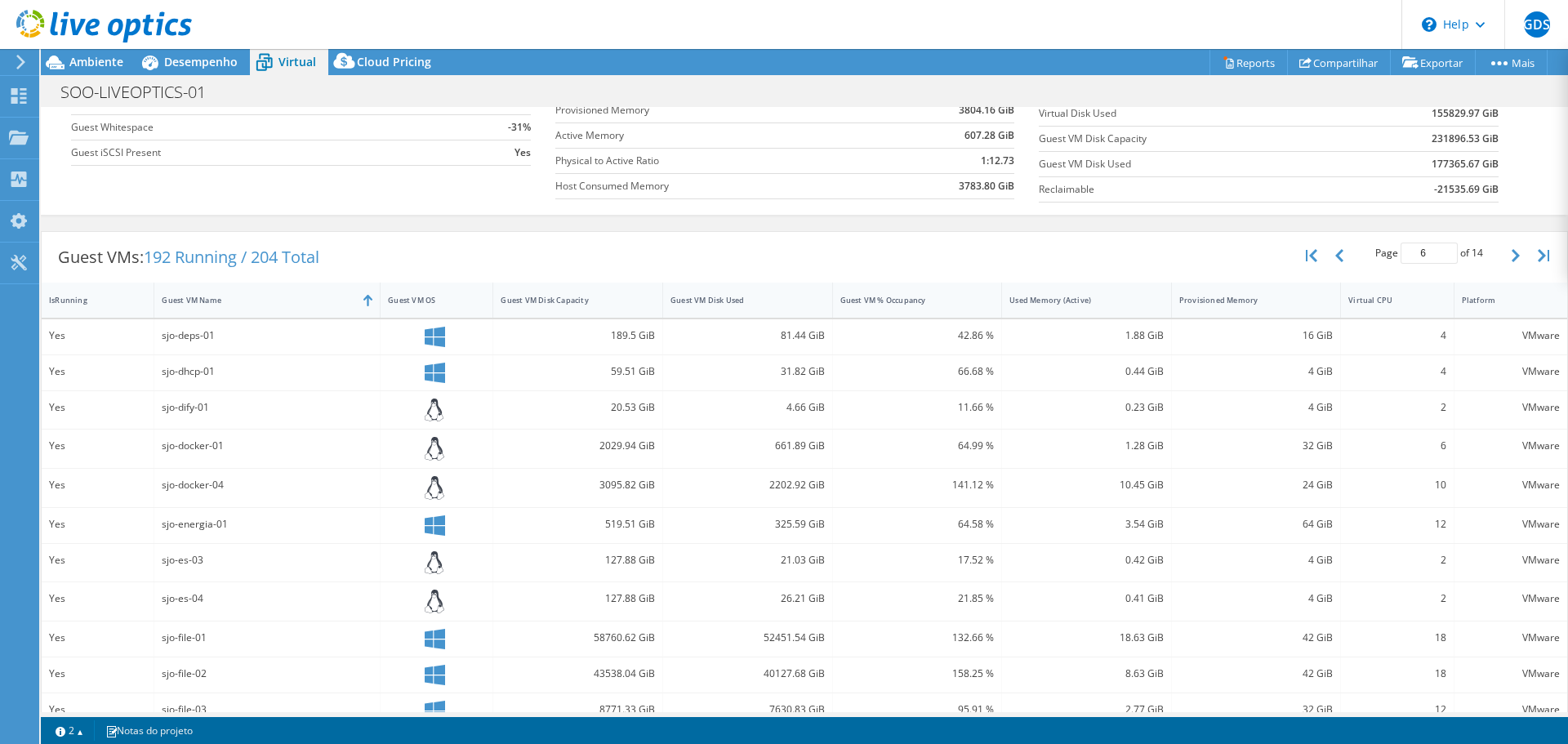
scroll to position [375, 0]
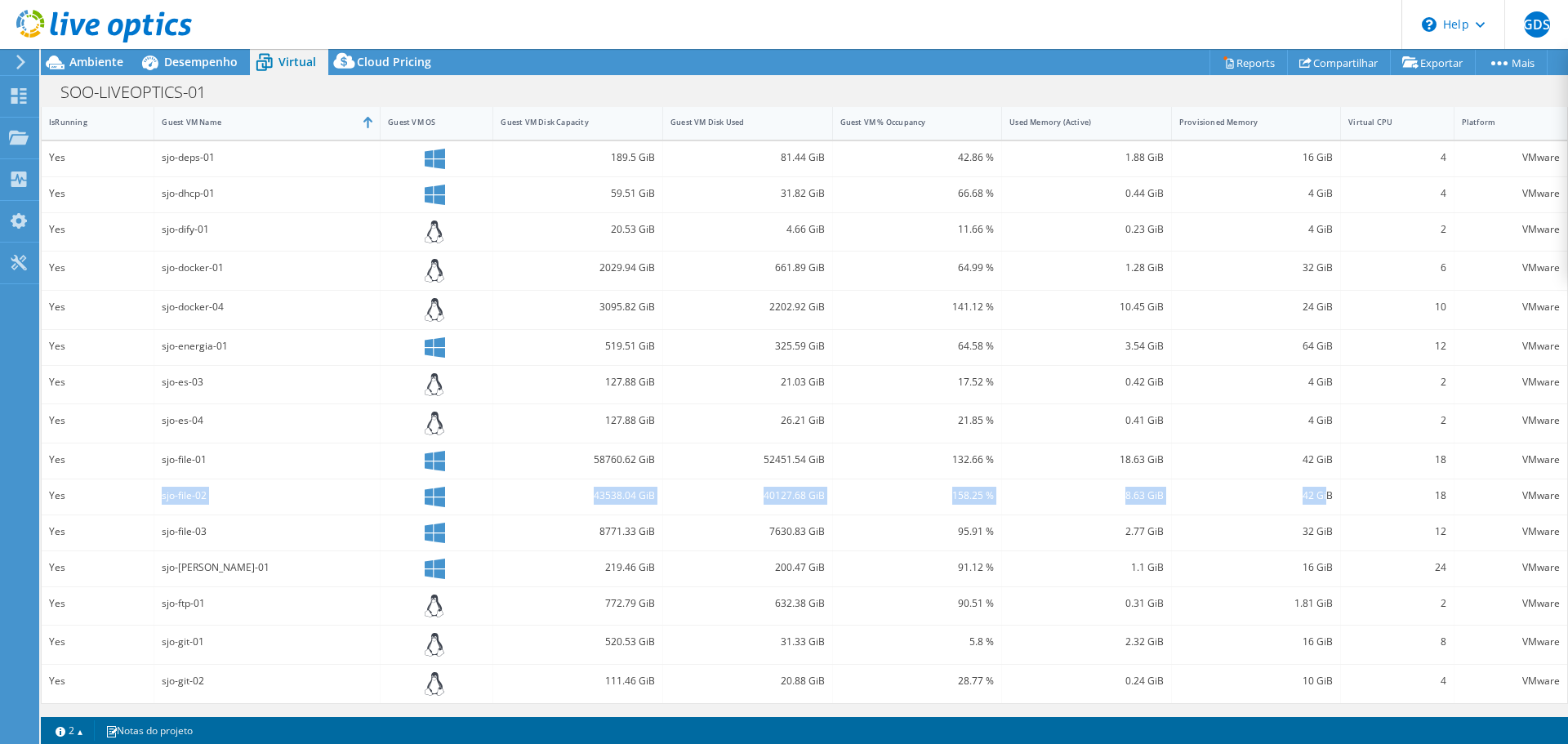
drag, startPoint x: 162, startPoint y: 493, endPoint x: 1317, endPoint y: 490, distance: 1155.0
click at [1317, 490] on div "Yes sjo-file-02 43538.04 GiB 40127.68 GiB 158.25 % 8.63 GiB 42 GiB 18 VMware" at bounding box center [804, 496] width 1526 height 35
click at [602, 497] on div "43538.04 GiB" at bounding box center [577, 495] width 154 height 18
click at [633, 497] on div "43538.04 GiB" at bounding box center [577, 495] width 154 height 18
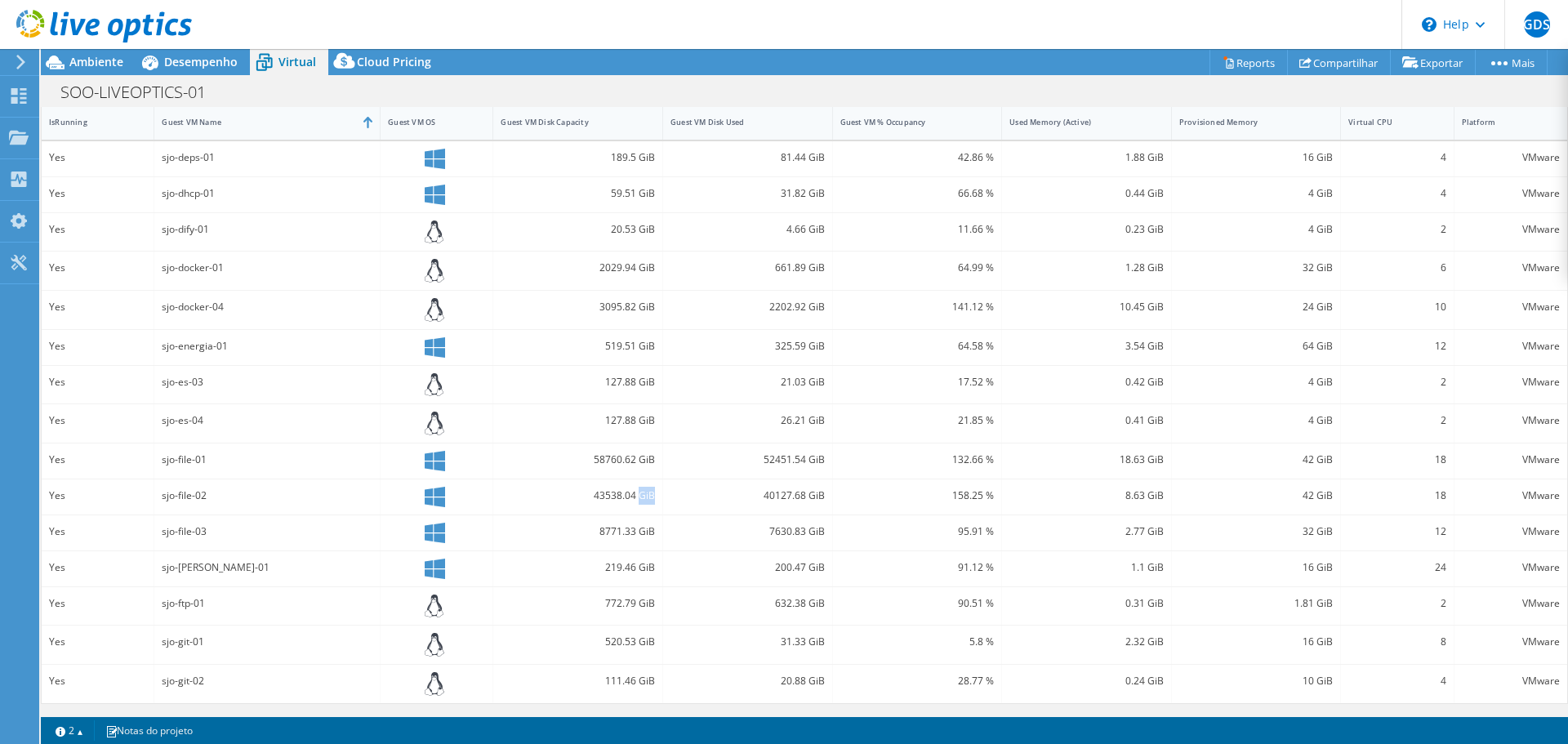
click at [633, 497] on div "43538.04 GiB" at bounding box center [577, 495] width 154 height 18
click at [797, 83] on div "SOO-LIVEOPTICS-01 Imprimir" at bounding box center [804, 91] width 1528 height 30
click at [615, 456] on div "58760.62 GiB" at bounding box center [577, 459] width 154 height 18
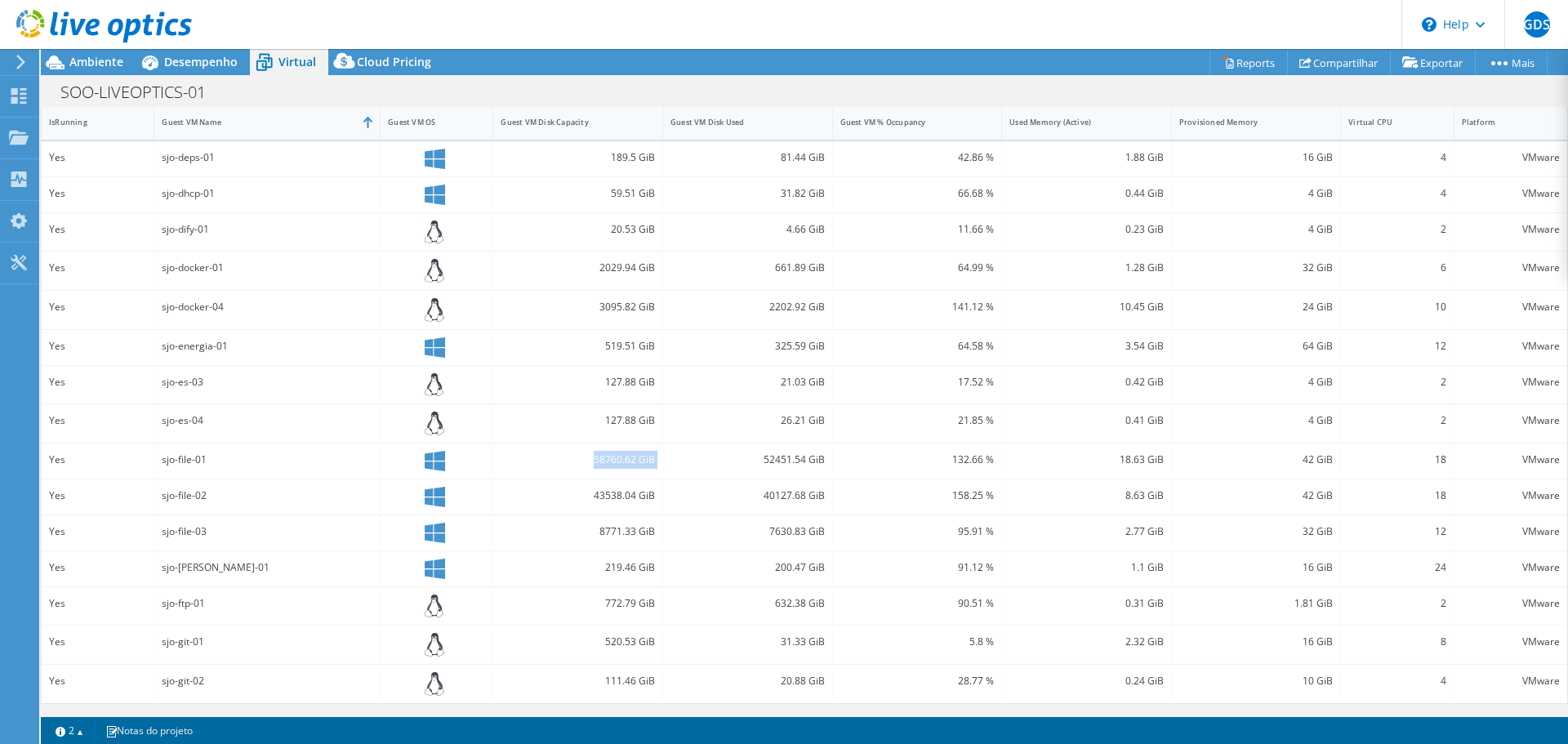
click at [615, 456] on div "58760.62 GiB" at bounding box center [577, 459] width 154 height 18
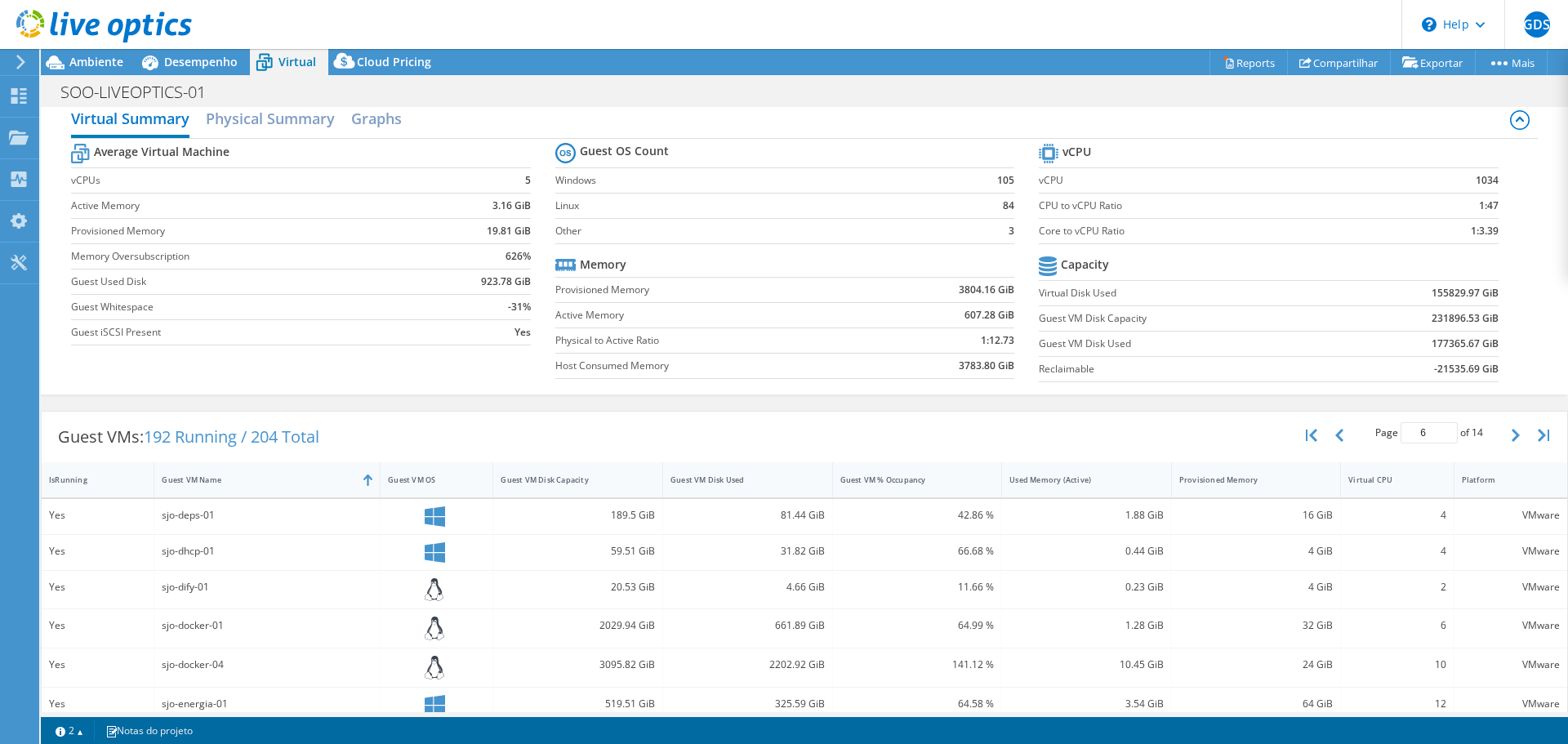
scroll to position [0, 0]
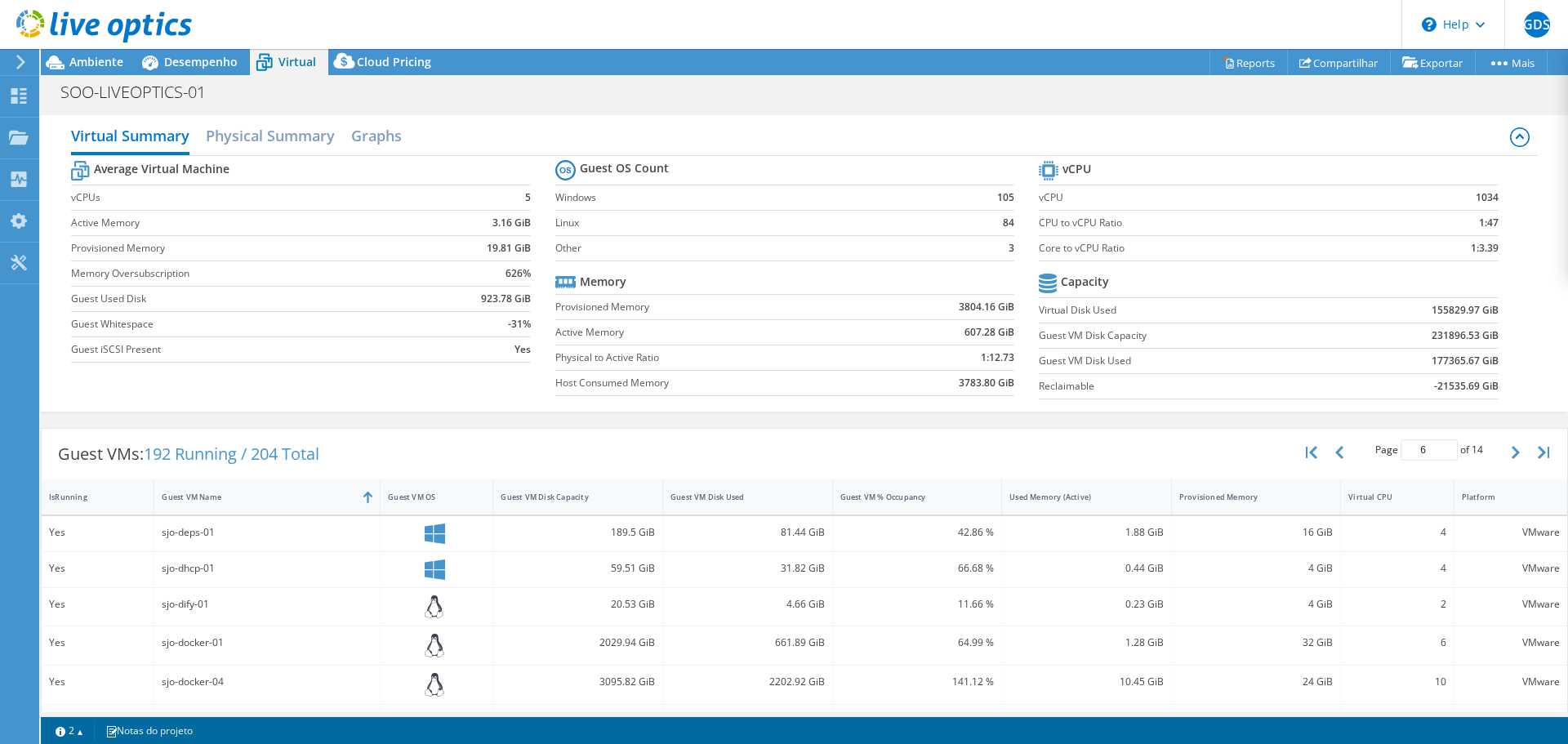
click at [445, 283] on td "626%" at bounding box center [476, 273] width 110 height 25
click at [1226, 351] on td "Guest VM Disk Used" at bounding box center [1184, 360] width 292 height 25
click at [1132, 315] on label "Virtual Disk Used" at bounding box center [1184, 310] width 292 height 16
drag, startPoint x: 1031, startPoint y: 308, endPoint x: 1479, endPoint y: 309, distance: 448.0
click at [1479, 309] on tr "Virtual Disk Used 155829.97 GiB" at bounding box center [1269, 310] width 459 height 25
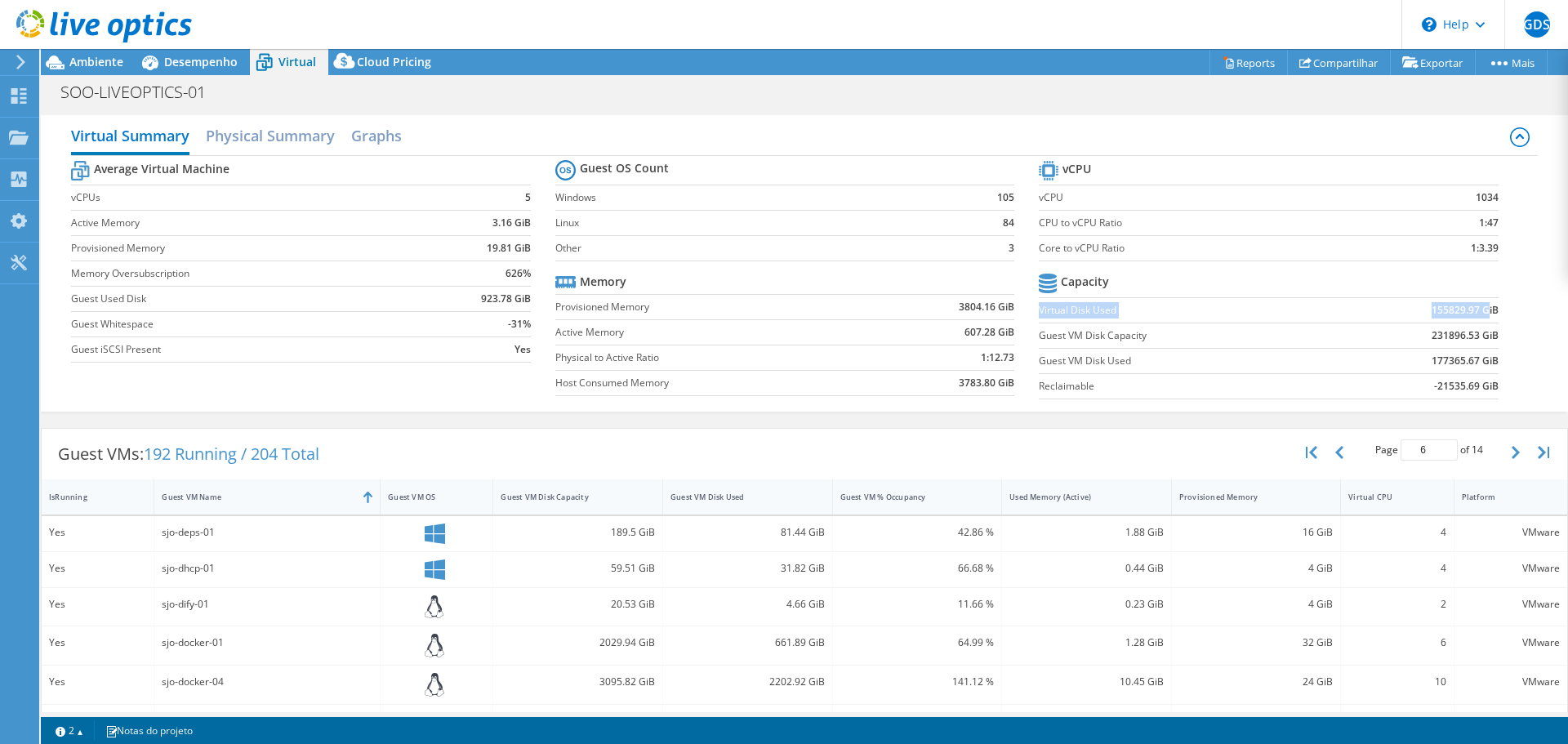
click at [1433, 309] on b "155829.97 GiB" at bounding box center [1465, 310] width 67 height 16
click at [357, 64] on icon at bounding box center [345, 65] width 33 height 33
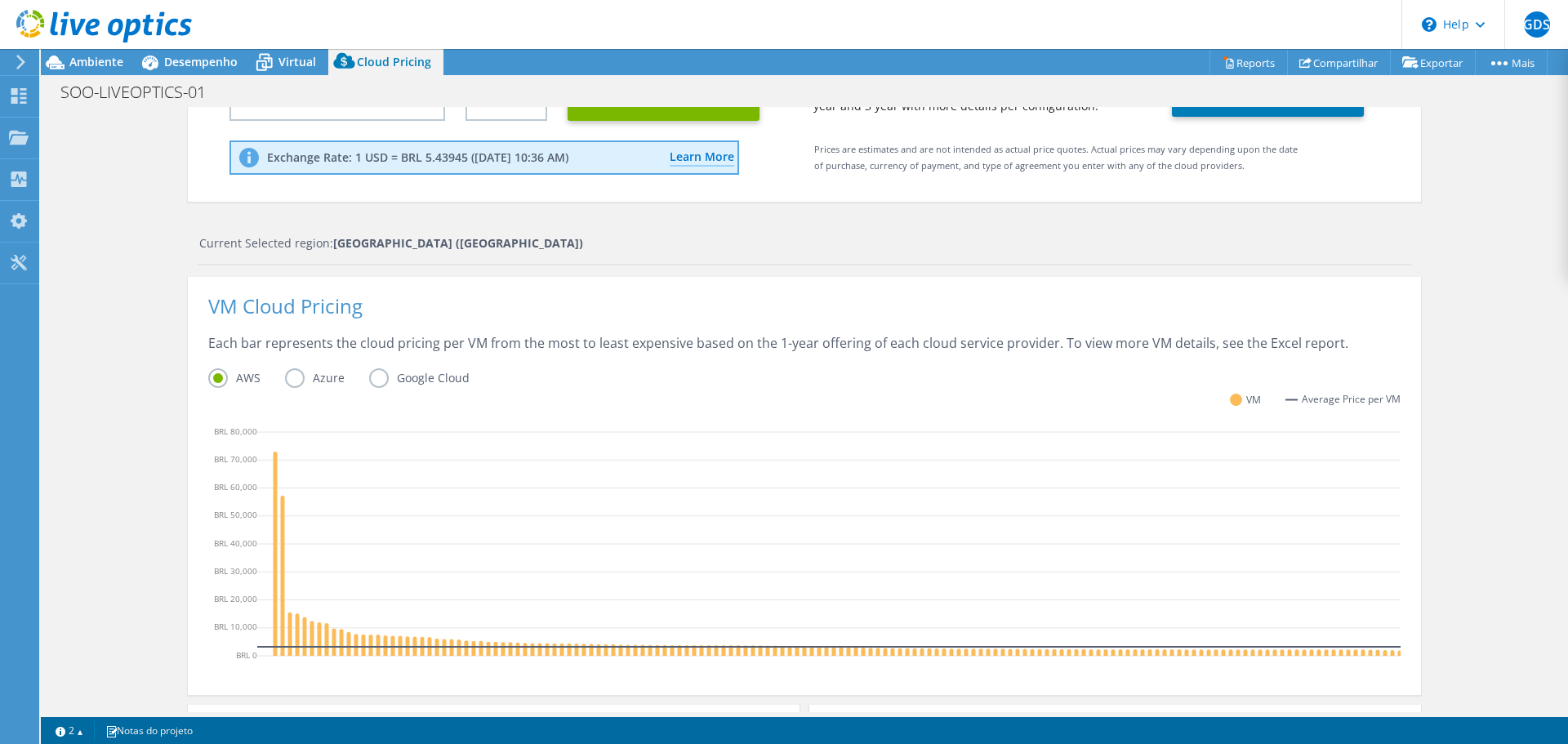
scroll to position [193, 0]
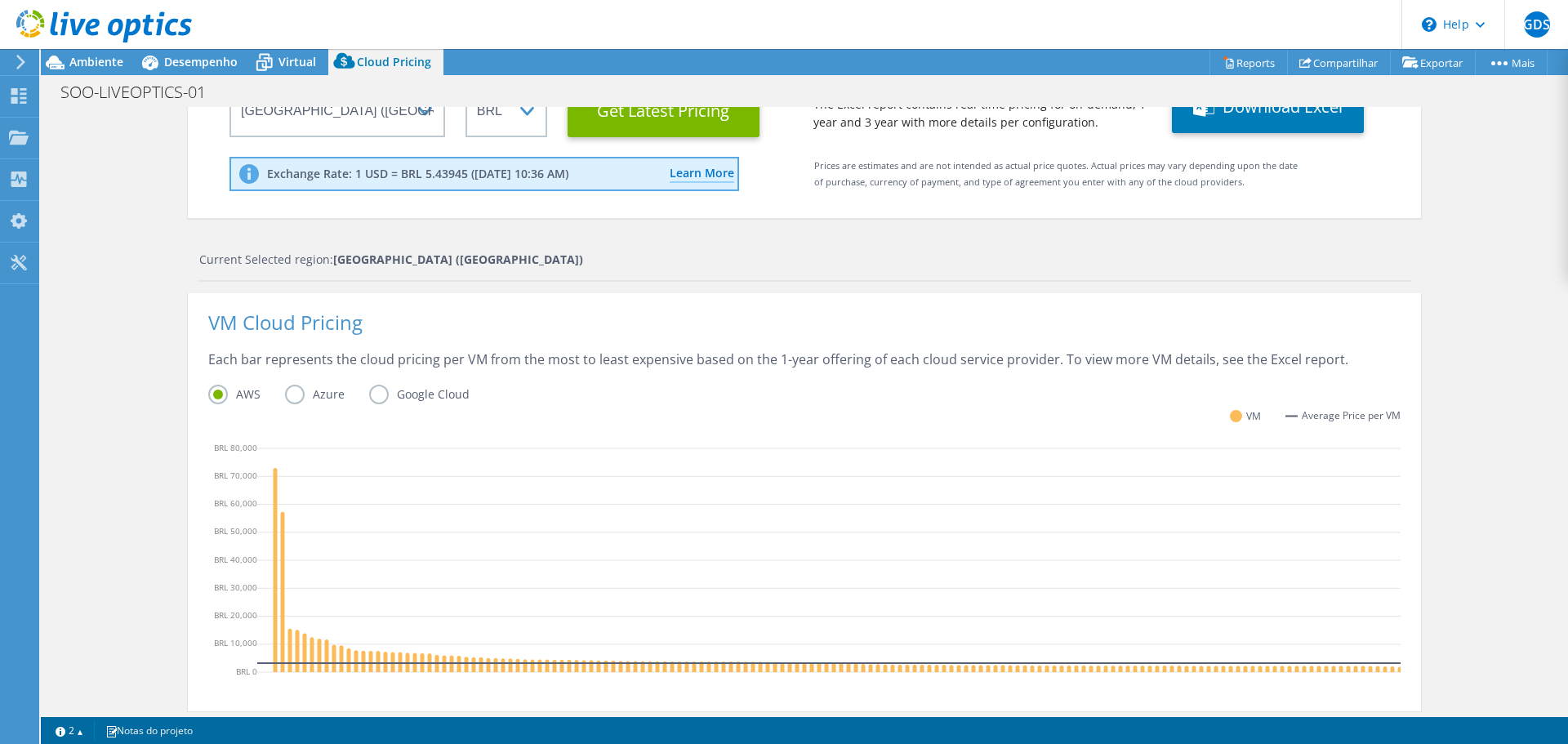
click at [292, 388] on label "Azure" at bounding box center [327, 394] width 84 height 20
click at [0, 0] on input "Azure" at bounding box center [0, 0] width 0 height 0
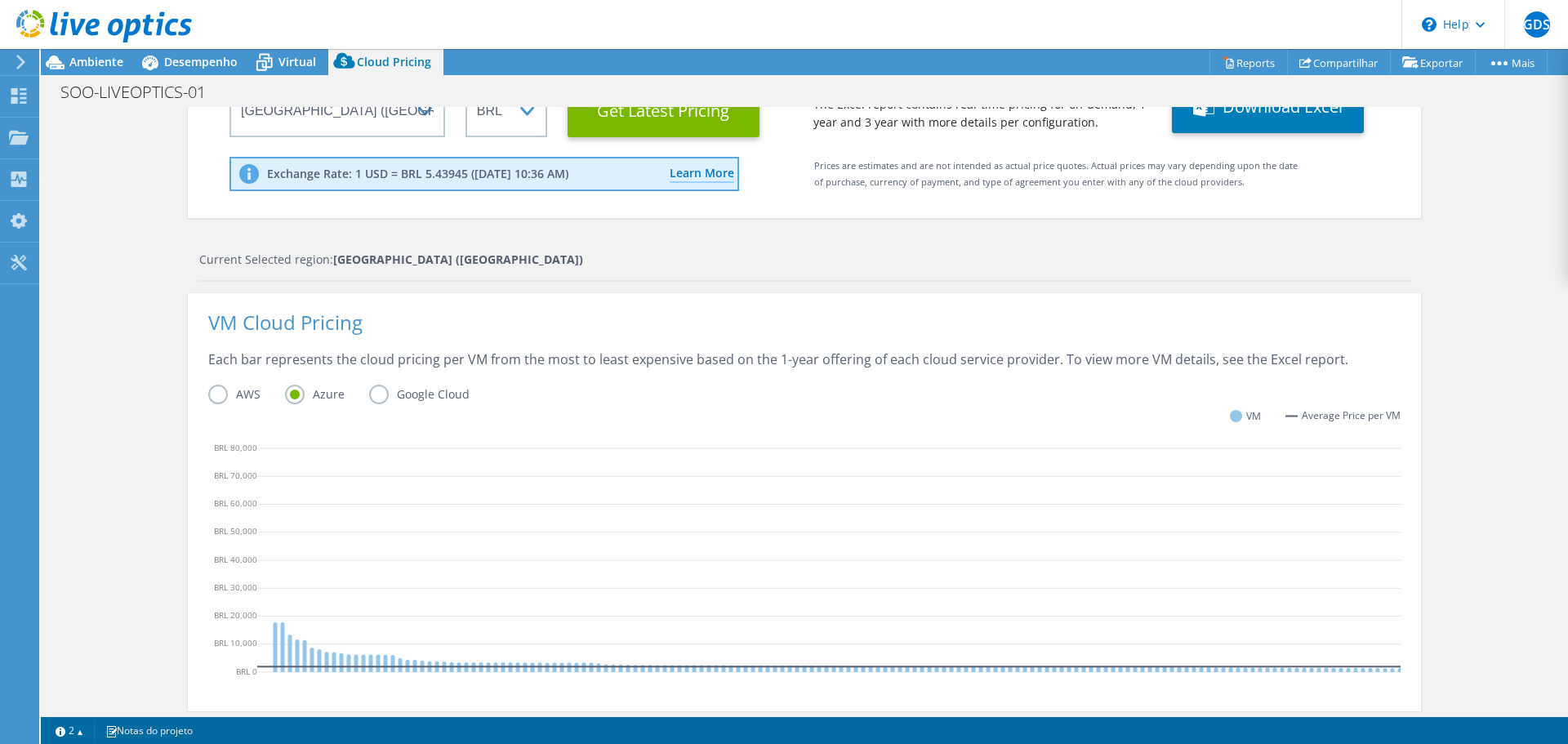
click at [383, 393] on label "Google Cloud" at bounding box center [431, 394] width 125 height 20
click at [0, 0] on input "Google Cloud" at bounding box center [0, 0] width 0 height 0
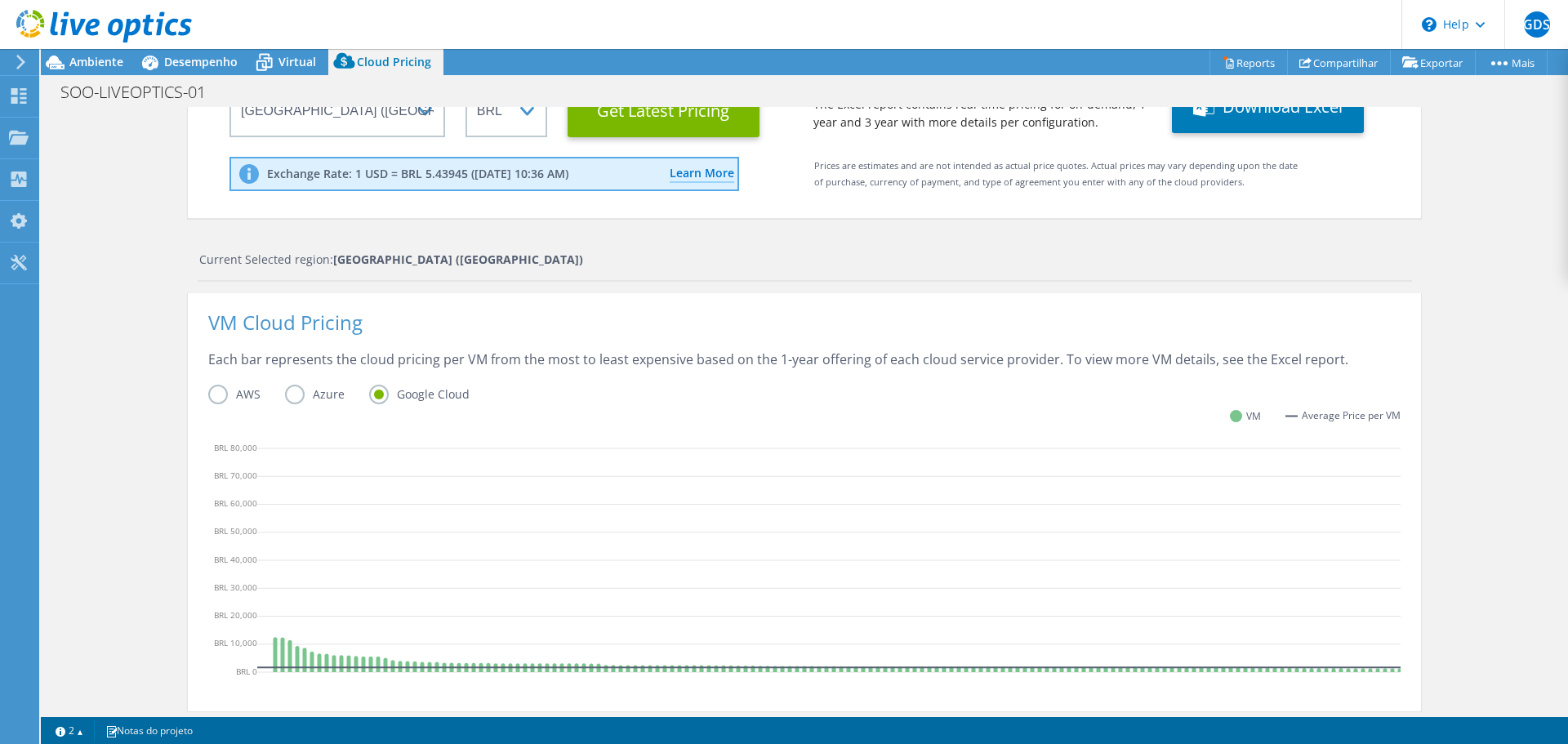
click at [216, 390] on label "AWS" at bounding box center [246, 394] width 77 height 20
click at [0, 0] on input "AWS" at bounding box center [0, 0] width 0 height 0
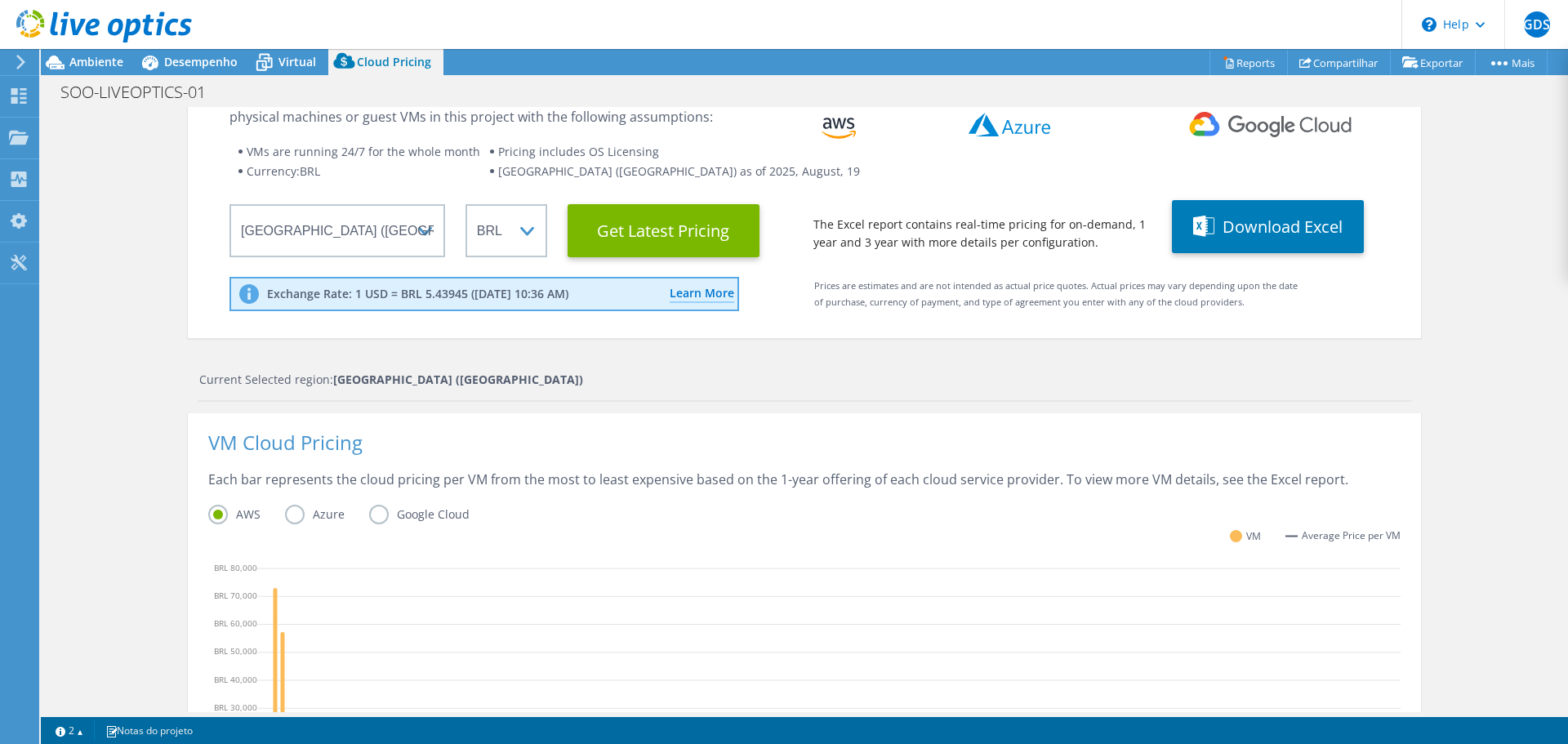
scroll to position [0, 0]
